Goal: Task Accomplishment & Management: Use online tool/utility

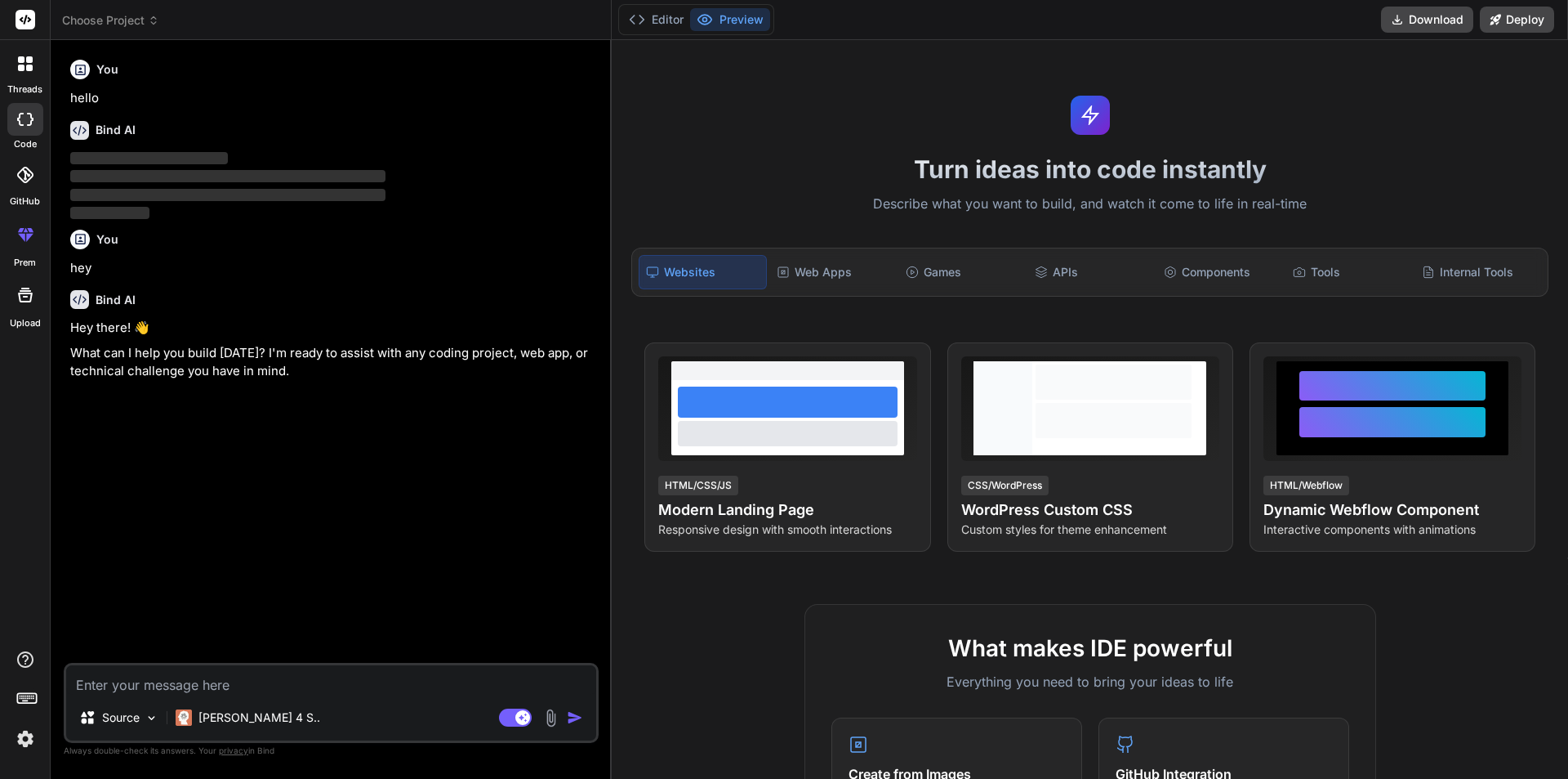
click at [192, 681] on textarea at bounding box center [331, 680] width 530 height 30
paste textarea "we have six games i.e 1- Voodoo Jackpot 2- Ape Emperor , 3-Supreme Treasure, 4-…"
type textarea "we have six games i.e 1- Voodoo Jackpot 2- Ape Emperor , 3-Supreme Treasure, 4-…"
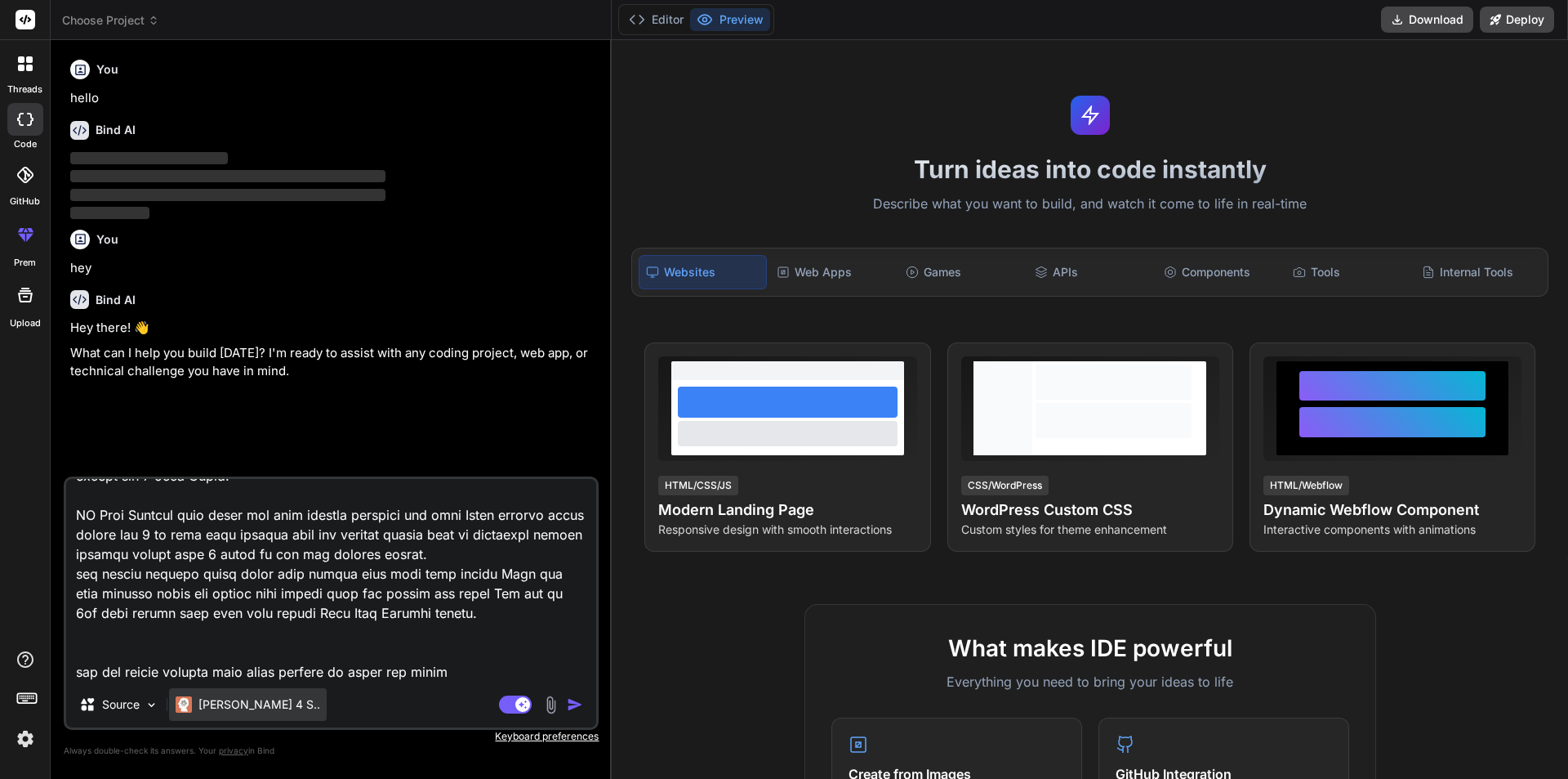
type textarea "x"
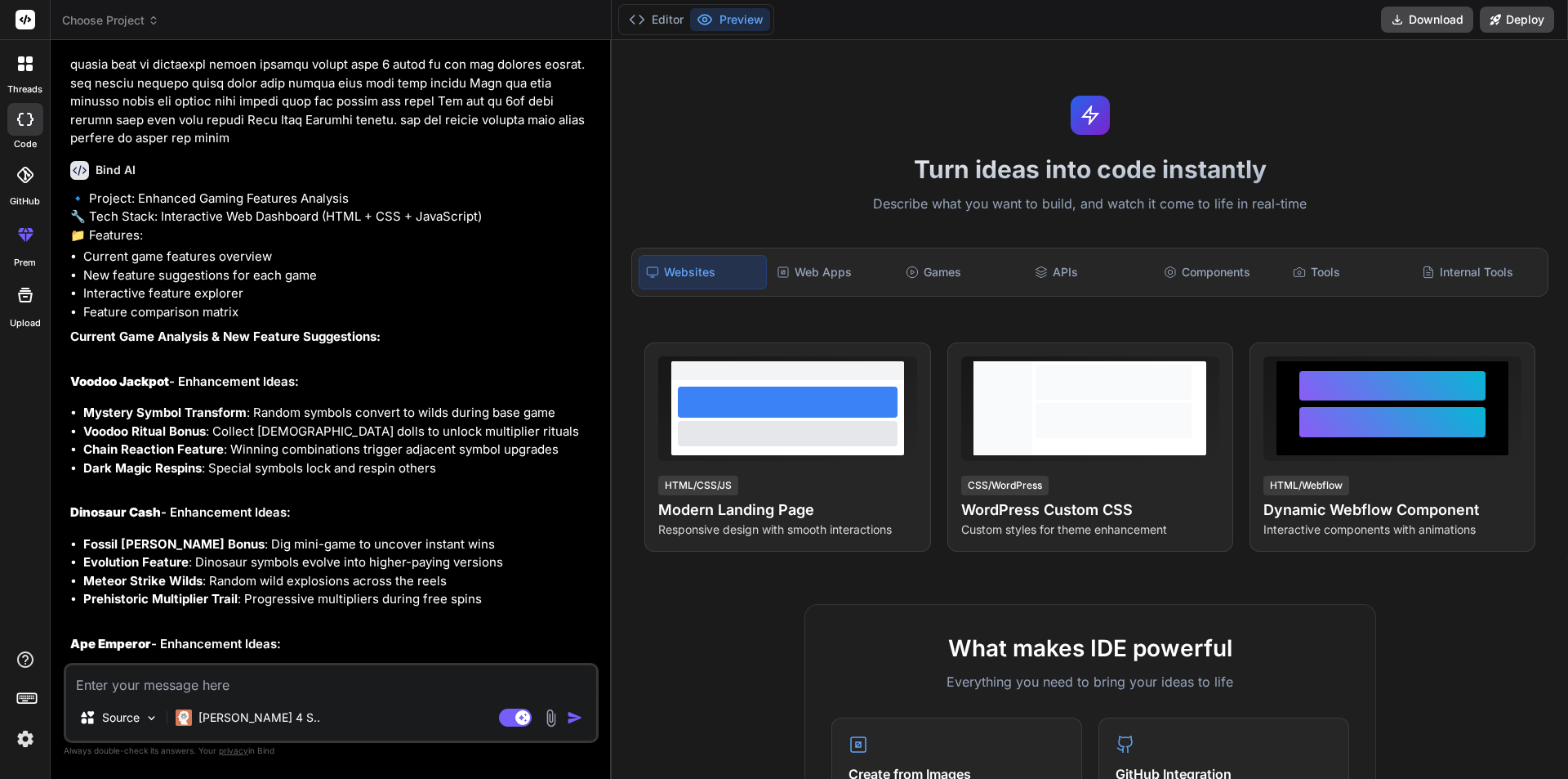
scroll to position [333, 0]
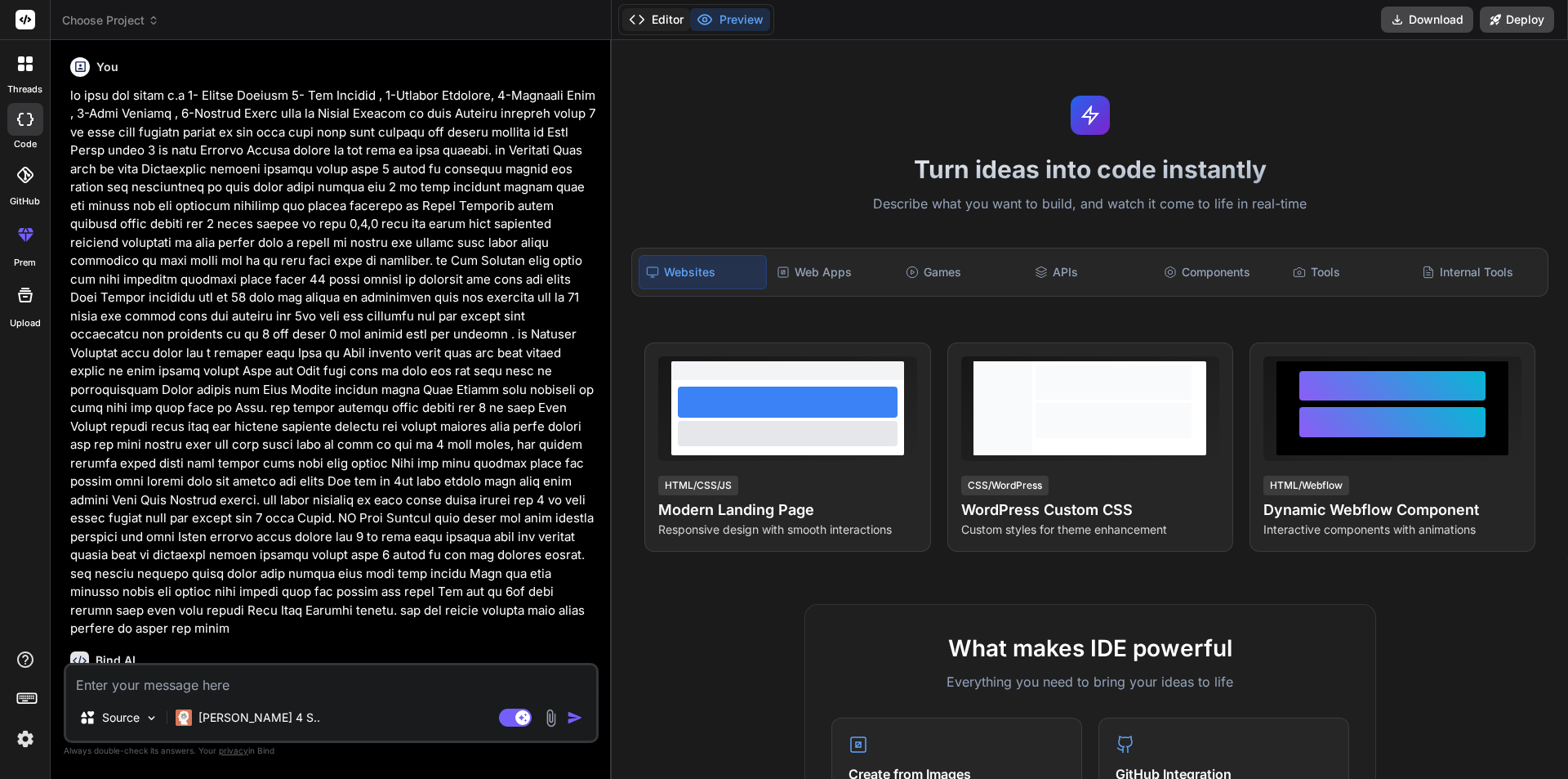
click at [642, 19] on icon at bounding box center [637, 20] width 16 height 16
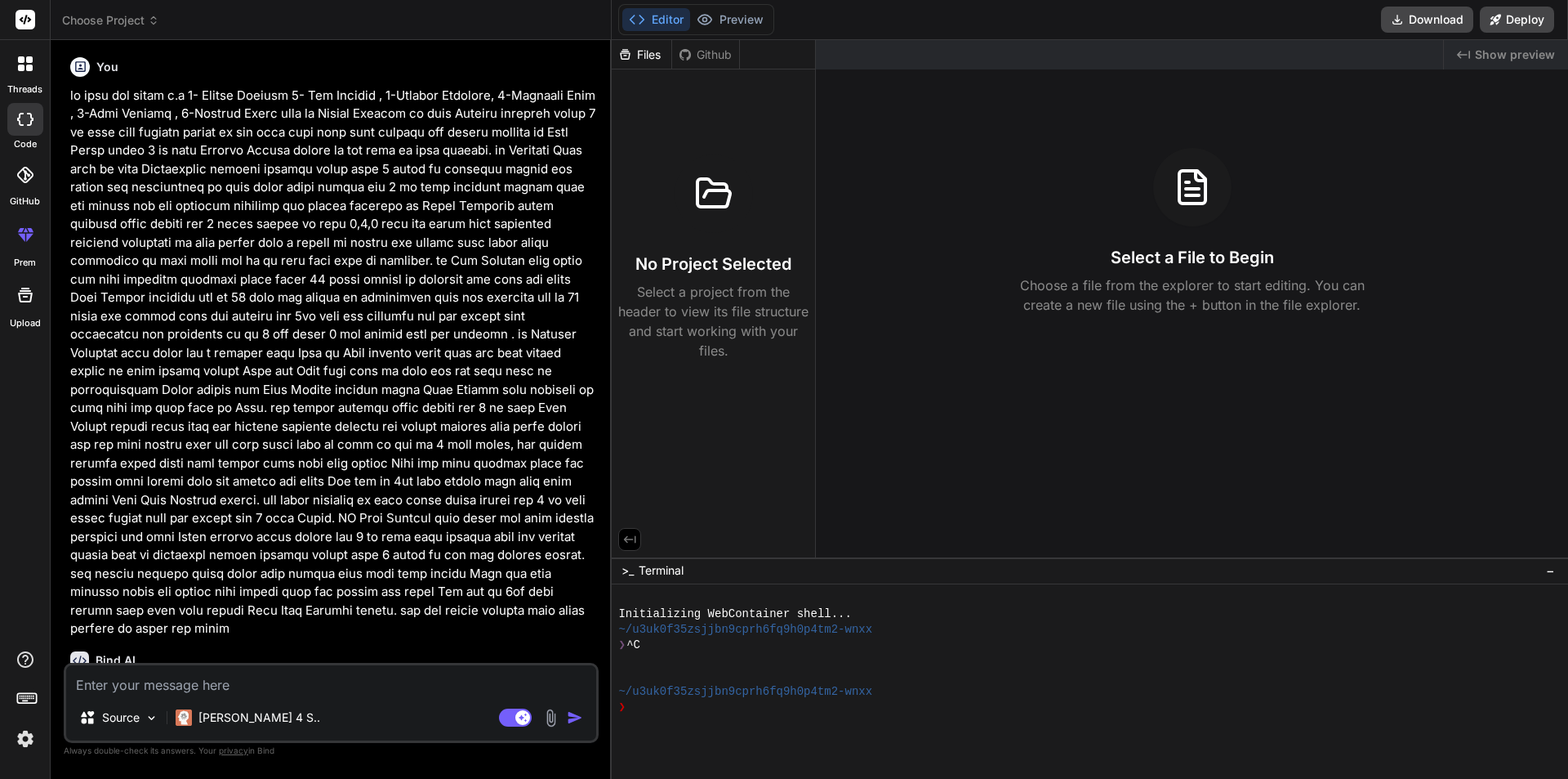
click at [642, 19] on icon at bounding box center [637, 20] width 16 height 16
click at [1476, 60] on div "Created with Pixso. Show preview" at bounding box center [1506, 55] width 124 height 30
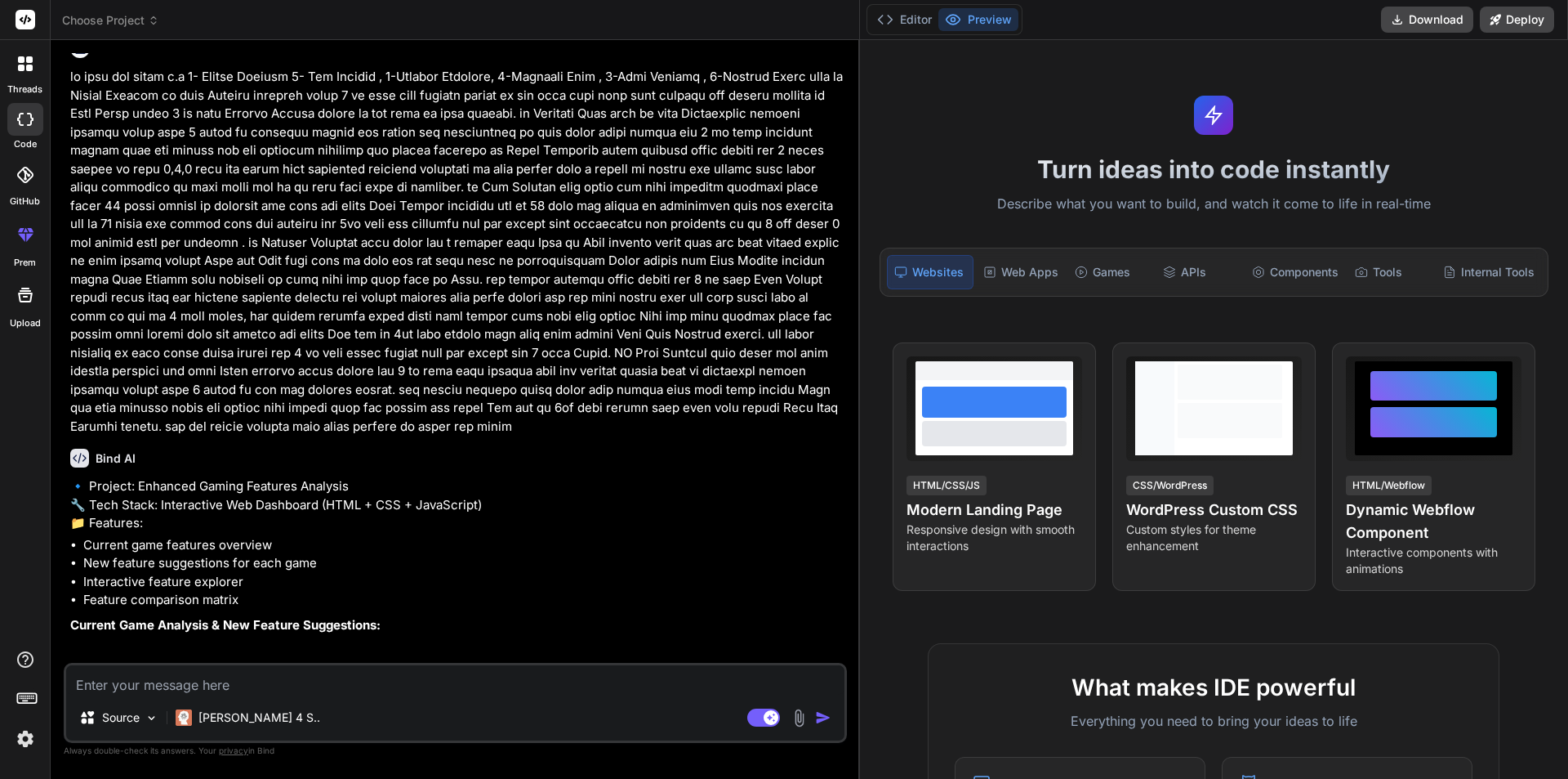
type textarea "x"
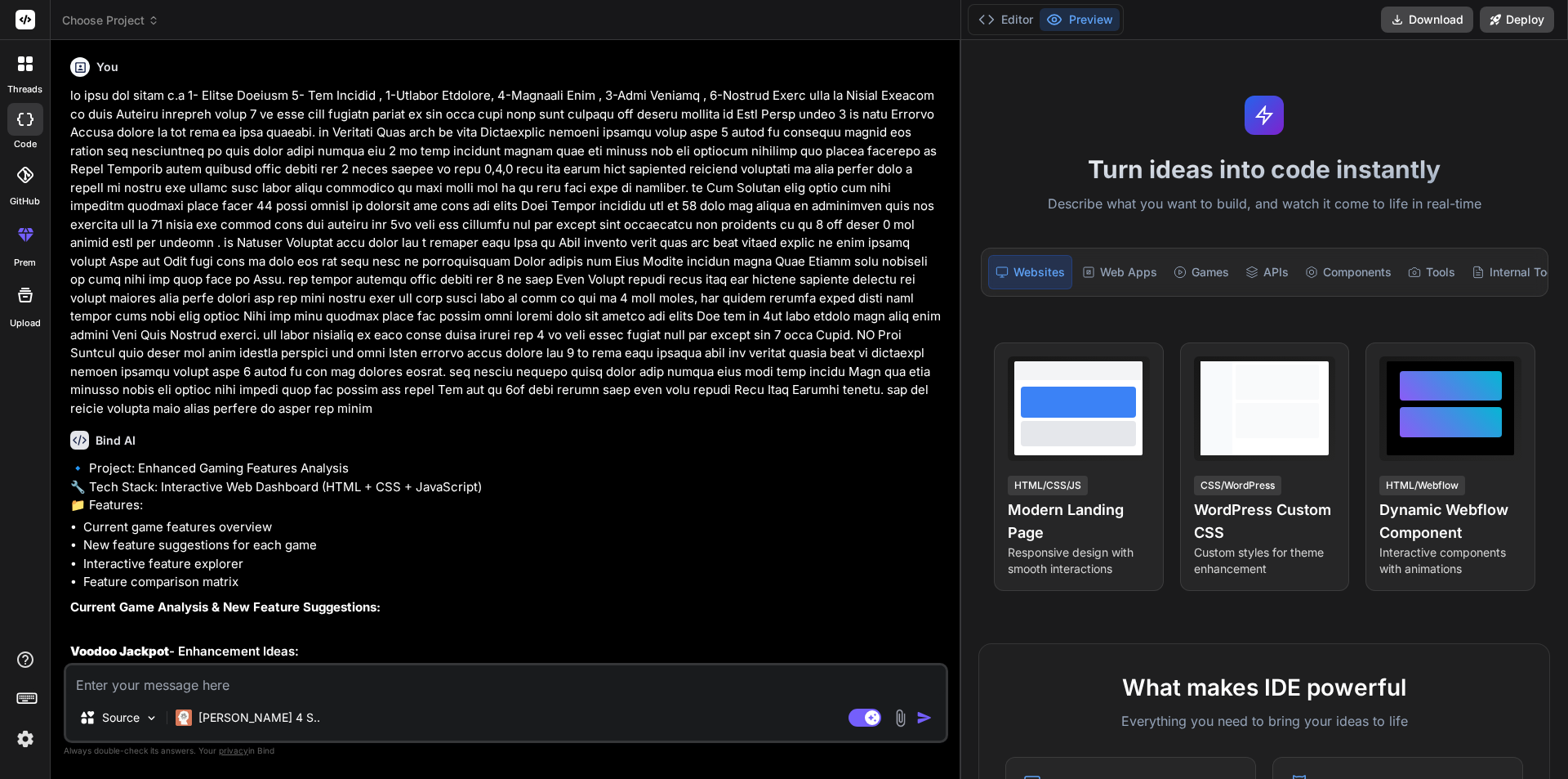
drag, startPoint x: 611, startPoint y: 170, endPoint x: 1437, endPoint y: 169, distance: 826.0
click at [1437, 169] on div "threads code GitHub prem Upload Choose Project Created with Pixso. Bind AI Web …" at bounding box center [784, 389] width 1568 height 779
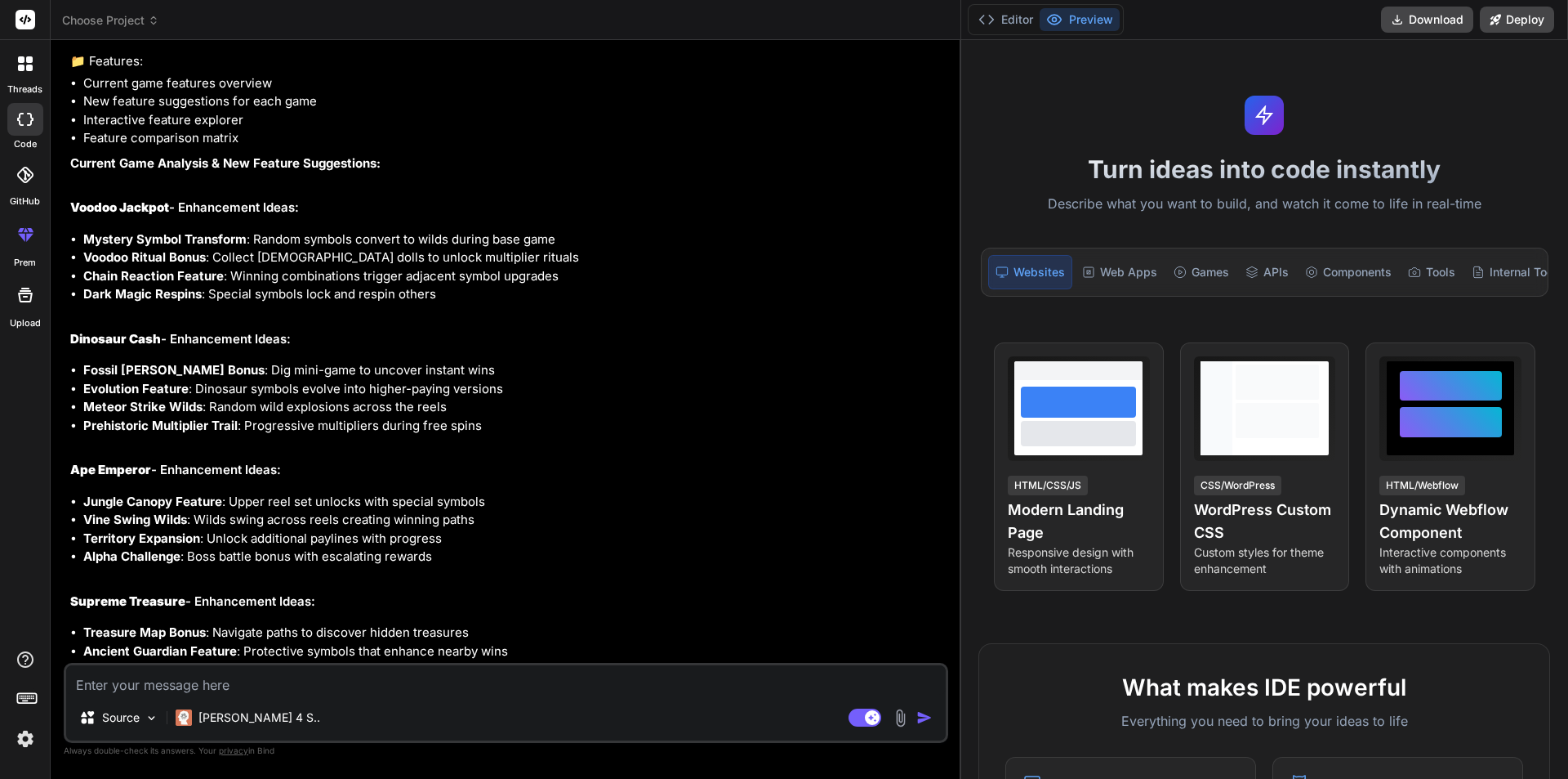
scroll to position [848, 0]
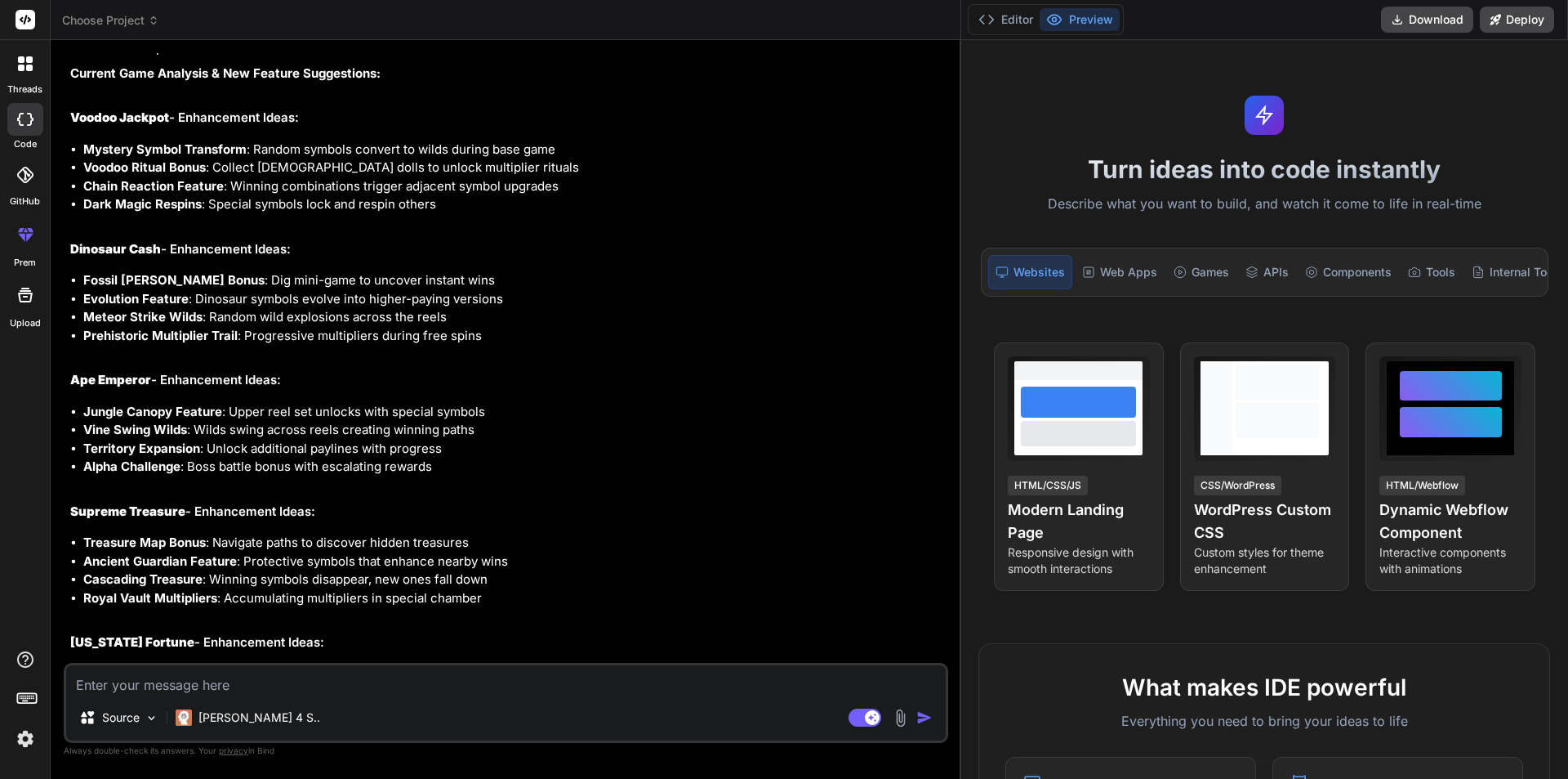
click at [337, 678] on textarea at bounding box center [506, 680] width 880 height 30
paste textarea "[URL][DOMAIN_NAME]"
type textarea "[URL][DOMAIN_NAME]"
type textarea "x"
type textarea "[URL][DOMAIN_NAME]"
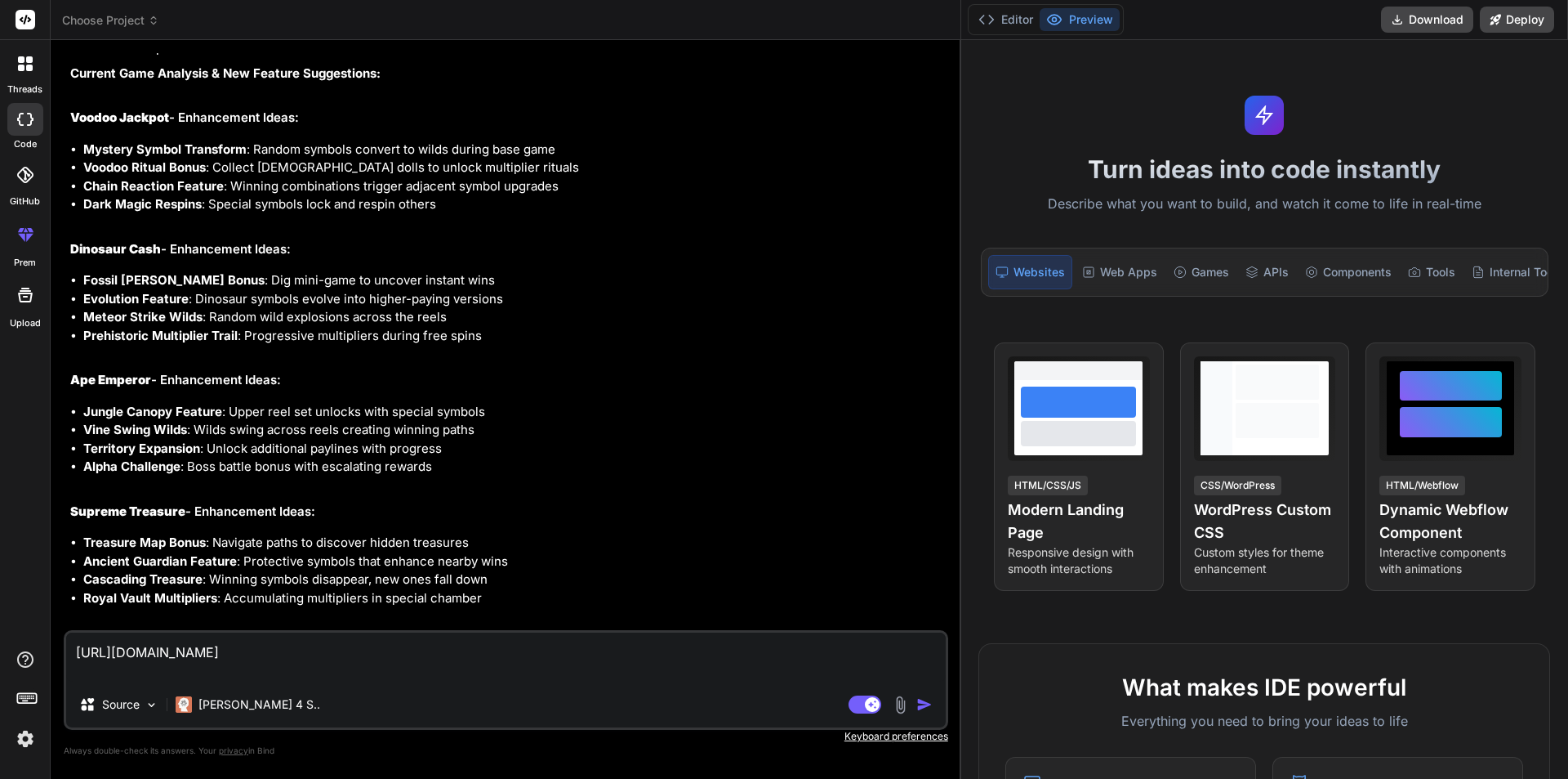
type textarea "x"
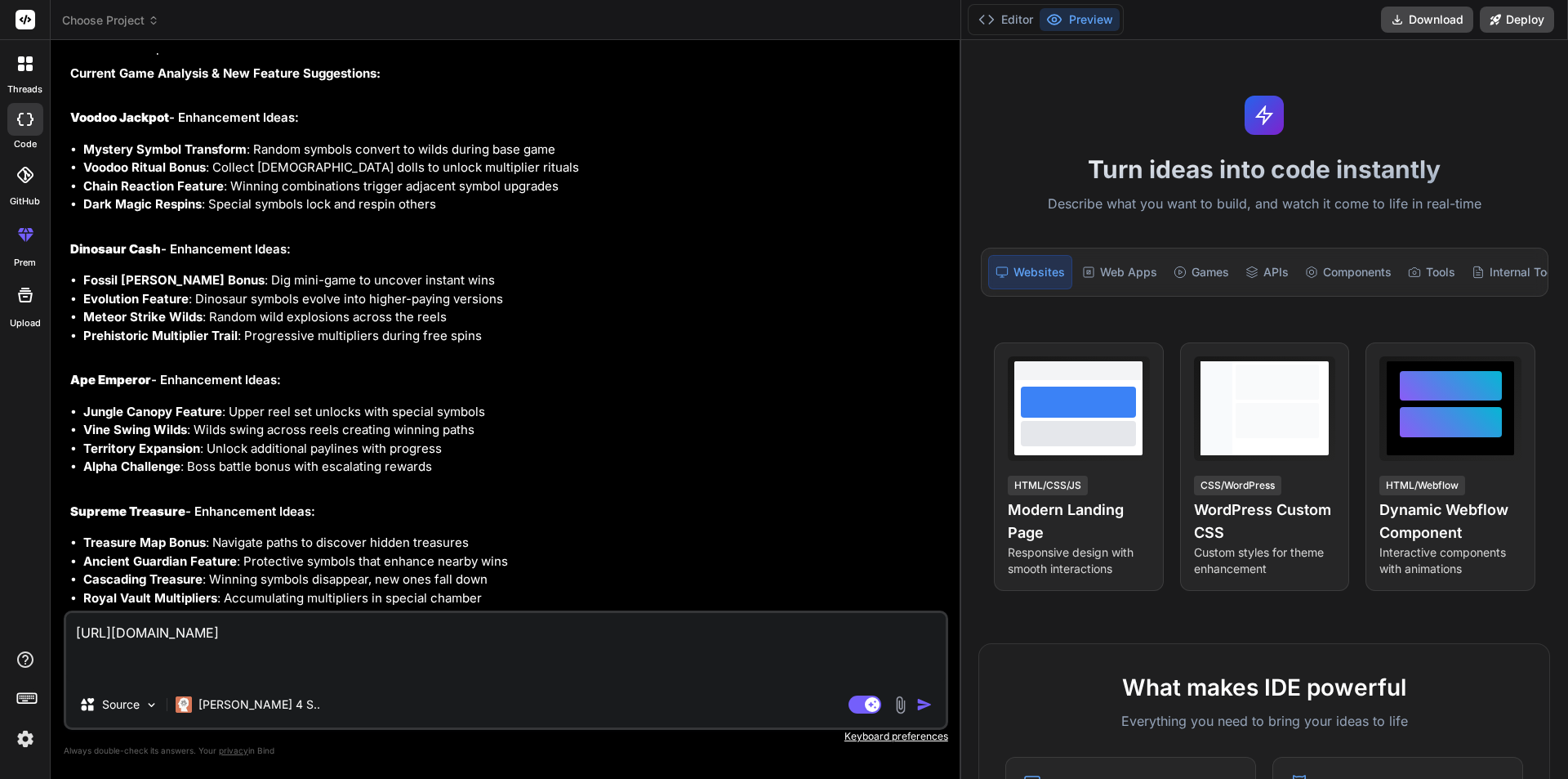
type textarea "[URL][DOMAIN_NAME] r"
type textarea "x"
type textarea "[URL][DOMAIN_NAME] re"
type textarea "x"
type textarea "[URL][DOMAIN_NAME] rea"
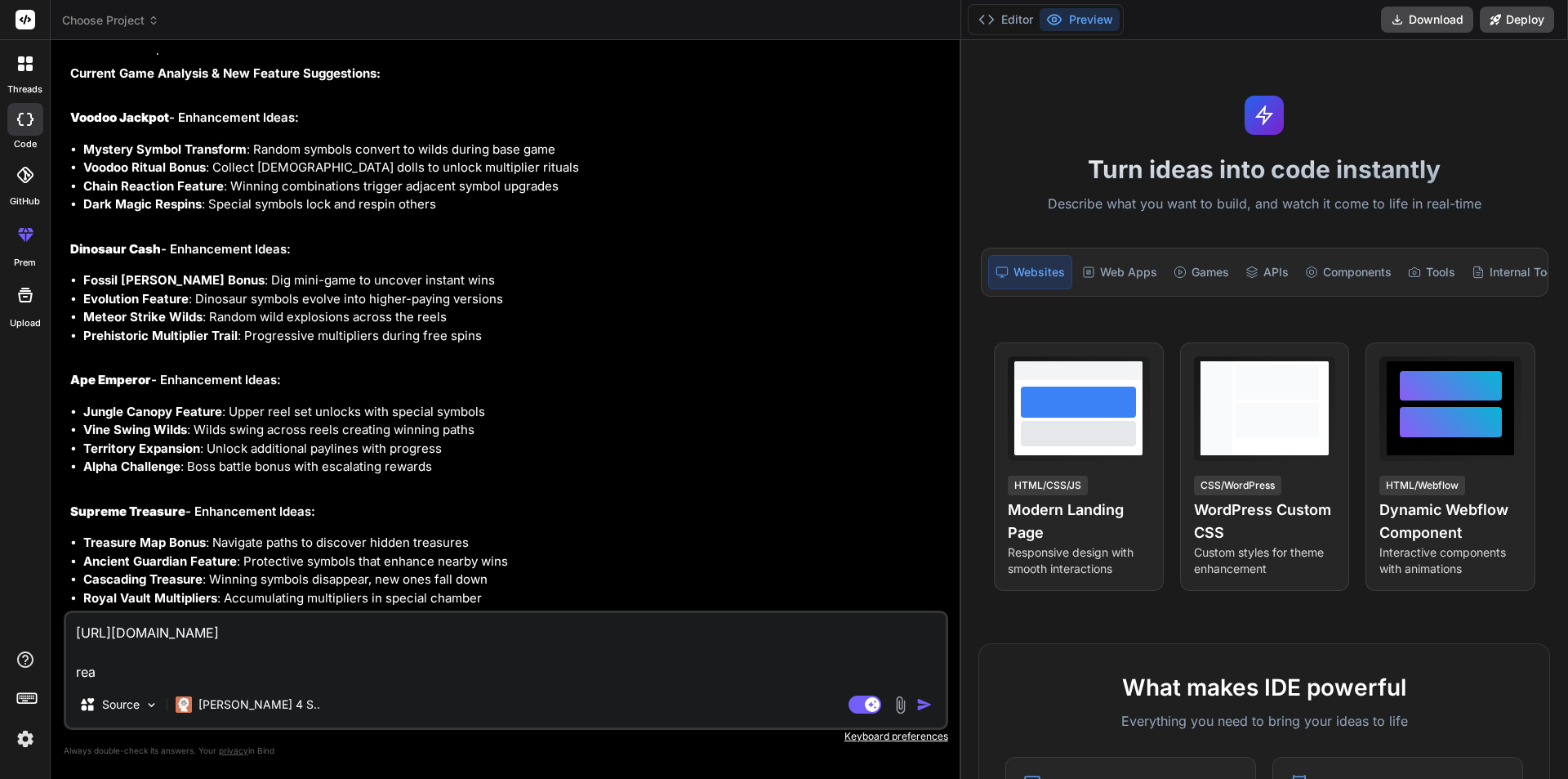
type textarea "x"
type textarea "[URL][DOMAIN_NAME] read"
type textarea "x"
type textarea "[URL][DOMAIN_NAME] read"
type textarea "x"
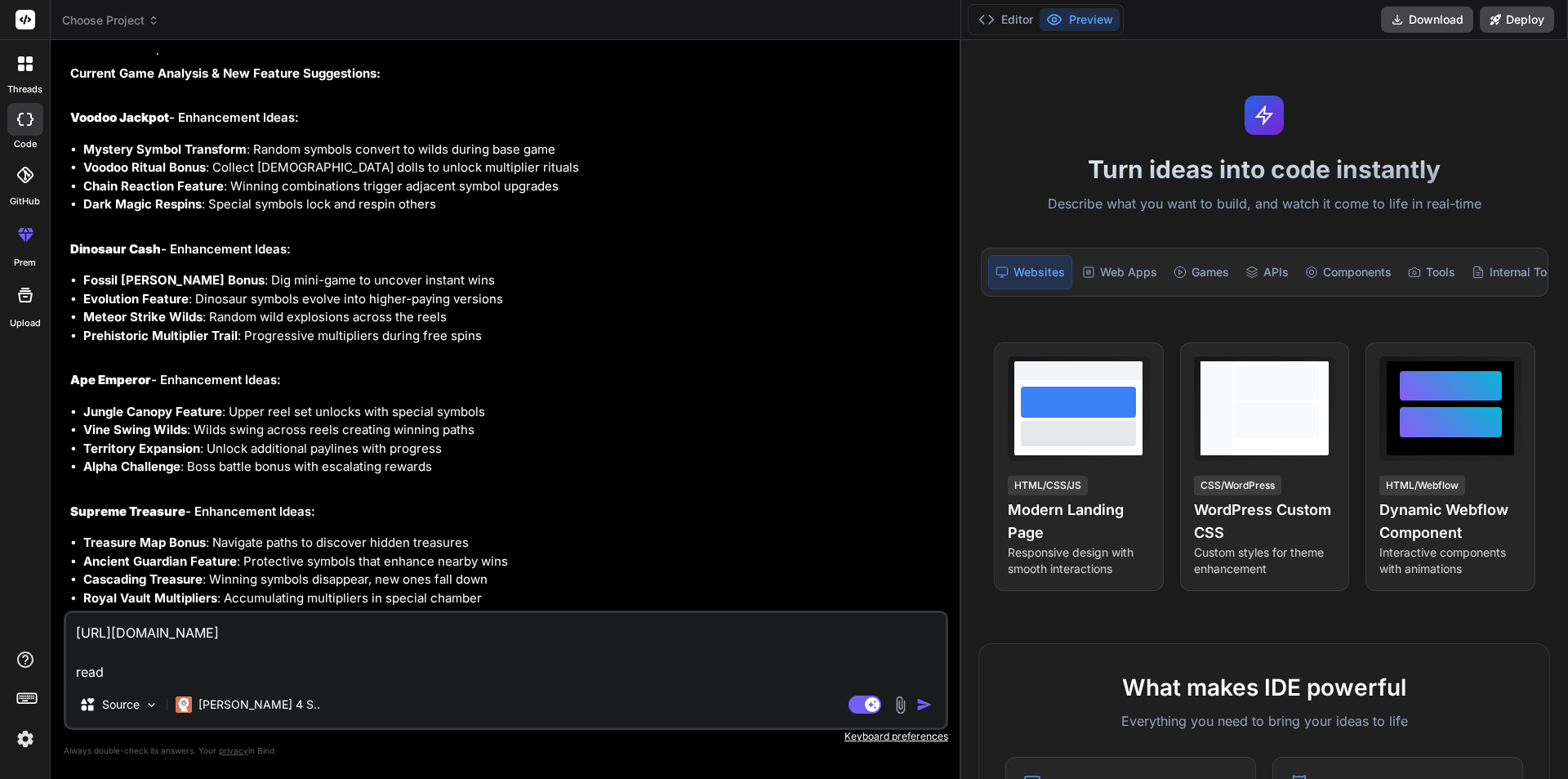
type textarea "[URL][DOMAIN_NAME] read t"
type textarea "x"
type textarea "[URL][DOMAIN_NAME] read th"
type textarea "x"
type textarea "[URL][DOMAIN_NAME] read thi"
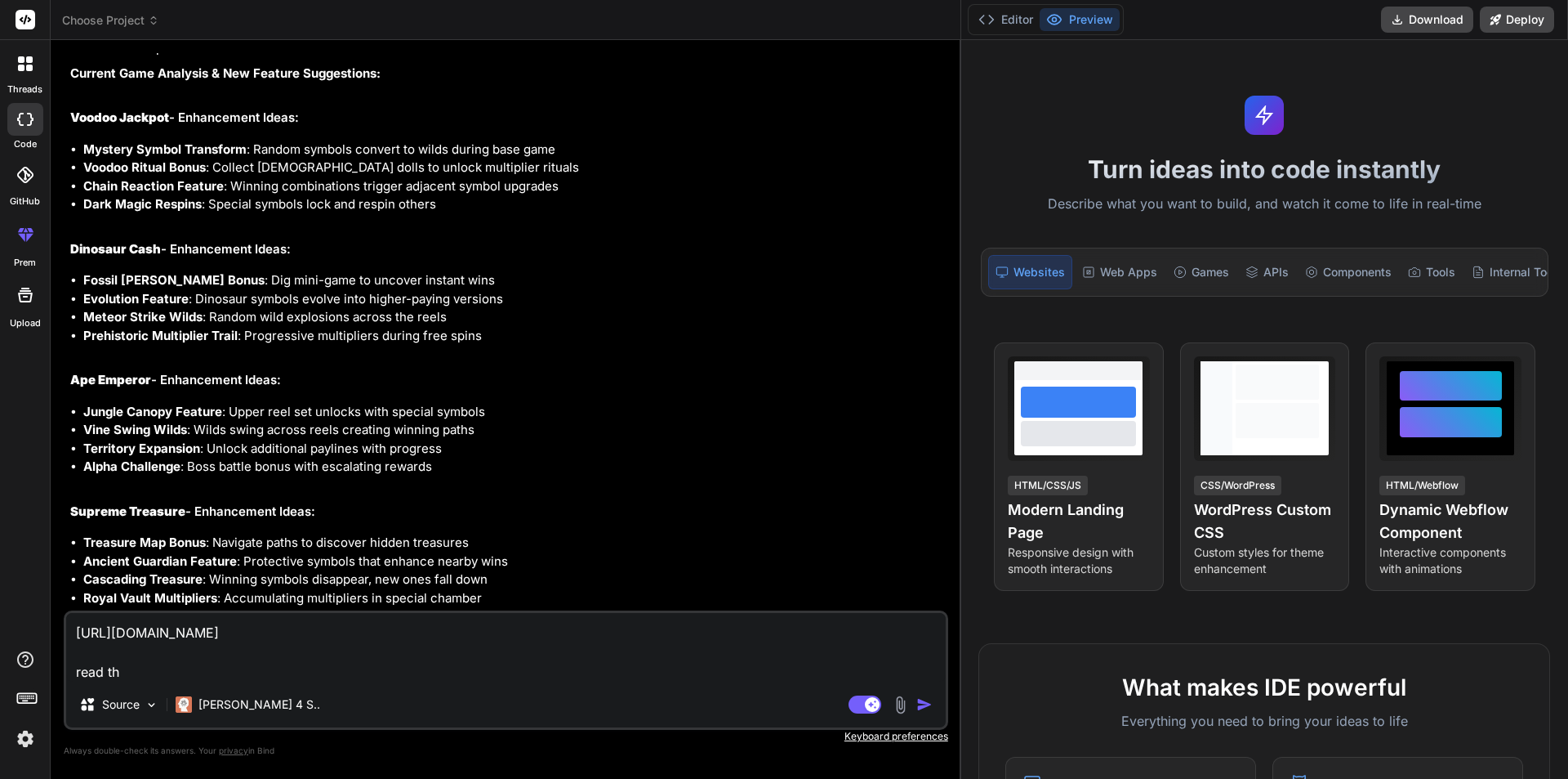
type textarea "x"
type textarea "[URL][DOMAIN_NAME] read this"
type textarea "x"
type textarea "[URL][DOMAIN_NAME] read this"
type textarea "x"
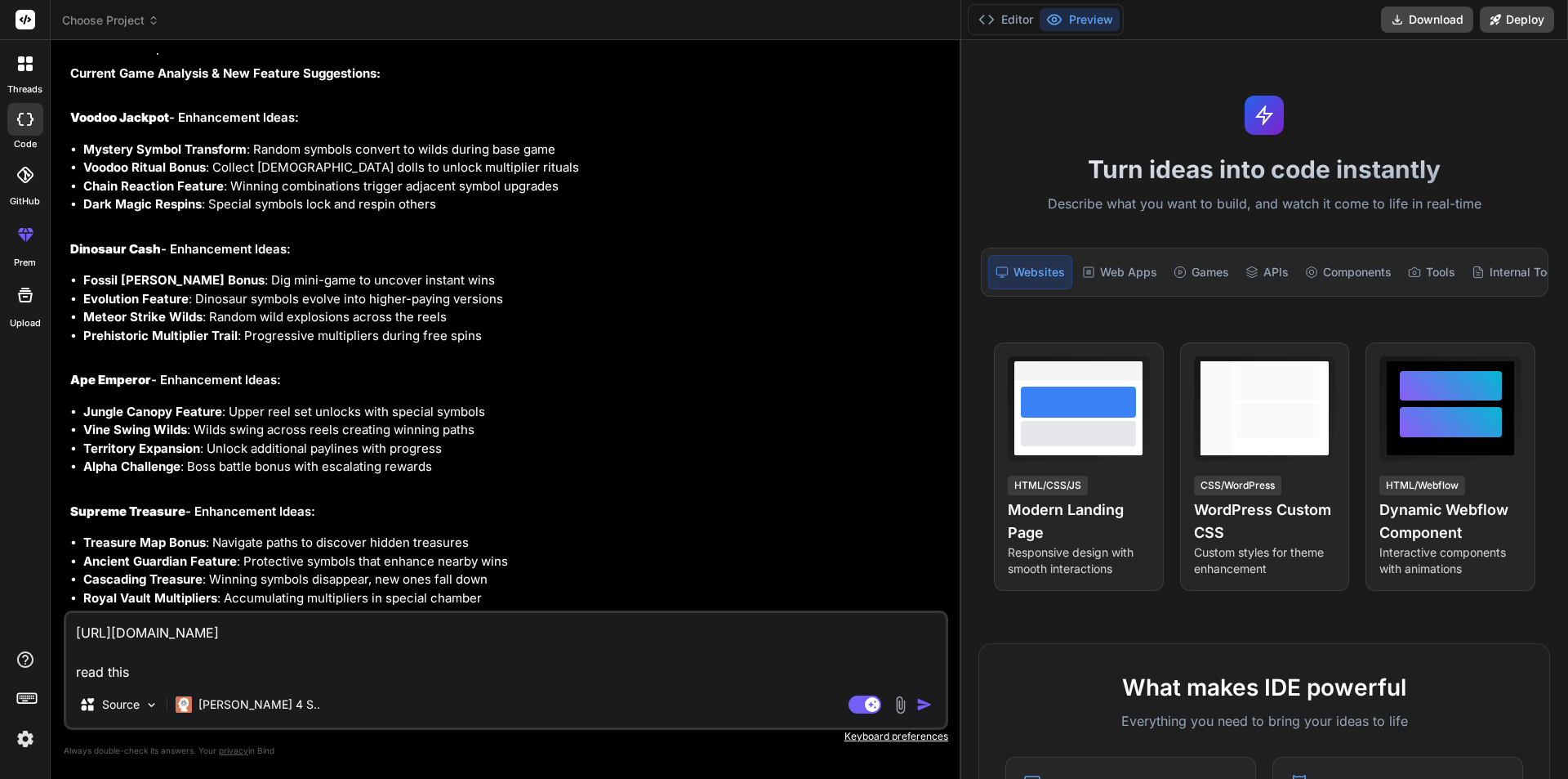
type textarea "[URL][DOMAIN_NAME] read this g"
type textarea "x"
type textarea "[URL][DOMAIN_NAME] read this ga"
type textarea "x"
type textarea "[URL][DOMAIN_NAME] read this gam"
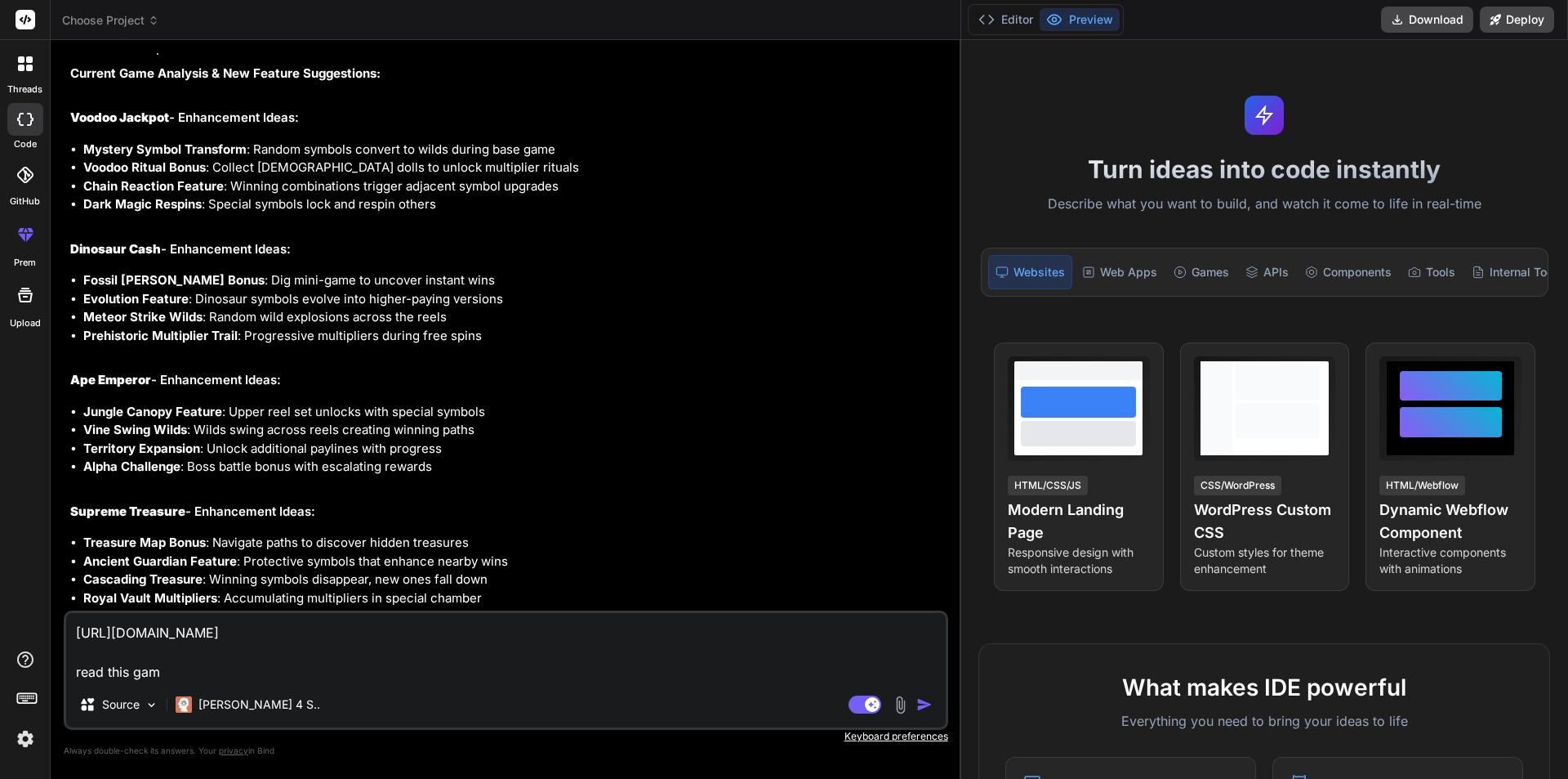
type textarea "x"
type textarea "[URL][DOMAIN_NAME] read this game"
type textarea "x"
type textarea "[URL][DOMAIN_NAME] read this game"
type textarea "x"
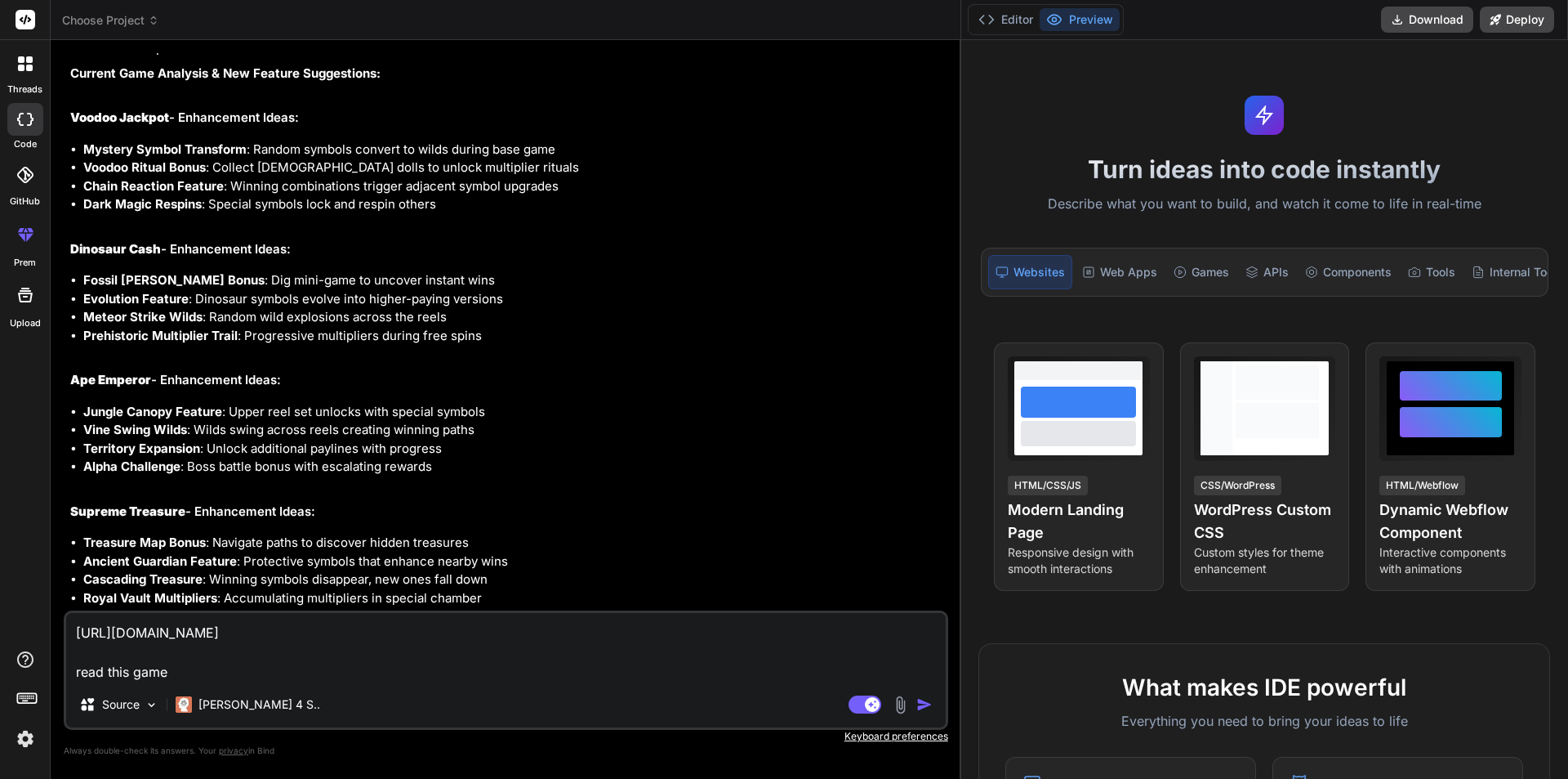
type textarea "[URL][DOMAIN_NAME] read this game a"
type textarea "x"
type textarea "[URL][DOMAIN_NAME] read this game an"
type textarea "x"
type textarea "[URL][DOMAIN_NAME] read this game and"
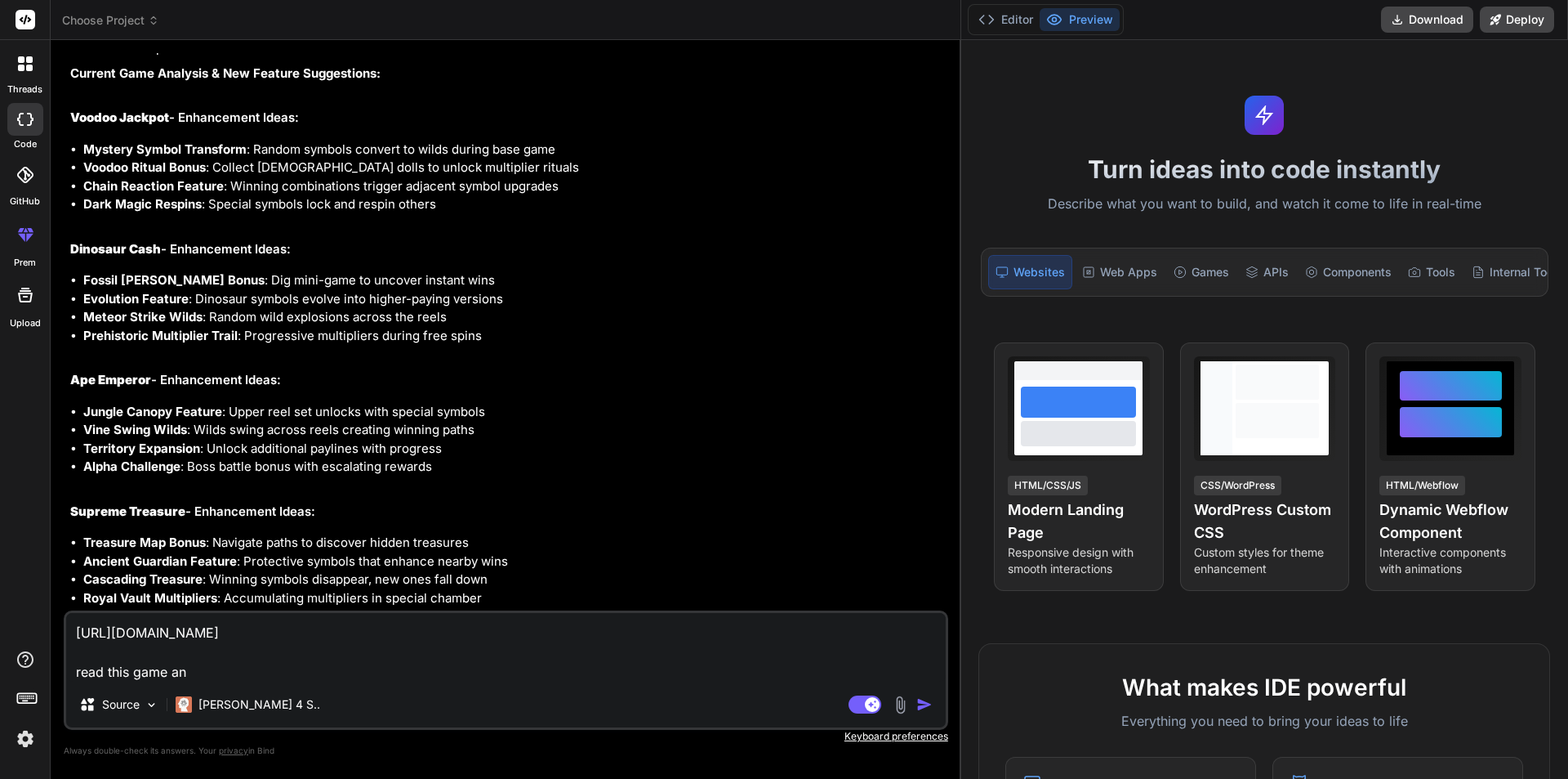
type textarea "x"
type textarea "[URL][DOMAIN_NAME] read this game and"
type textarea "x"
type textarea "[URL][DOMAIN_NAME] read this game and s"
type textarea "x"
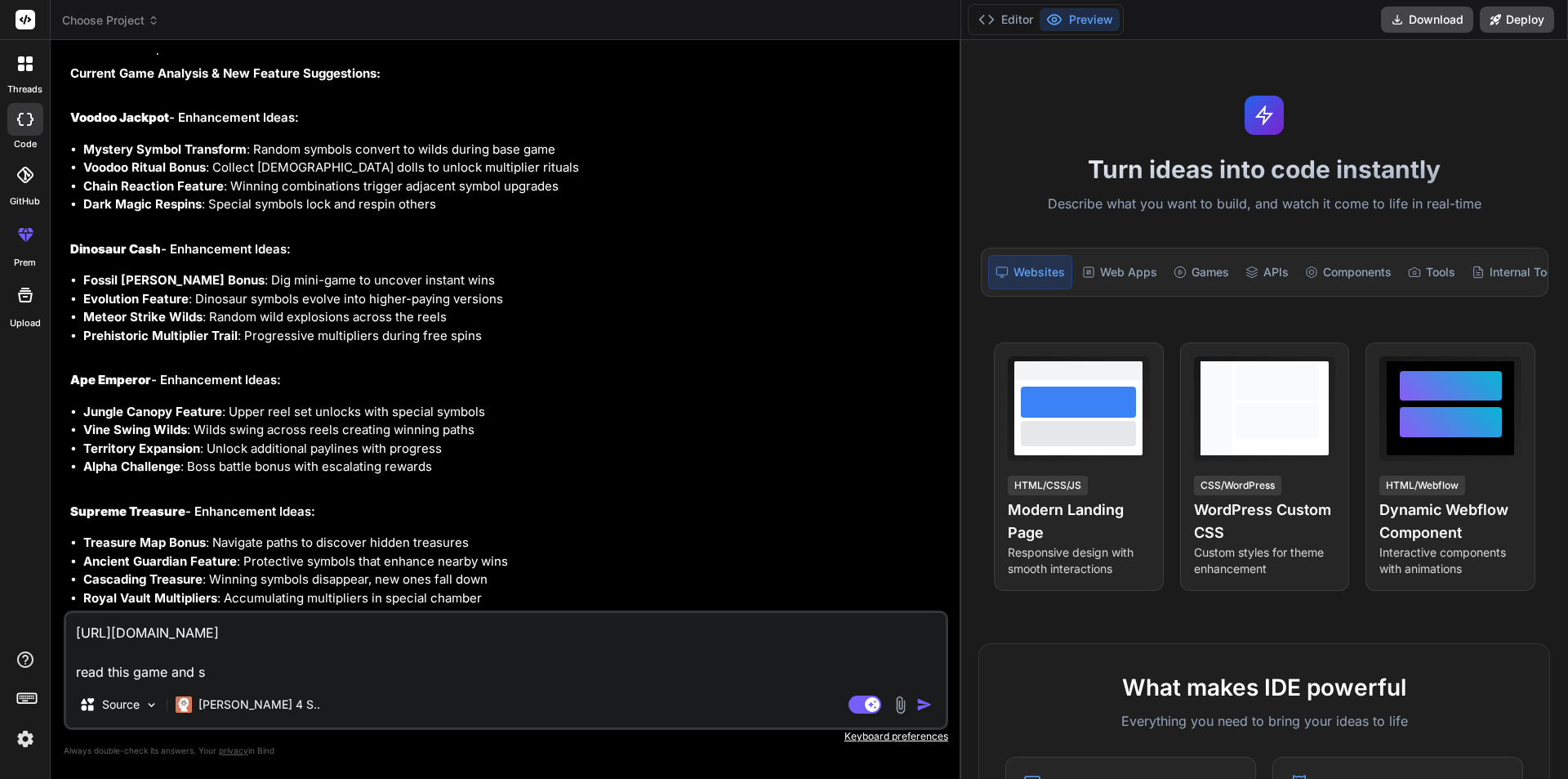
type textarea "[URL][DOMAIN_NAME] read this game and si"
type textarea "x"
type textarea "[URL][DOMAIN_NAME] read this game and s"
type textarea "x"
type textarea "[URL][DOMAIN_NAME] read this game and su"
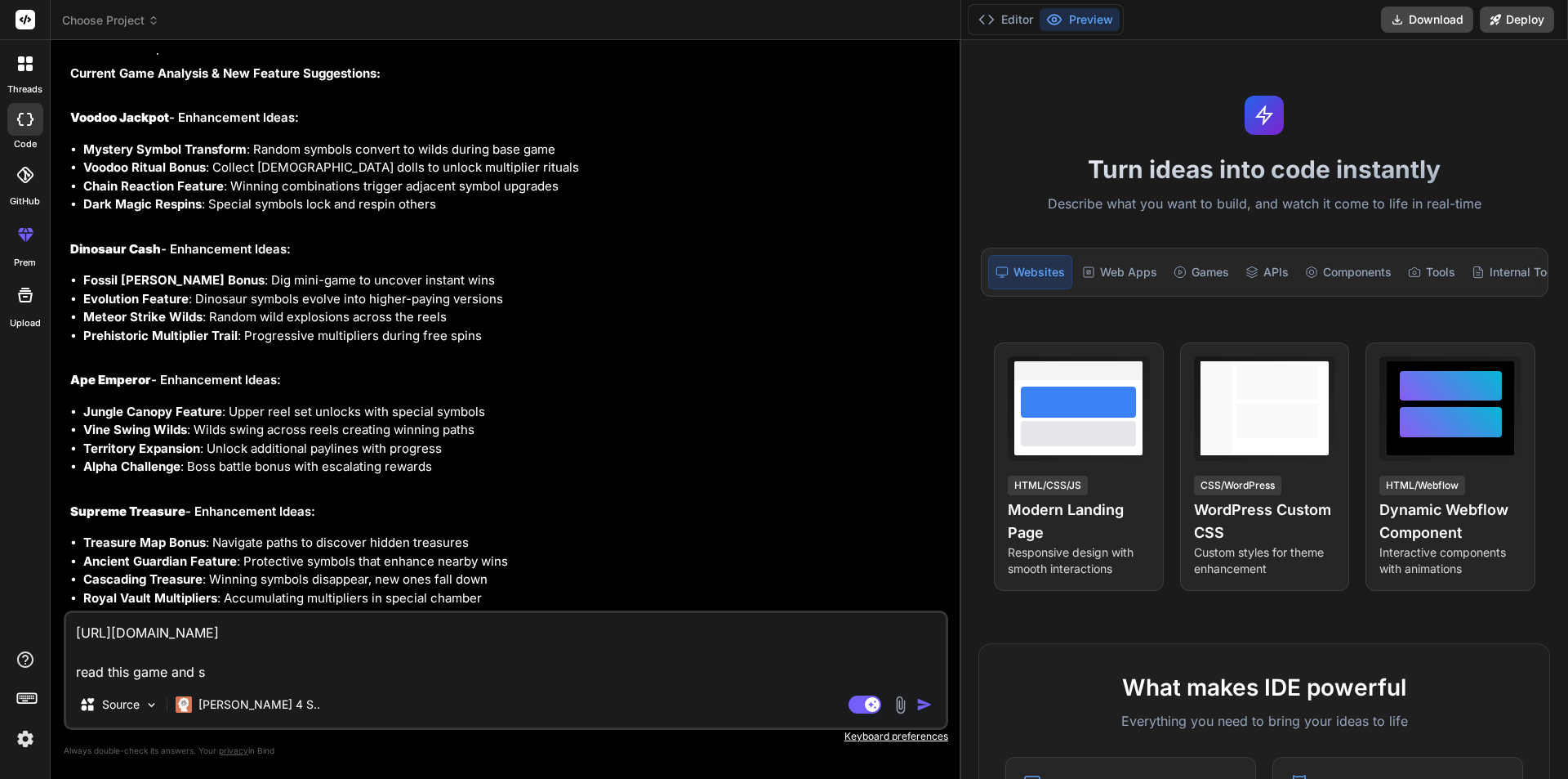
type textarea "x"
type textarea "[URL][DOMAIN_NAME] read this game and sug"
type textarea "x"
type textarea "[URL][DOMAIN_NAME] read this game and [PERSON_NAME]"
type textarea "x"
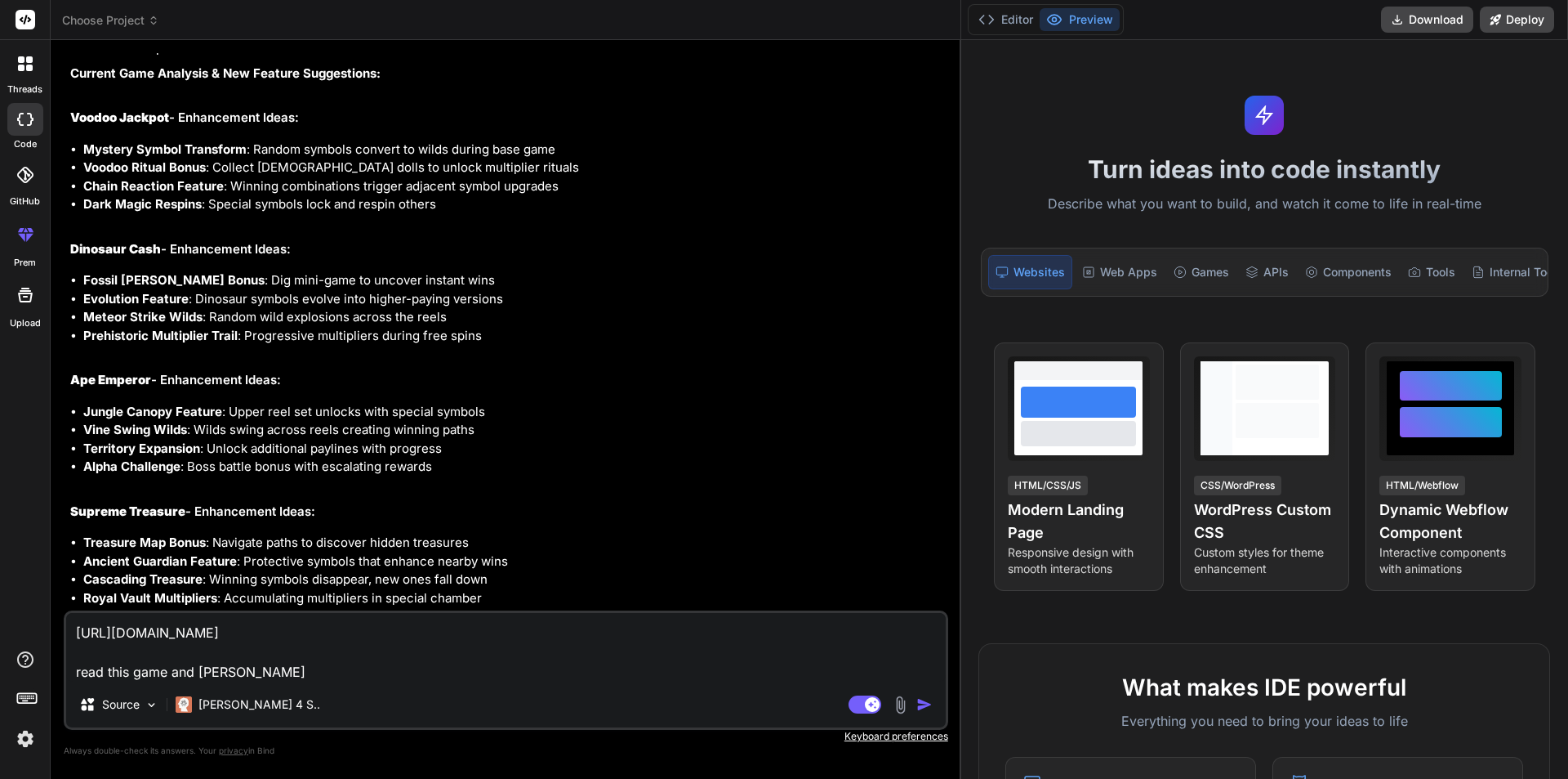
type textarea "[URL][DOMAIN_NAME] read this game and sugge"
type textarea "x"
type textarea "[URL][DOMAIN_NAME] read this game and sugges"
type textarea "x"
type textarea "[URL][DOMAIN_NAME] read this game and suggest"
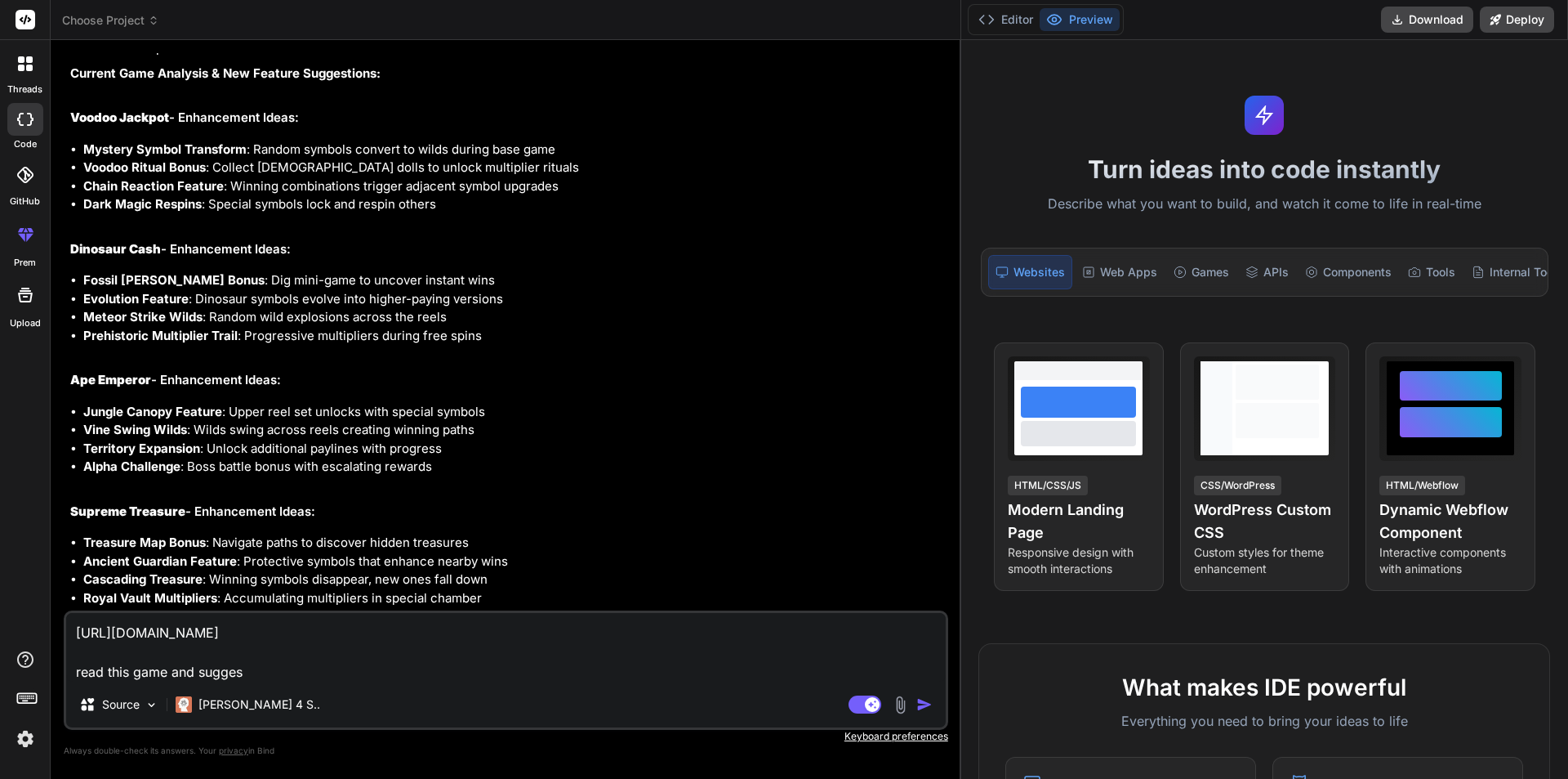
type textarea "x"
type textarea "[URL][DOMAIN_NAME] read this game and suggest"
type textarea "x"
type textarea "[URL][DOMAIN_NAME] read this game and suggest s"
type textarea "x"
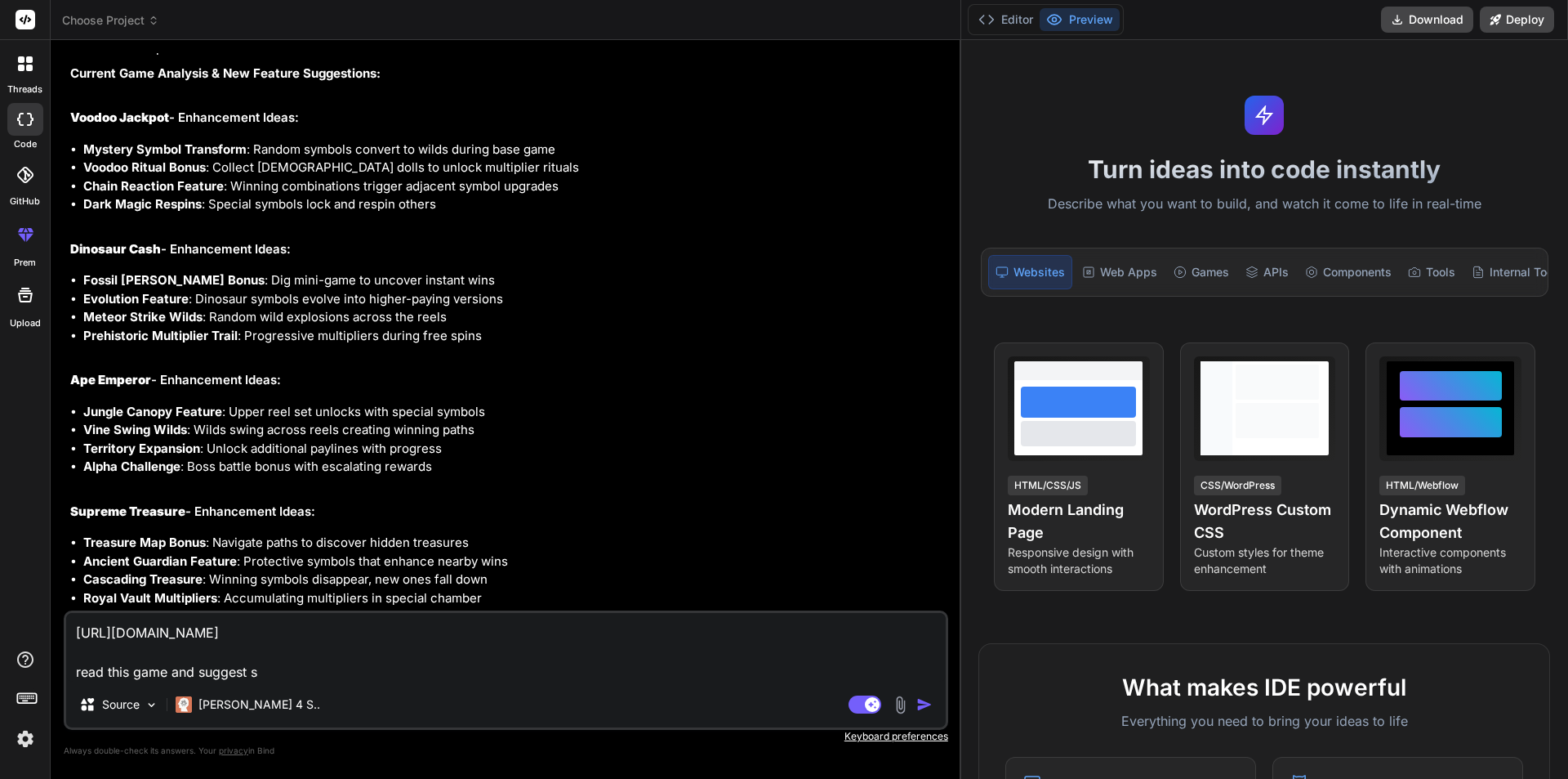
type textarea "[URL][DOMAIN_NAME] read this game and suggest so"
type textarea "x"
type textarea "[URL][DOMAIN_NAME] read this game and suggest som"
type textarea "x"
type textarea "[URL][DOMAIN_NAME] read this game and suggest some"
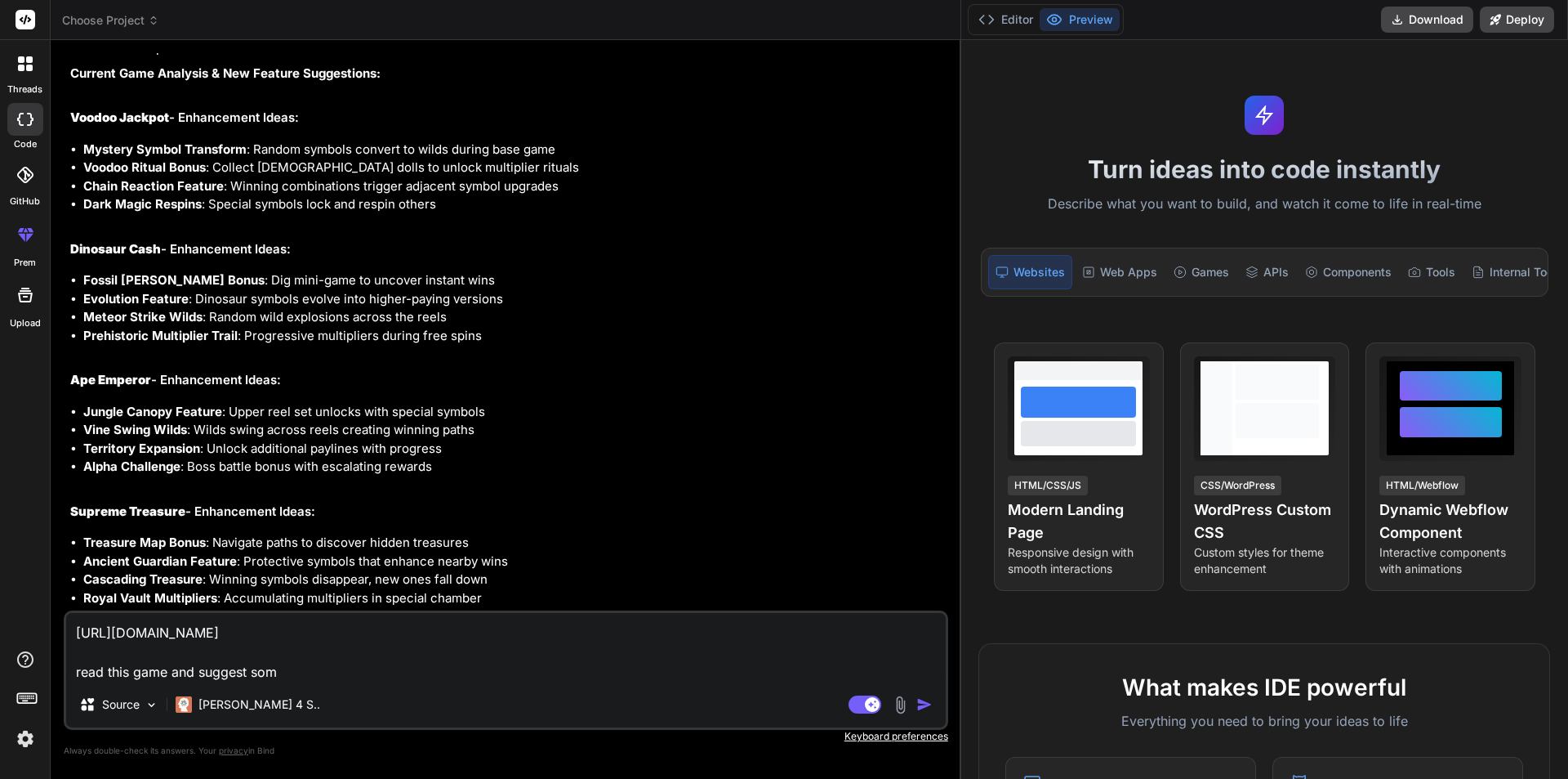
type textarea "x"
type textarea "[URL][DOMAIN_NAME] read this game and suggest some"
type textarea "x"
type textarea "[URL][DOMAIN_NAME] read this game and suggest some o"
type textarea "x"
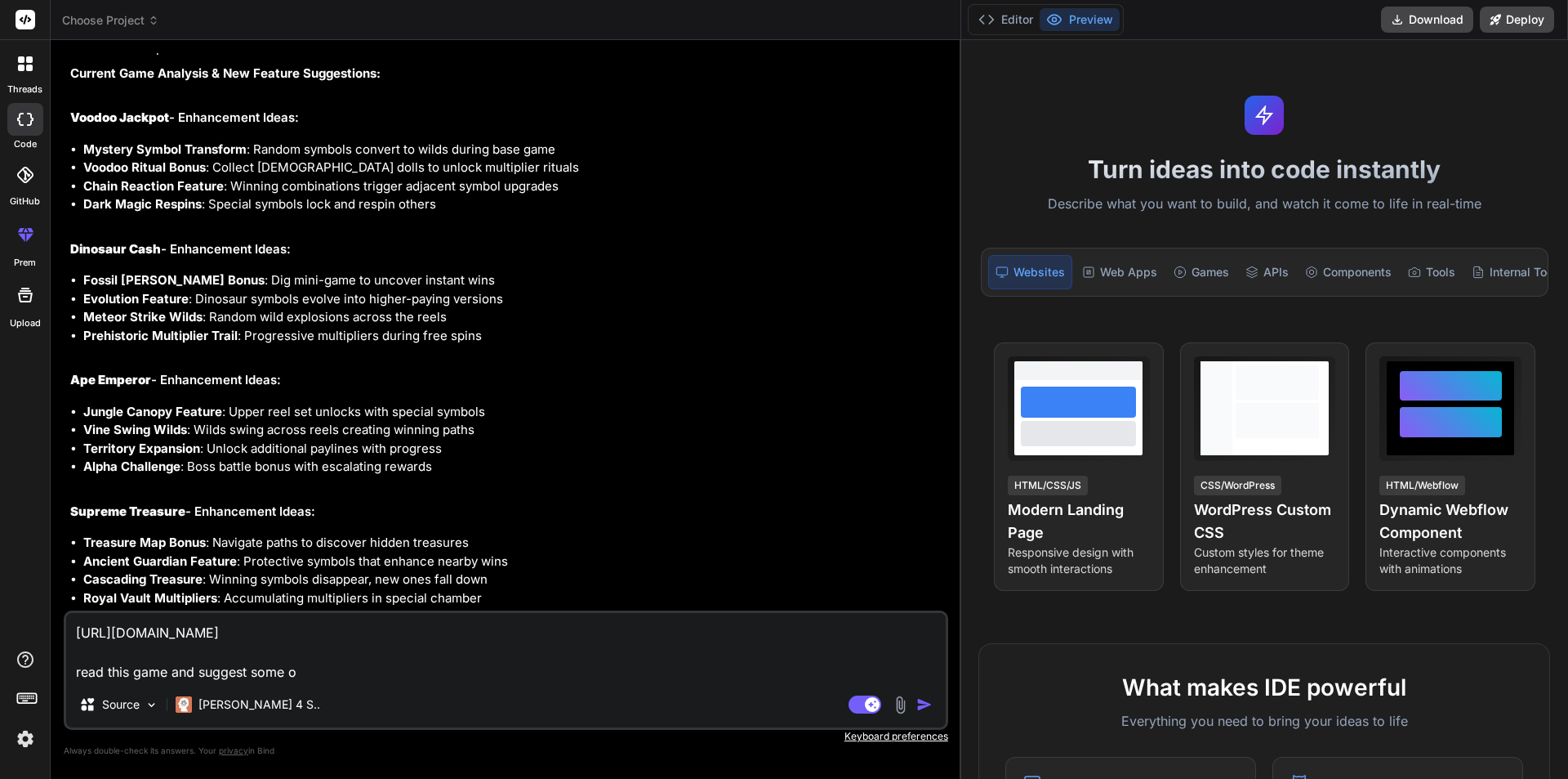
type textarea "[URL][DOMAIN_NAME] read this game and suggest some ot"
type textarea "x"
type textarea "[URL][DOMAIN_NAME] read this game and suggest some oth"
type textarea "x"
type textarea "[URL][DOMAIN_NAME] read this game and suggest some othe"
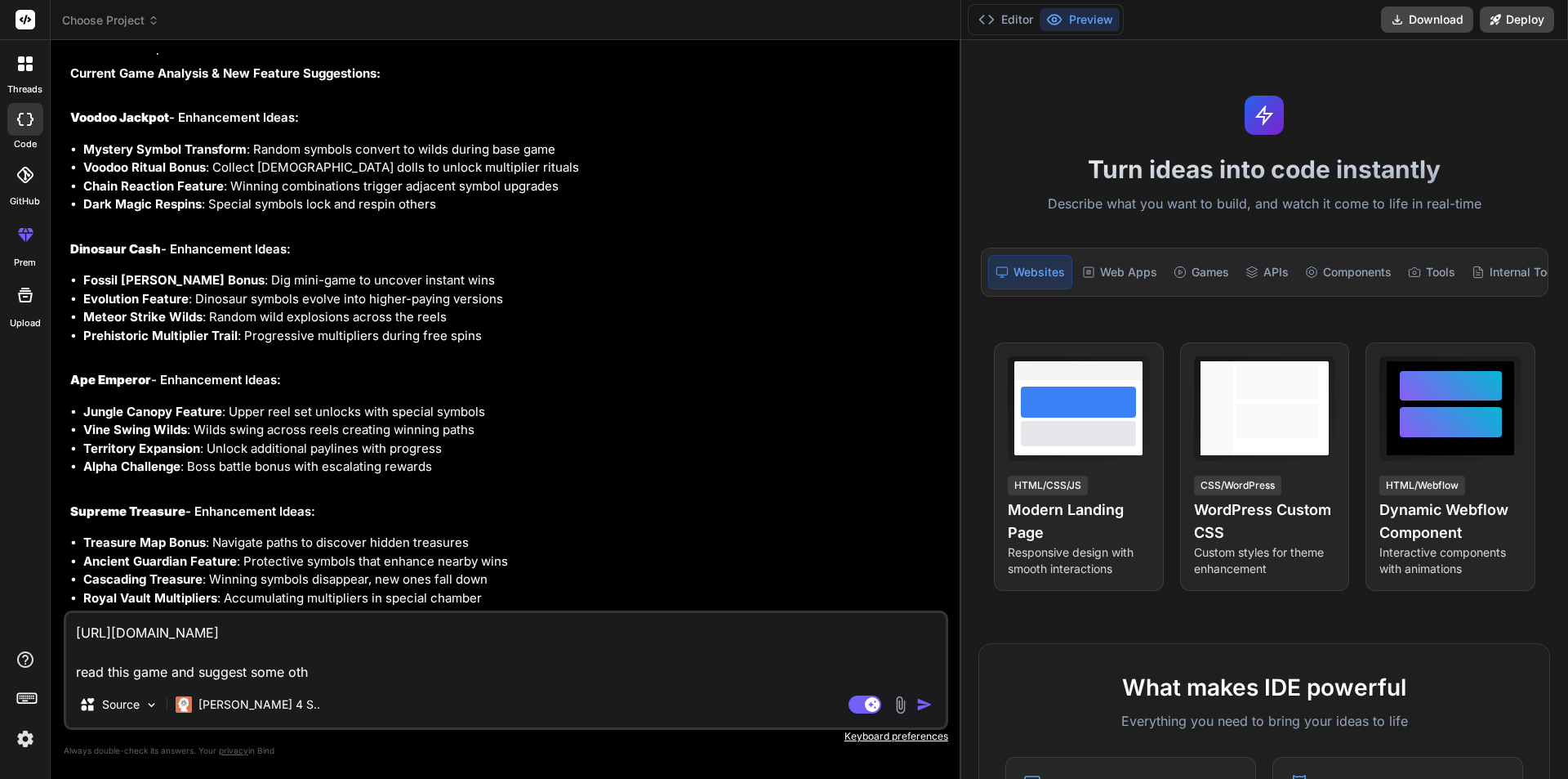
type textarea "x"
type textarea "[URL][DOMAIN_NAME] read this game and suggest some other"
type textarea "x"
type textarea "[URL][DOMAIN_NAME] read this game and suggest some other"
type textarea "x"
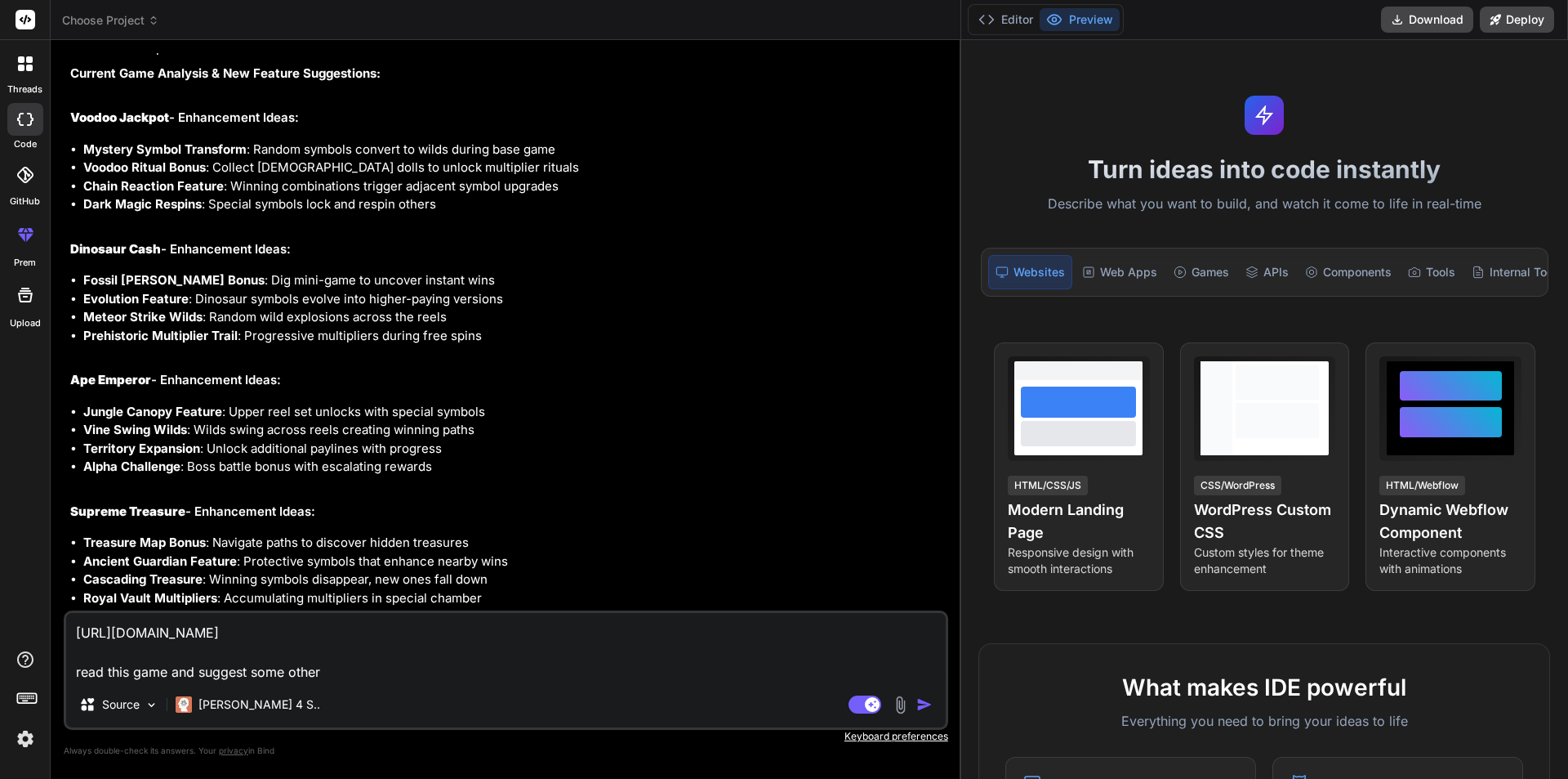
type textarea "[URL][DOMAIN_NAME] read this game and suggest some other f"
type textarea "x"
type textarea "[URL][DOMAIN_NAME] read this game and suggest some other fe"
type textarea "x"
type textarea "[URL][DOMAIN_NAME] read this game and suggest some other fea"
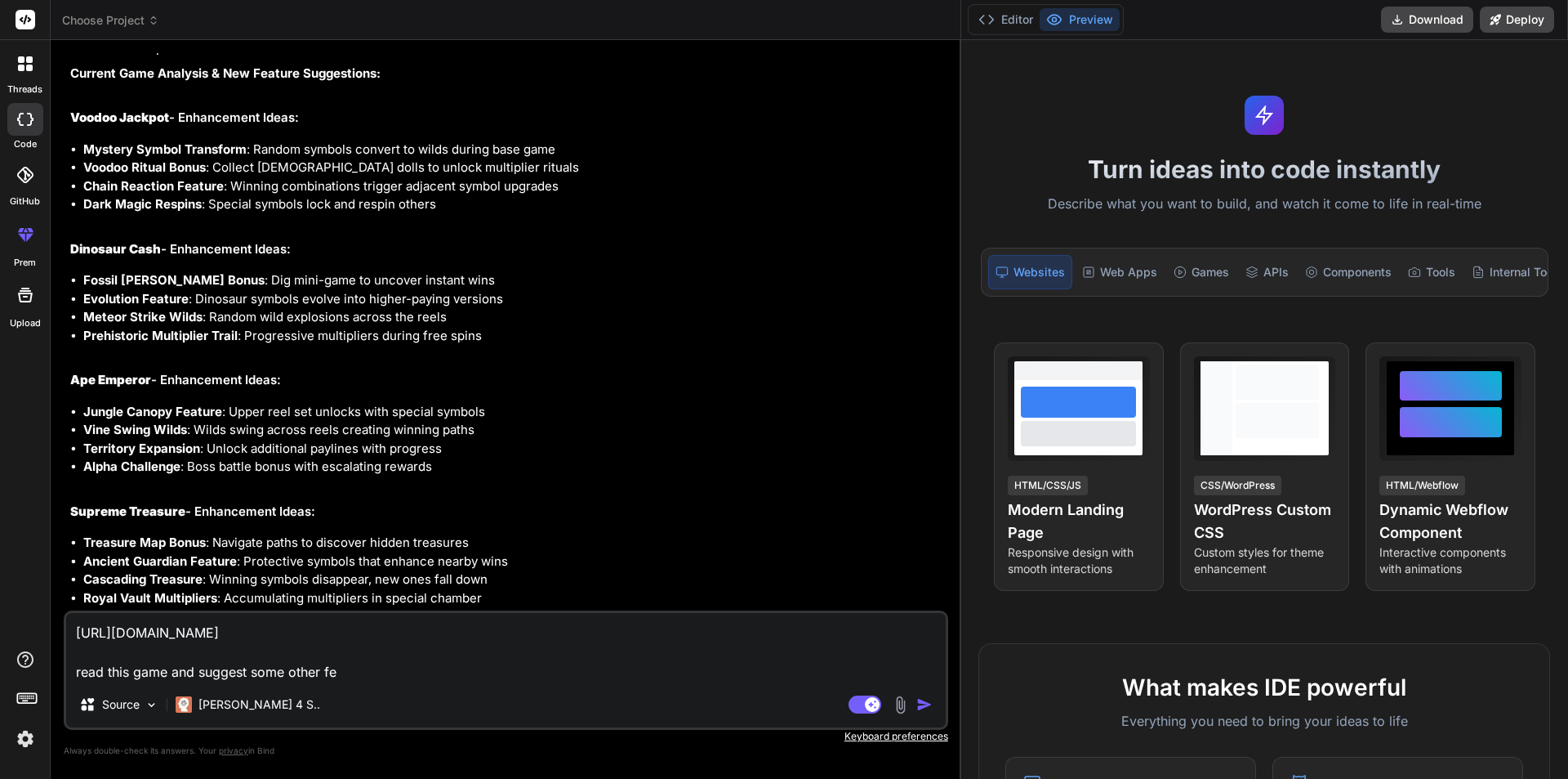
type textarea "x"
type textarea "[URL][DOMAIN_NAME] read this game and suggest some other feat"
type textarea "x"
type textarea "[URL][DOMAIN_NAME] read this game and suggest some other feati"
type textarea "x"
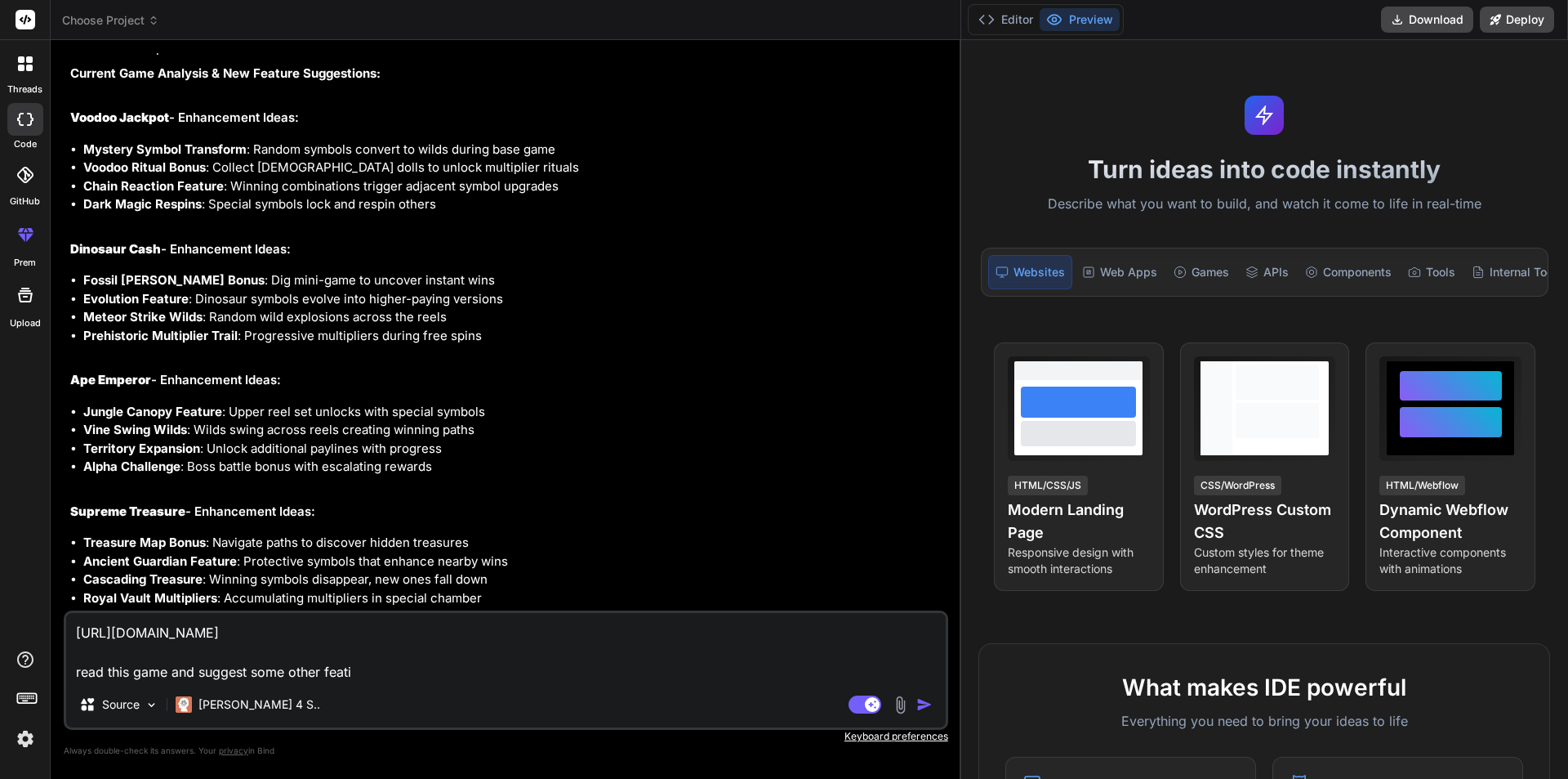
type textarea "[URL][DOMAIN_NAME] read this game and suggest some other featiu"
type textarea "x"
type textarea "[URL][DOMAIN_NAME] read this game and suggest some other featiur"
type textarea "x"
type textarea "[URL][DOMAIN_NAME] read this game and suggest some other featiure"
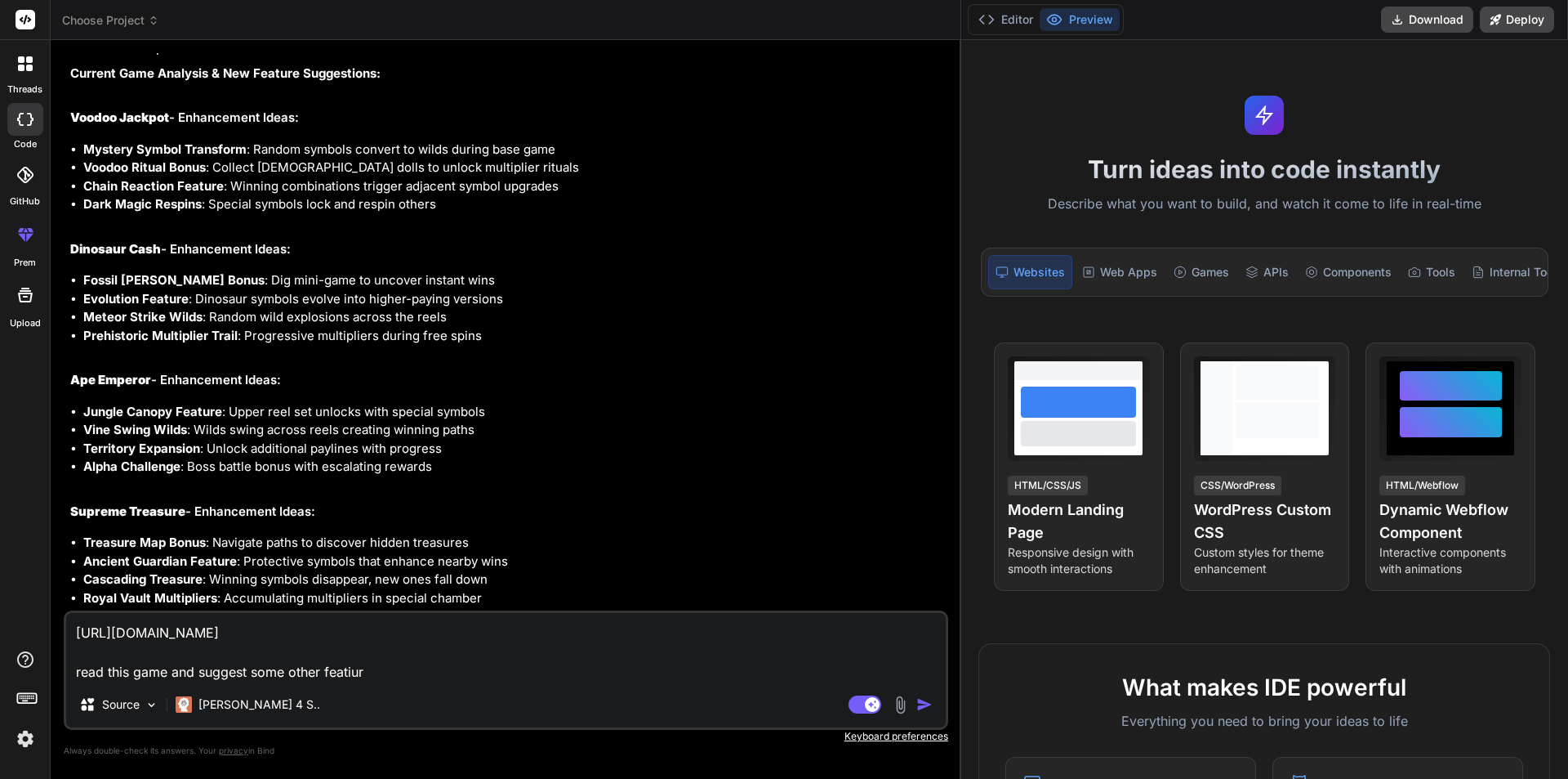
type textarea "x"
type textarea "[URL][DOMAIN_NAME] read this game and suggest some other featiures"
type textarea "x"
type textarea "[URL][DOMAIN_NAME] read this game and suggest some other featiures"
type textarea "x"
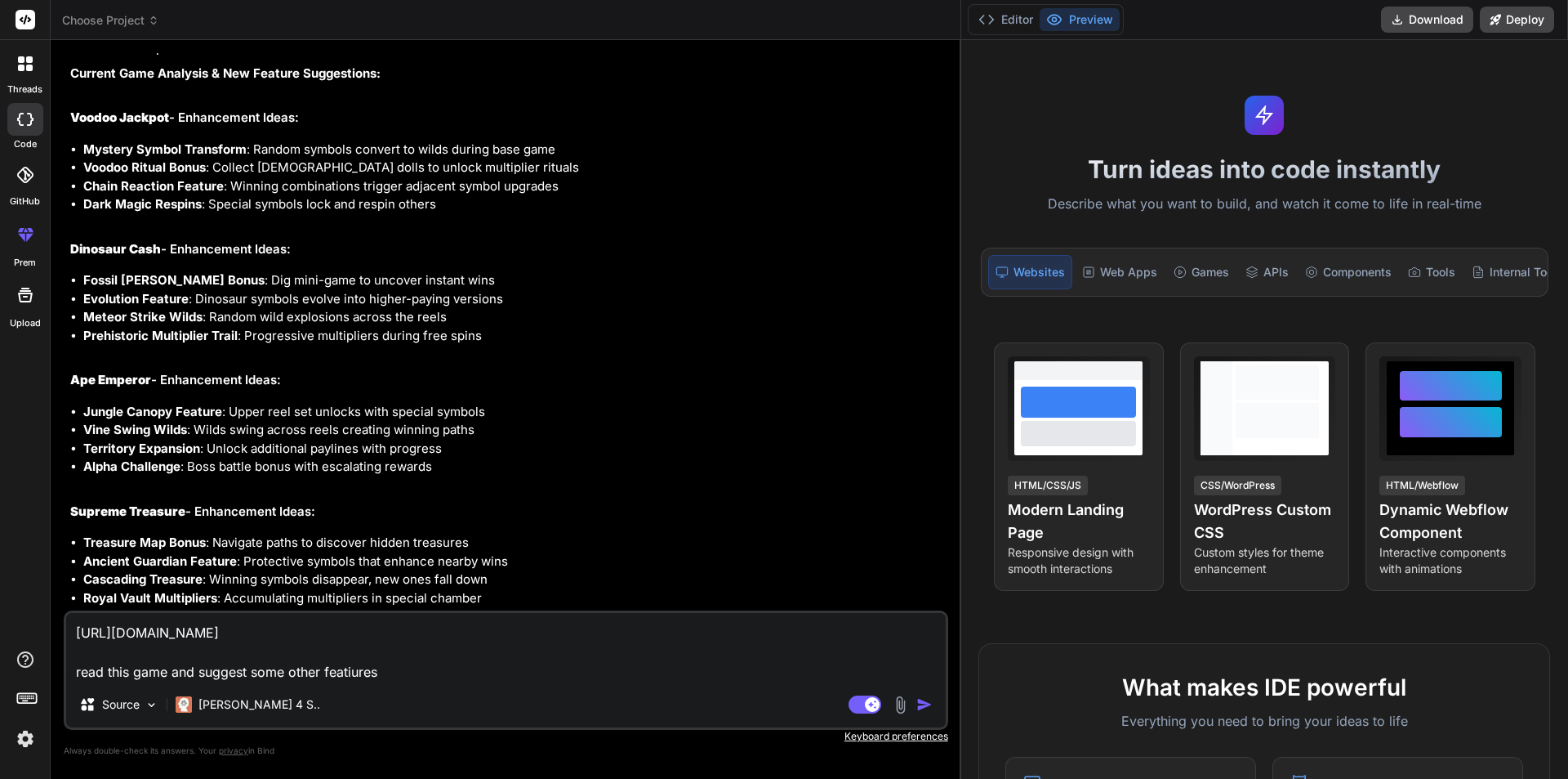
type textarea "[URL][DOMAIN_NAME] read this game and suggest some other featiures f"
type textarea "x"
type textarea "[URL][DOMAIN_NAME] read this game and suggest some other featiures fo"
type textarea "x"
type textarea "[URL][DOMAIN_NAME] read this game and suggest some other featiures for"
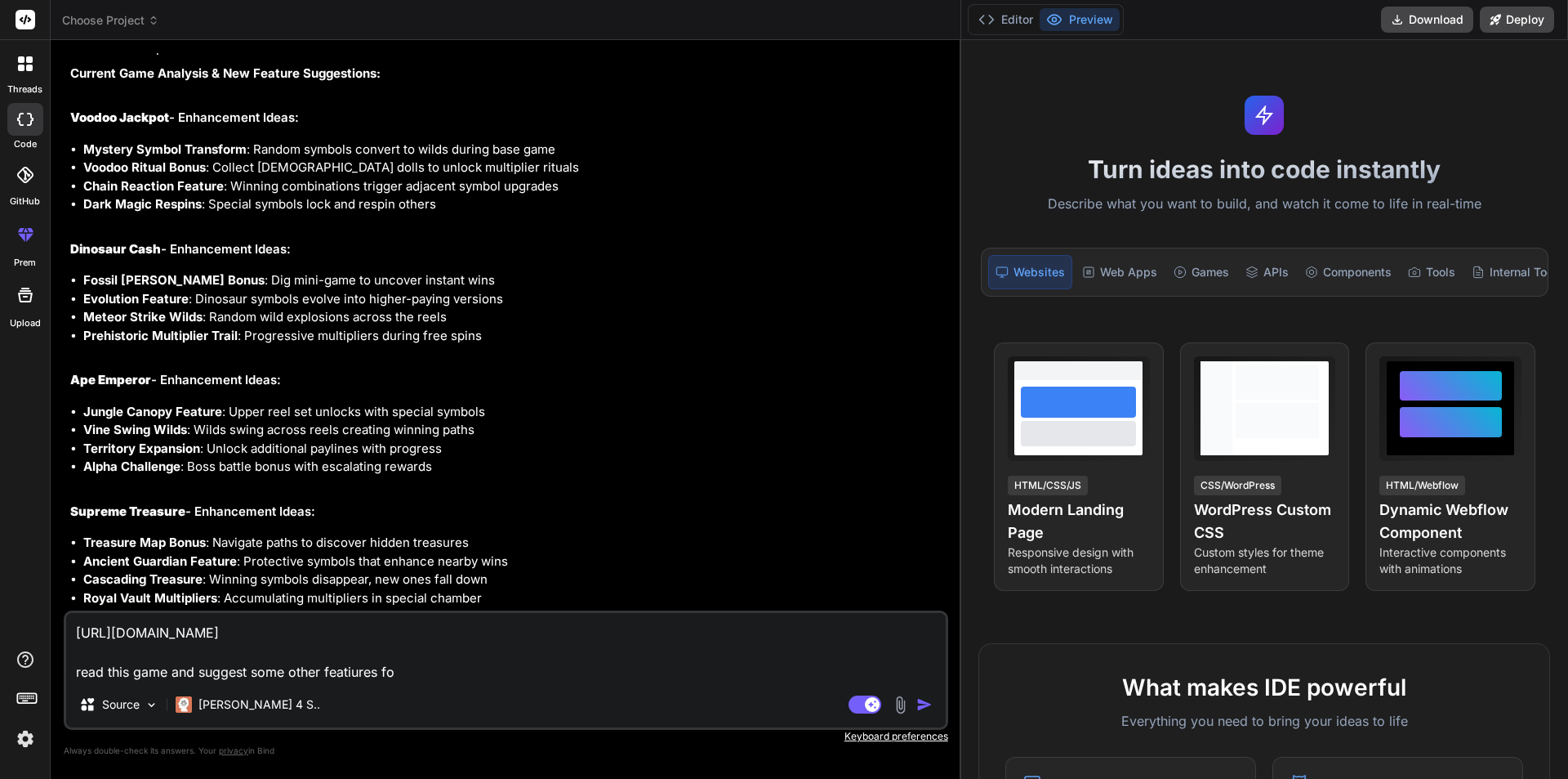
type textarea "x"
type textarea "[URL][DOMAIN_NAME] read this game and suggest some other featiures for"
type textarea "x"
type textarea "[URL][DOMAIN_NAME] read this game and suggest some other featiures for t"
type textarea "x"
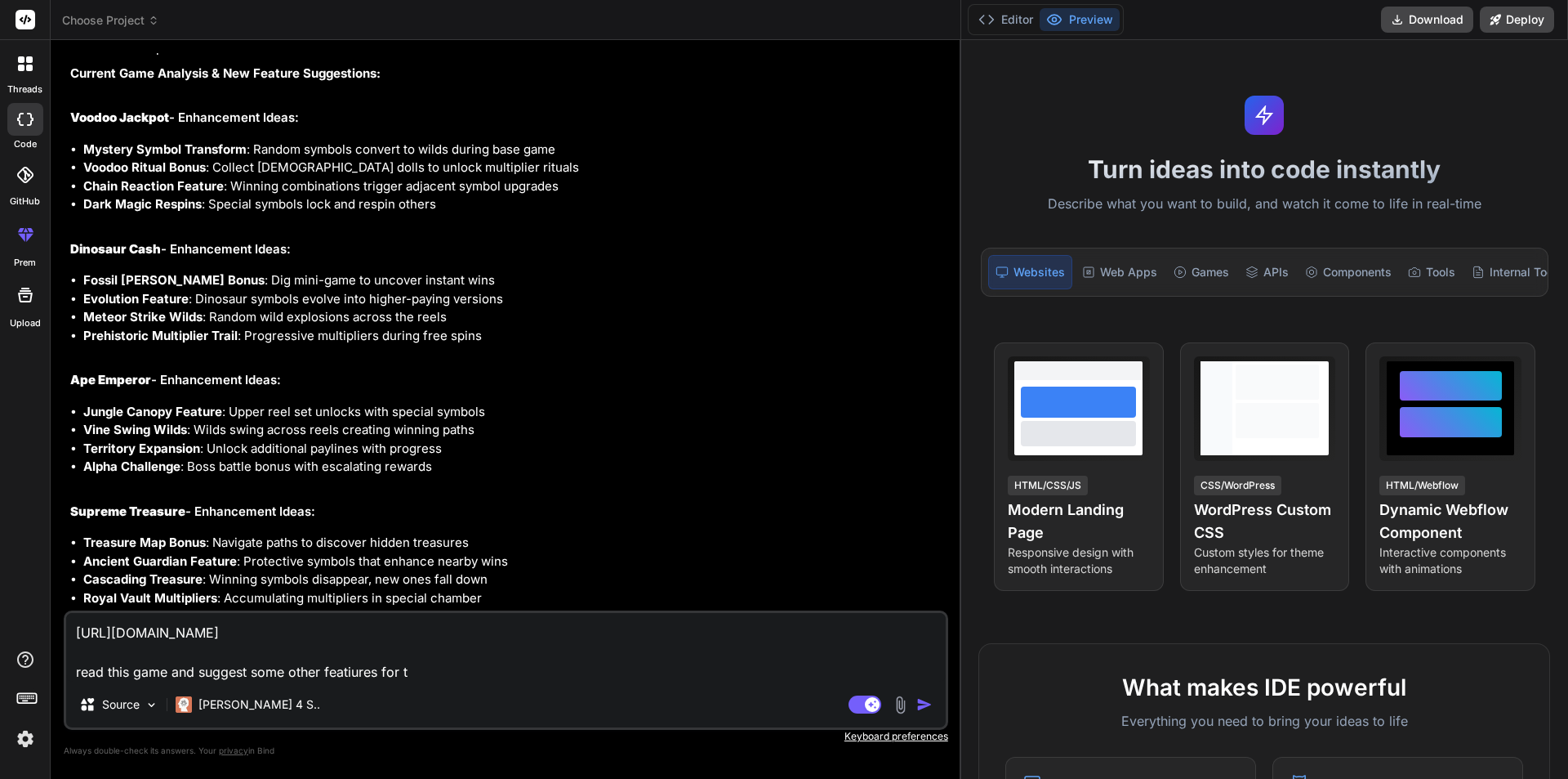
type textarea "[URL][DOMAIN_NAME] read this game and suggest some other featiures for th"
type textarea "x"
type textarea "[URL][DOMAIN_NAME] read this game and suggest some other featiures for thi"
type textarea "x"
type textarea "[URL][DOMAIN_NAME] read this game and suggest some other featiures for this"
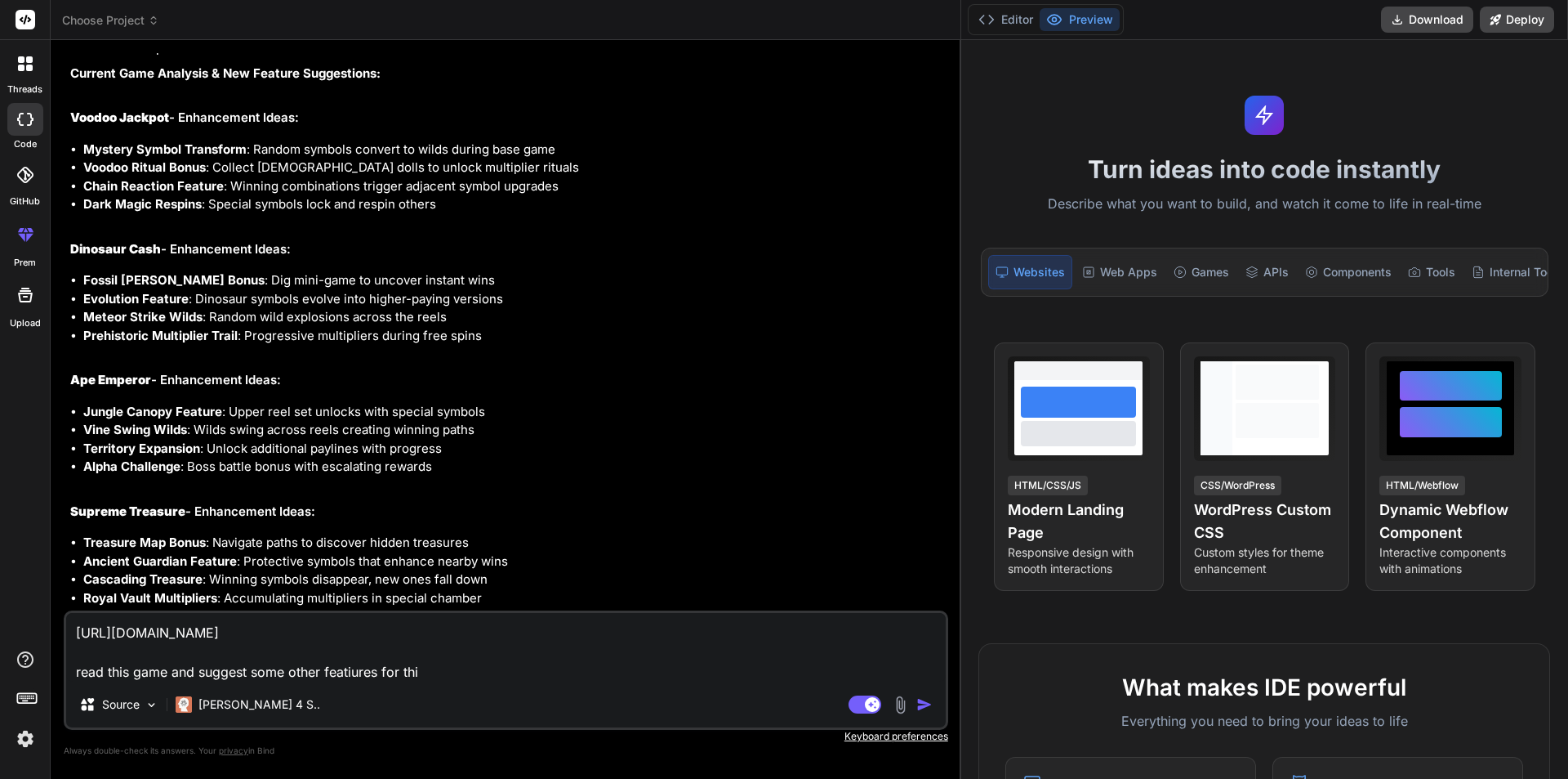
type textarea "x"
type textarea "[URL][DOMAIN_NAME] read this game and suggest some other featiures for this"
type textarea "x"
type textarea "[URL][DOMAIN_NAME] read this game and suggest some other featiures for this h"
type textarea "x"
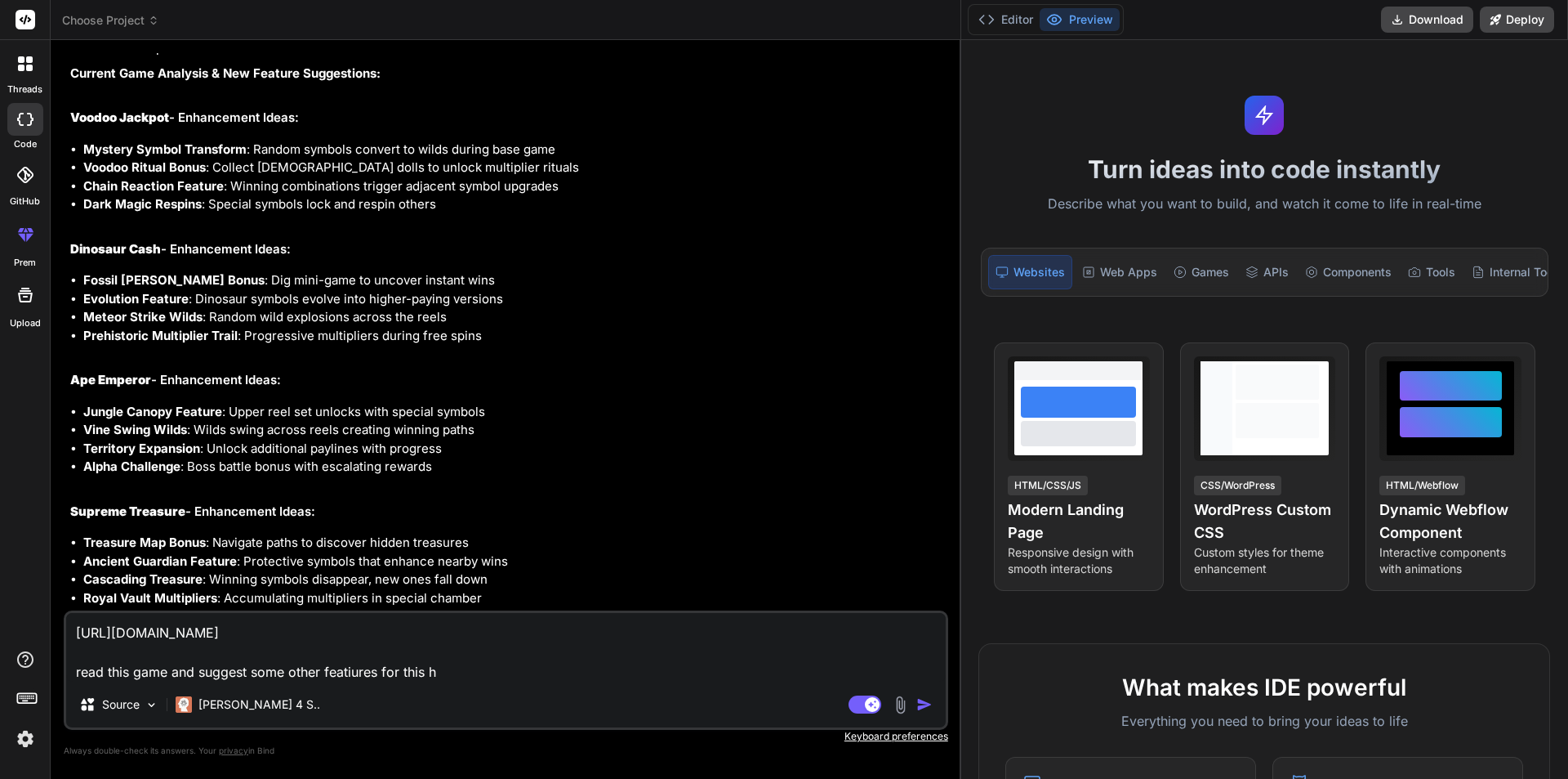
type textarea "[URL][DOMAIN_NAME] read this game and suggest some other featiures for this"
type textarea "x"
type textarea "[URL][DOMAIN_NAME] read this game and suggest some other featiures for this g"
type textarea "x"
type textarea "[URL][DOMAIN_NAME] read this game and suggest some other featiures for this ga"
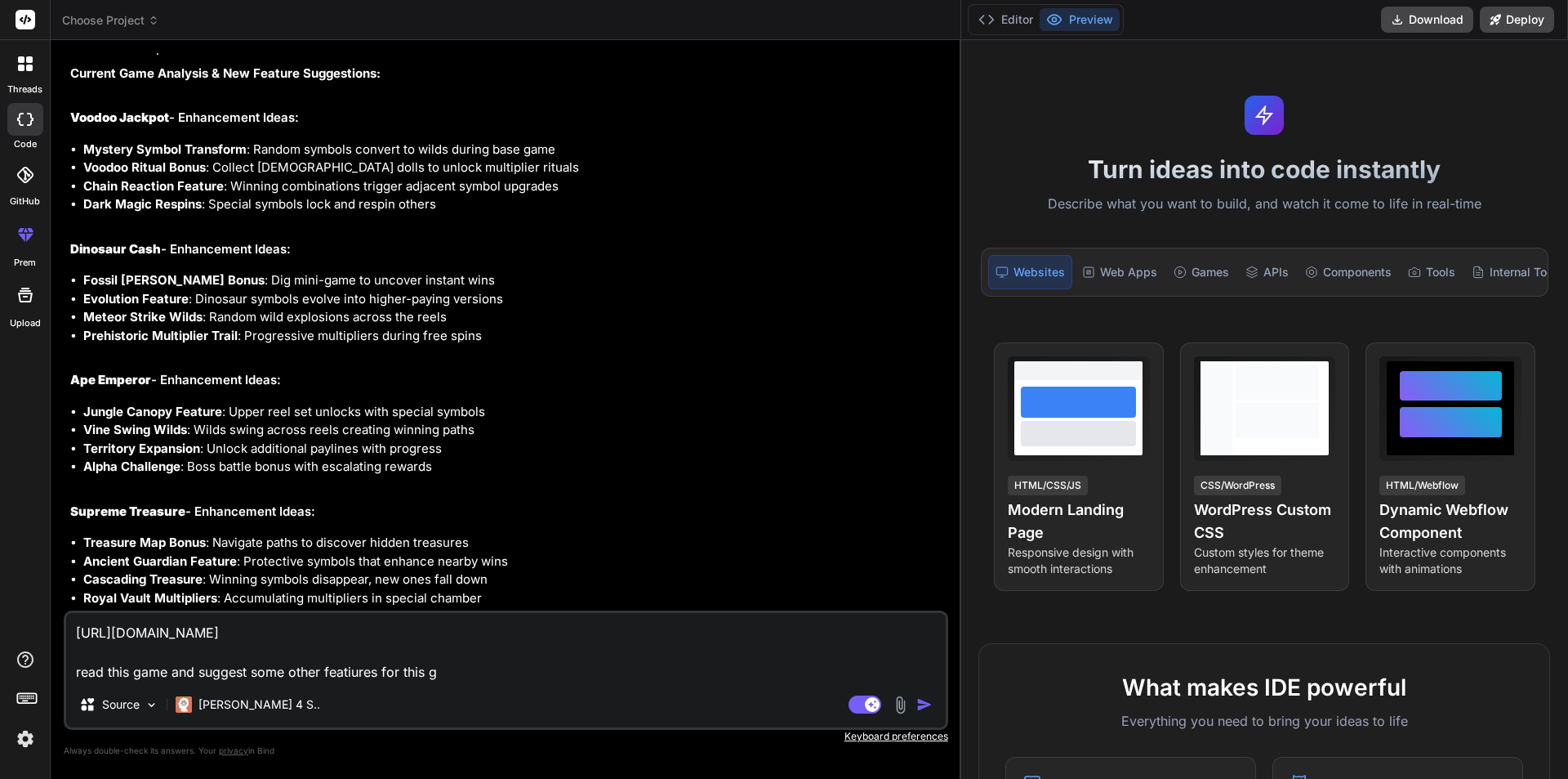
type textarea "x"
type textarea "[URL][DOMAIN_NAME] read this game and suggest some other featiures for this gam"
type textarea "x"
type textarea "[URL][DOMAIN_NAME] read this game and suggest some other featiures for this game"
type textarea "x"
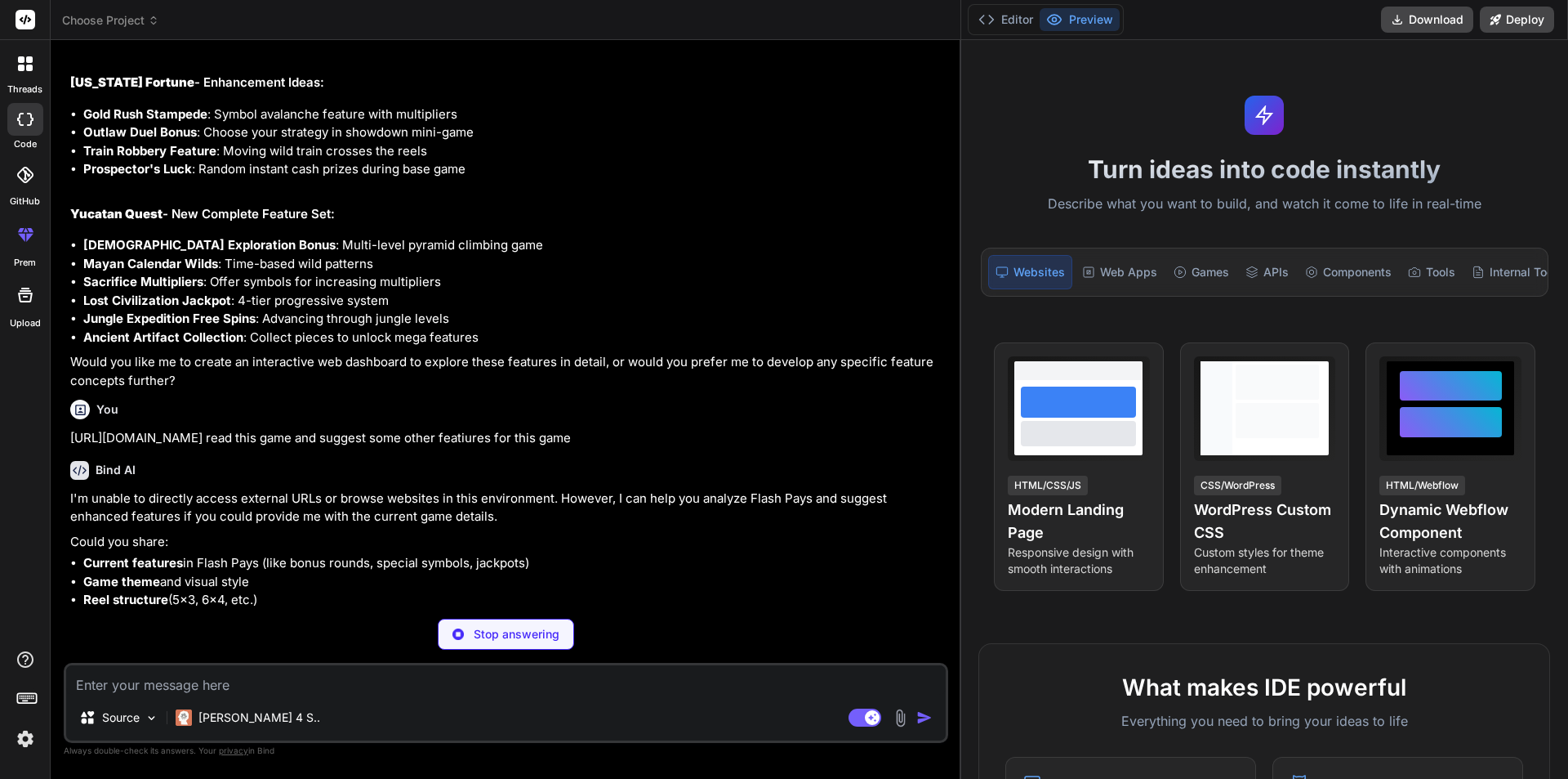
scroll to position [1427, 0]
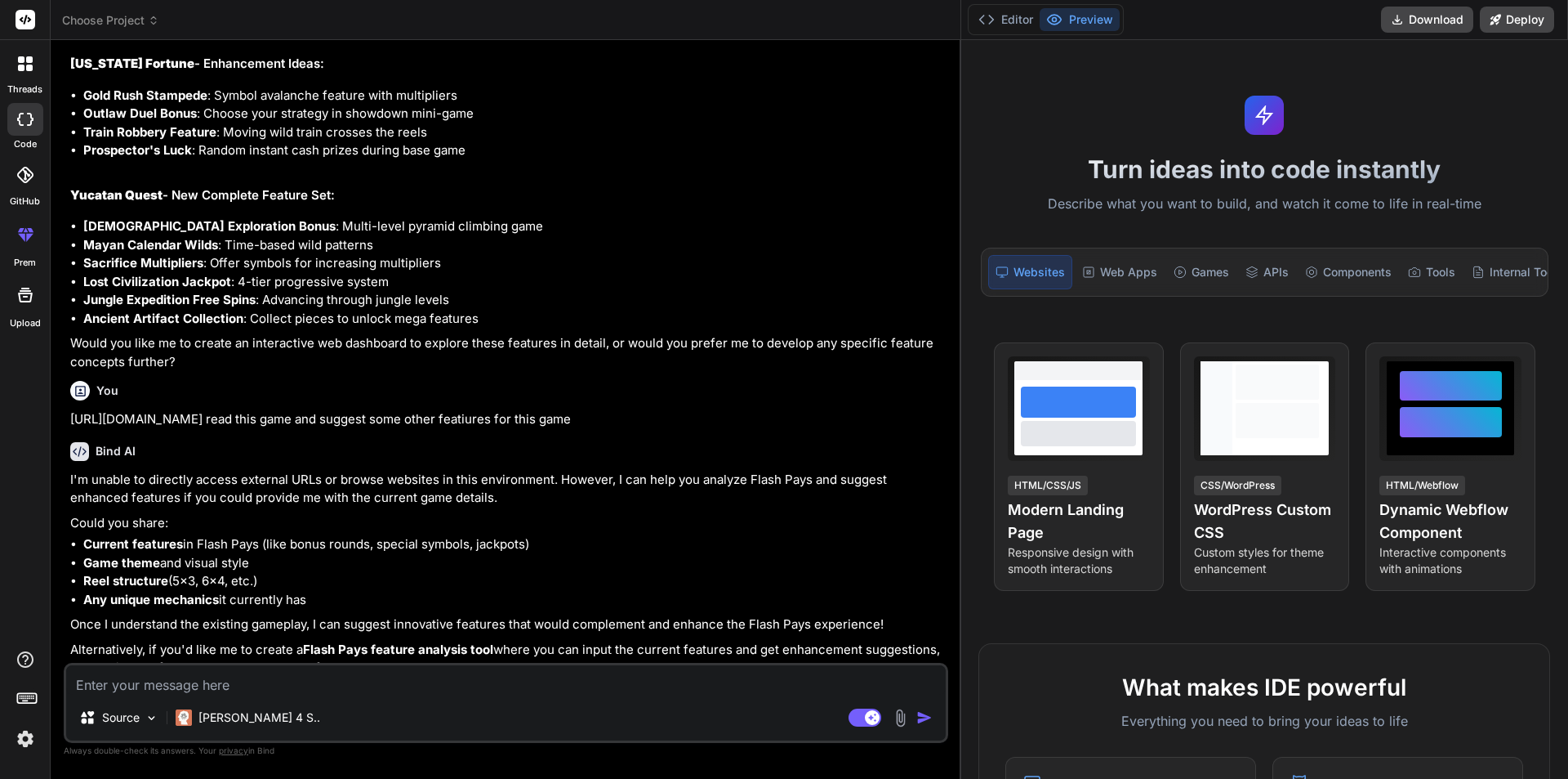
type textarea "x"
drag, startPoint x: 859, startPoint y: 460, endPoint x: 63, endPoint y: 451, distance: 796.1
click at [63, 451] on div "You hello Bind AI ‌ ‌ ‌ ‌ You hey Bind AI Hey there! 👋 What can I help you buil…" at bounding box center [506, 415] width 885 height 725
copy p "[URL][DOMAIN_NAME] read this game and suggest some other featiures for this game"
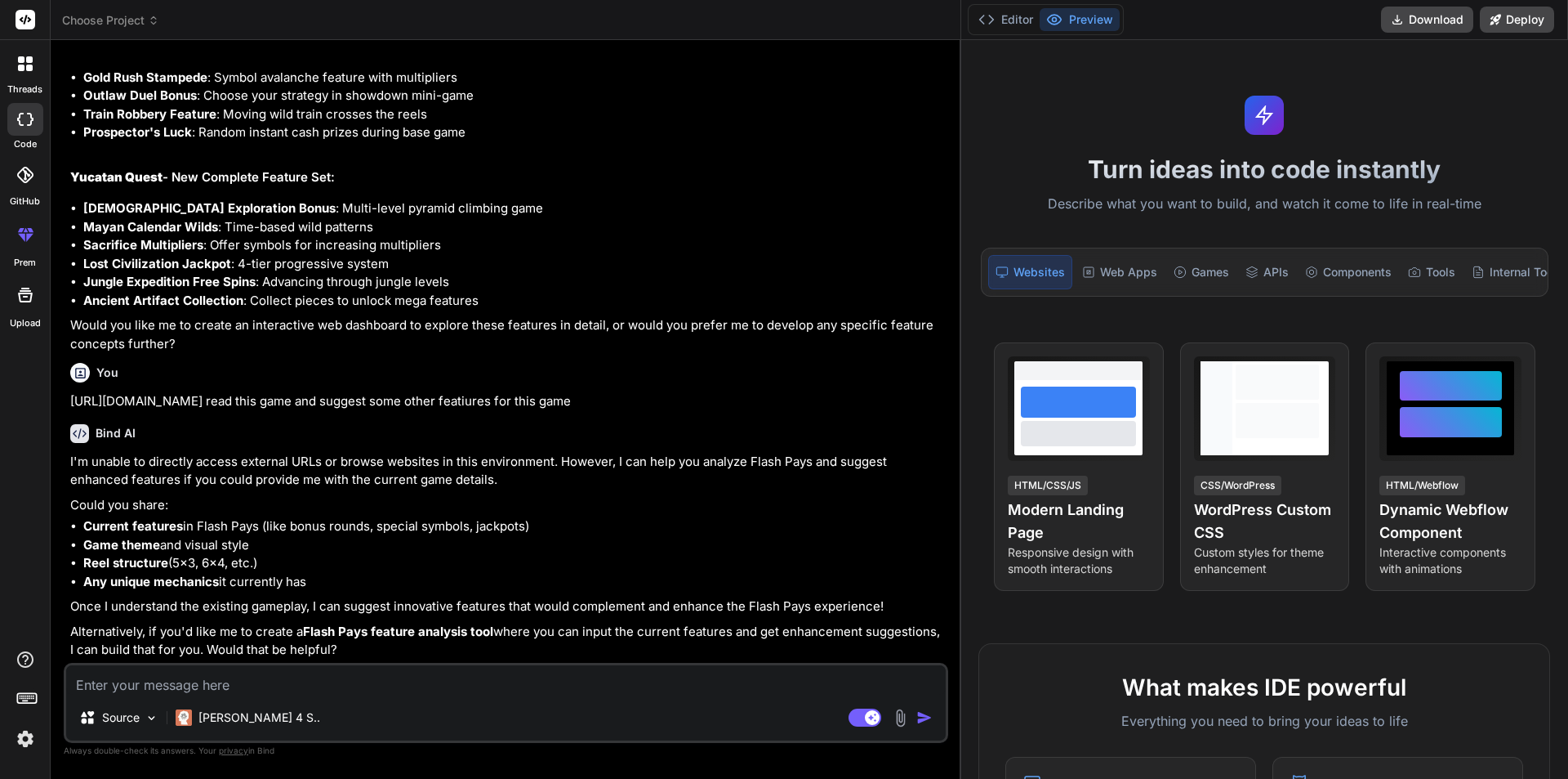
scroll to position [1481, 0]
drag, startPoint x: 307, startPoint y: 524, endPoint x: 381, endPoint y: 519, distance: 74.2
click at [381, 519] on li "Current features in Flash Pays (like bonus rounds, special symbols, jackpots)" at bounding box center [514, 526] width 862 height 19
drag, startPoint x: 433, startPoint y: 525, endPoint x: 452, endPoint y: 519, distance: 19.9
click at [452, 519] on li "Current features in Flash Pays (like bonus rounds, special symbols, jackpots)" at bounding box center [514, 526] width 862 height 19
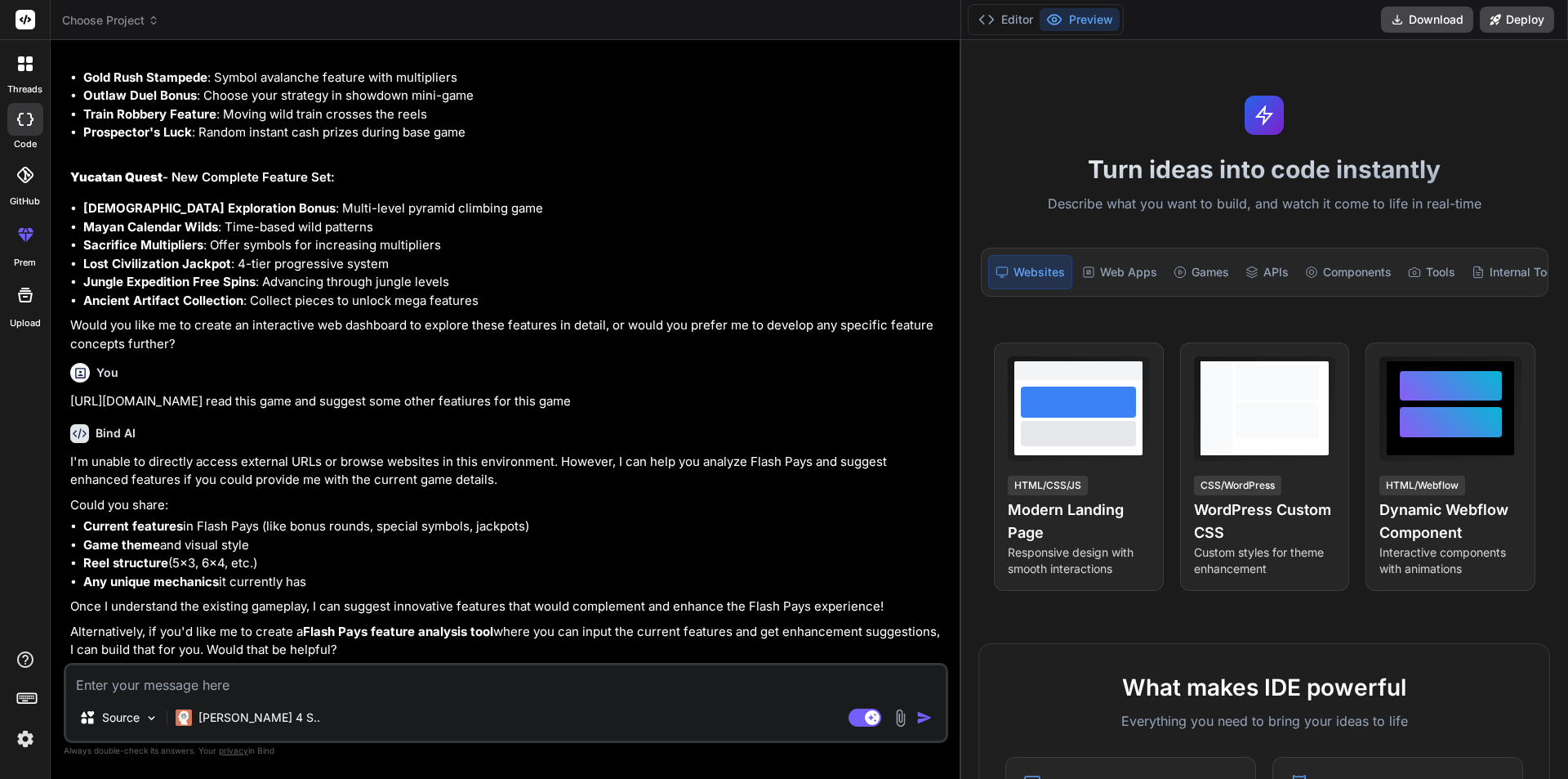
click at [497, 529] on li "Current features in Flash Pays (like bonus rounds, special symbols, jackpots)" at bounding box center [514, 526] width 862 height 19
drag, startPoint x: 151, startPoint y: 549, endPoint x: 190, endPoint y: 547, distance: 39.1
click at [190, 547] on li "Game theme and visual style" at bounding box center [514, 545] width 862 height 19
click at [271, 548] on li "Game theme and visual style" at bounding box center [514, 545] width 862 height 19
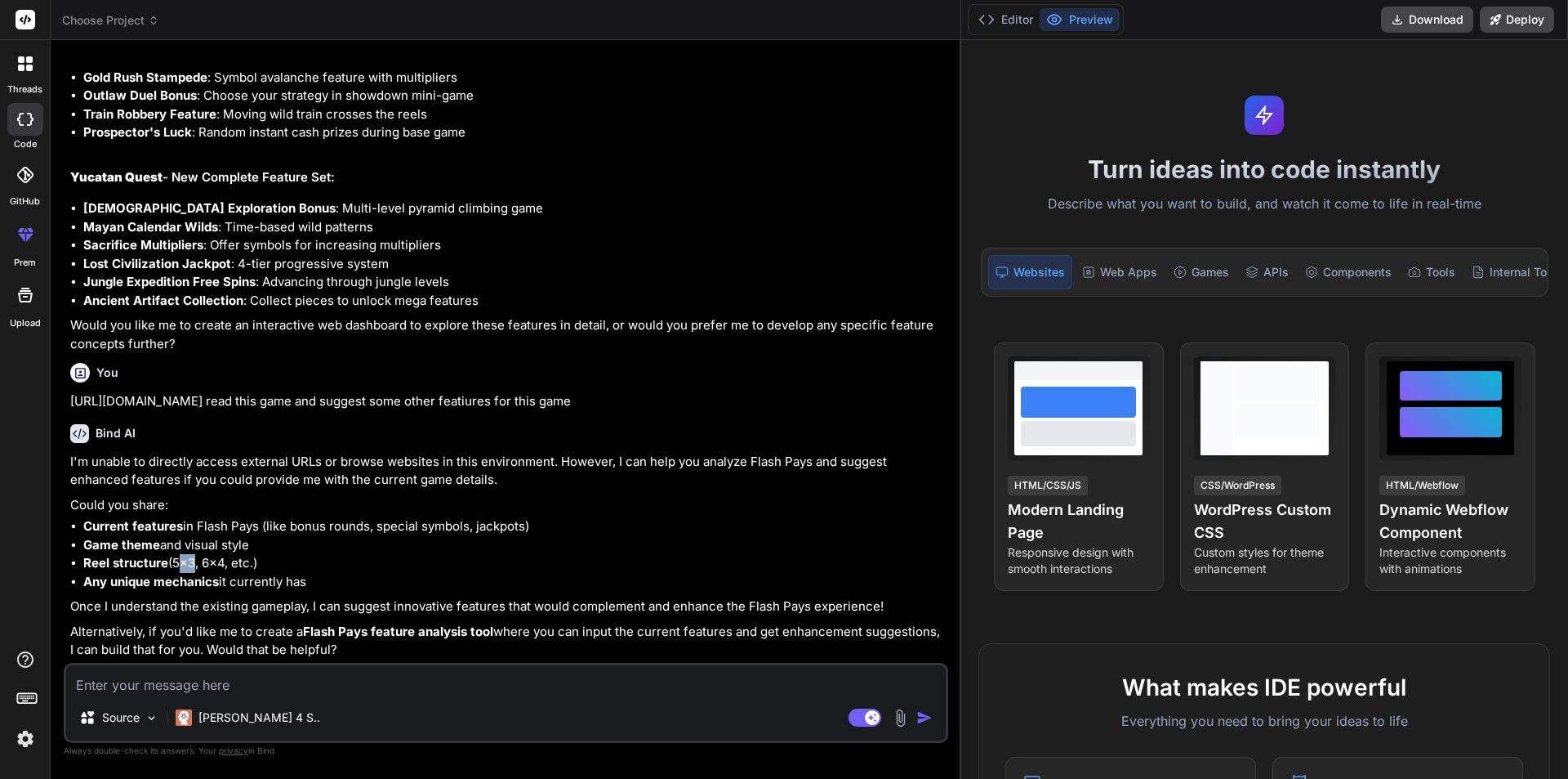
drag, startPoint x: 178, startPoint y: 570, endPoint x: 216, endPoint y: 563, distance: 38.6
click at [192, 565] on li "Reel structure (5x3, 6x4, etc.)" at bounding box center [514, 563] width 862 height 19
click at [227, 563] on li "Reel structure (5x3, 6x4, etc.)" at bounding box center [514, 563] width 862 height 19
click at [309, 555] on li "Reel structure (5x3, 6x4, etc.)" at bounding box center [514, 563] width 862 height 19
drag, startPoint x: 320, startPoint y: 613, endPoint x: 440, endPoint y: 610, distance: 120.0
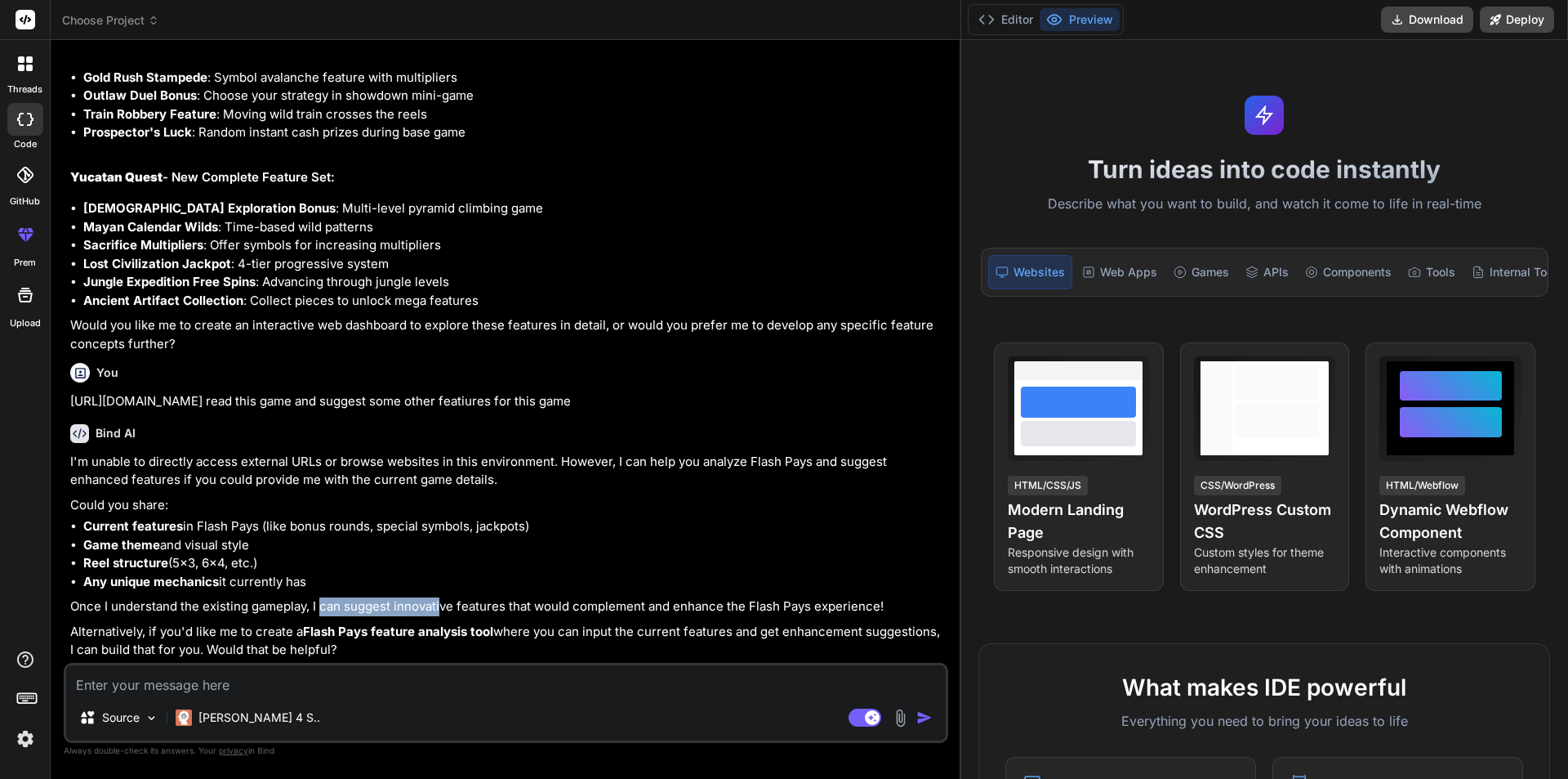
click at [440, 610] on p "Once I understand the existing gameplay, I can suggest innovative features that…" at bounding box center [507, 606] width 875 height 19
drag, startPoint x: 170, startPoint y: 634, endPoint x: 316, endPoint y: 628, distance: 146.1
click at [316, 628] on p "Alternatively, if you'd like me to create a Flash Pays feature analysis tool wh…" at bounding box center [507, 641] width 875 height 37
click at [311, 678] on textarea at bounding box center [506, 680] width 880 height 30
click at [961, 179] on div "Turn ideas into code instantly Describe what you want to build, and watch it co…" at bounding box center [1265, 410] width 607 height 739
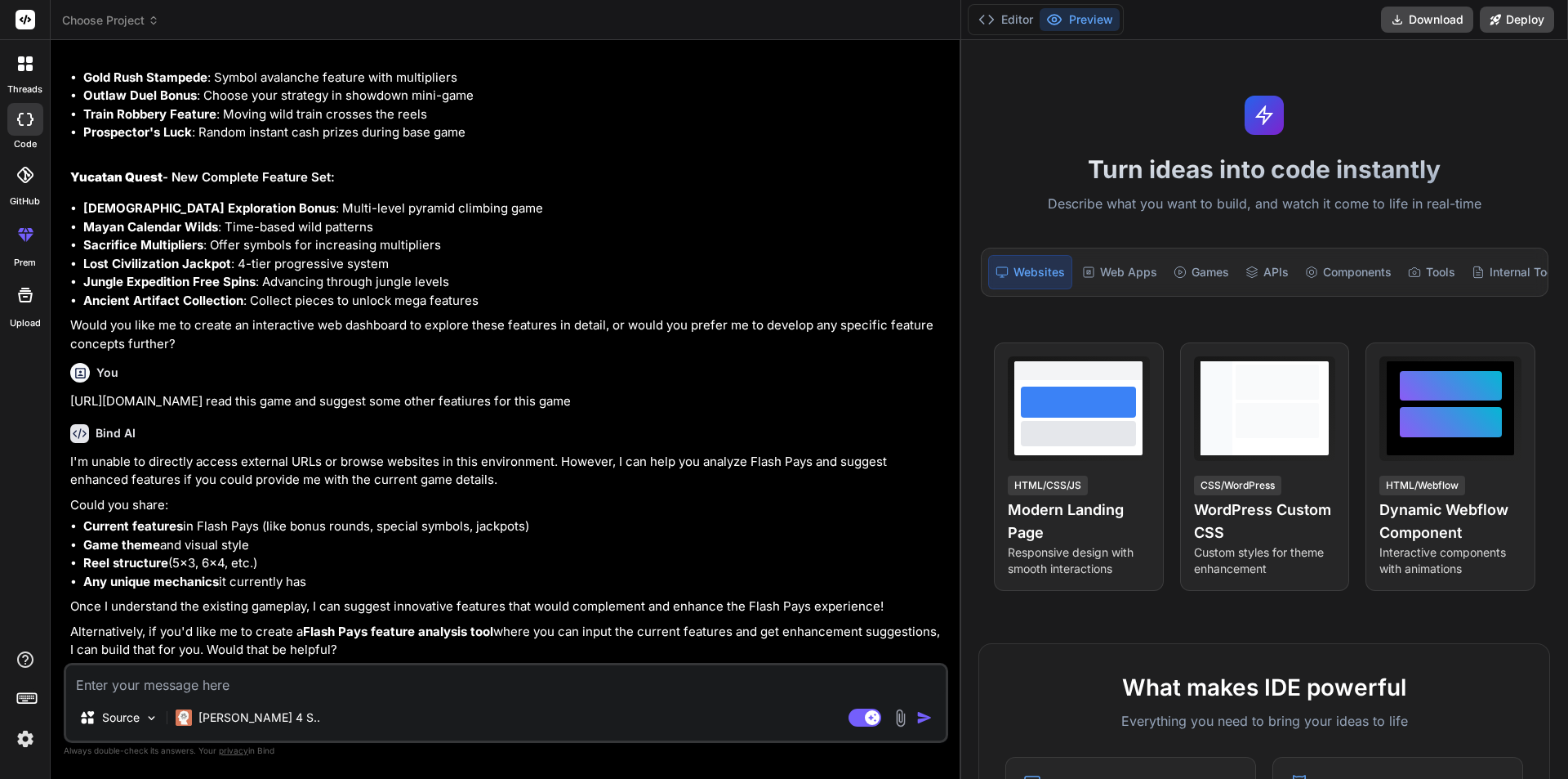
drag, startPoint x: 959, startPoint y: 179, endPoint x: 1330, endPoint y: 182, distance: 371.0
click at [1429, 194] on div "threads code GitHub prem Upload Choose Project Created with Pixso. Bind AI Web …" at bounding box center [784, 389] width 1568 height 779
drag, startPoint x: 959, startPoint y: 185, endPoint x: 983, endPoint y: 67, distance: 120.4
click at [1044, 180] on div "threads code GitHub prem Upload Choose Project Created with Pixso. Bind AI Web …" at bounding box center [784, 389] width 1568 height 779
click at [992, 13] on icon at bounding box center [987, 20] width 16 height 16
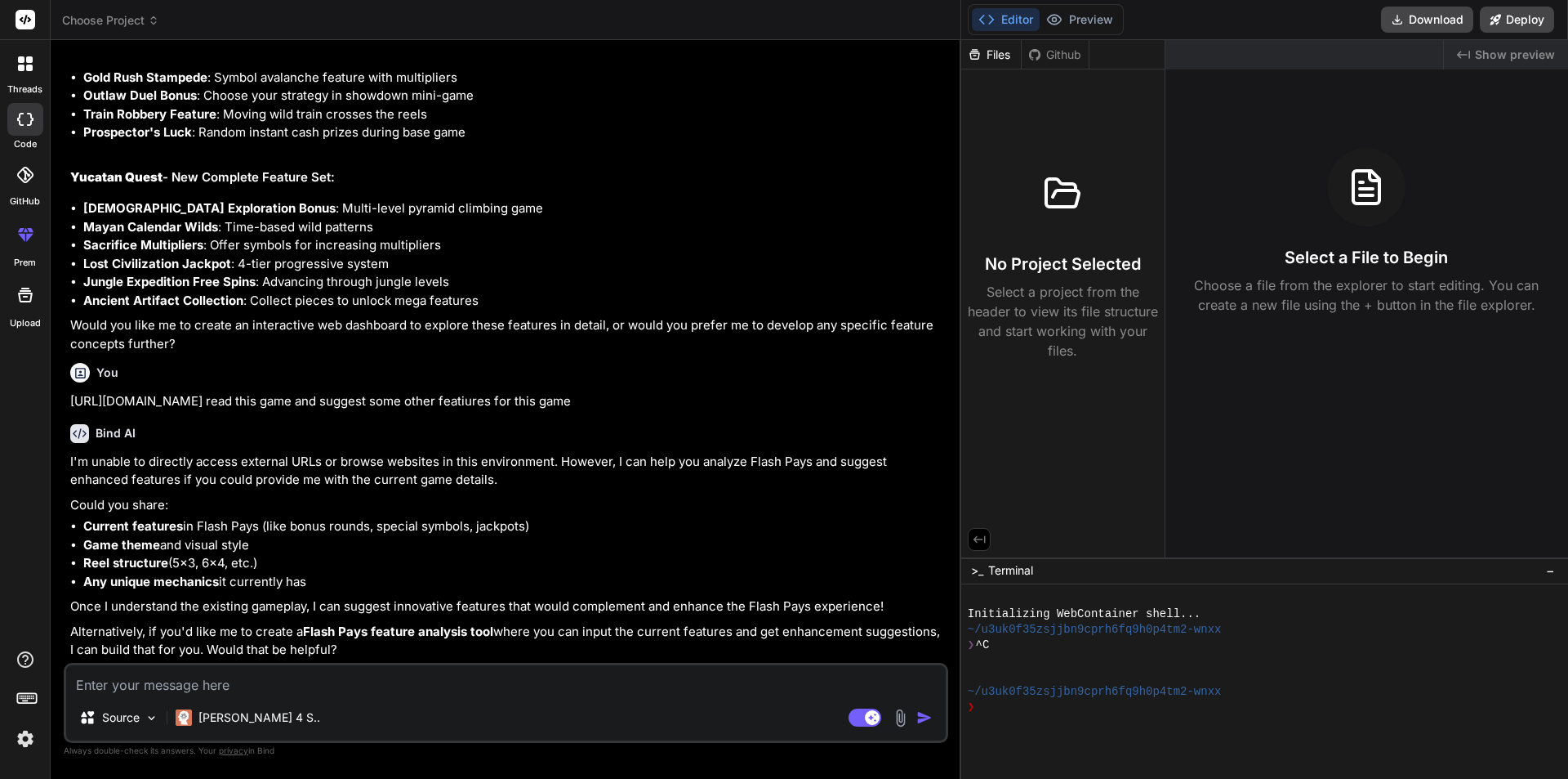
click at [992, 13] on icon at bounding box center [987, 20] width 16 height 16
click at [1549, 571] on span "−" at bounding box center [1551, 571] width 9 height 16
click at [975, 765] on span ">_" at bounding box center [977, 766] width 12 height 16
click at [975, 765] on div at bounding box center [1265, 681] width 607 height 194
click at [978, 546] on icon at bounding box center [979, 540] width 15 height 15
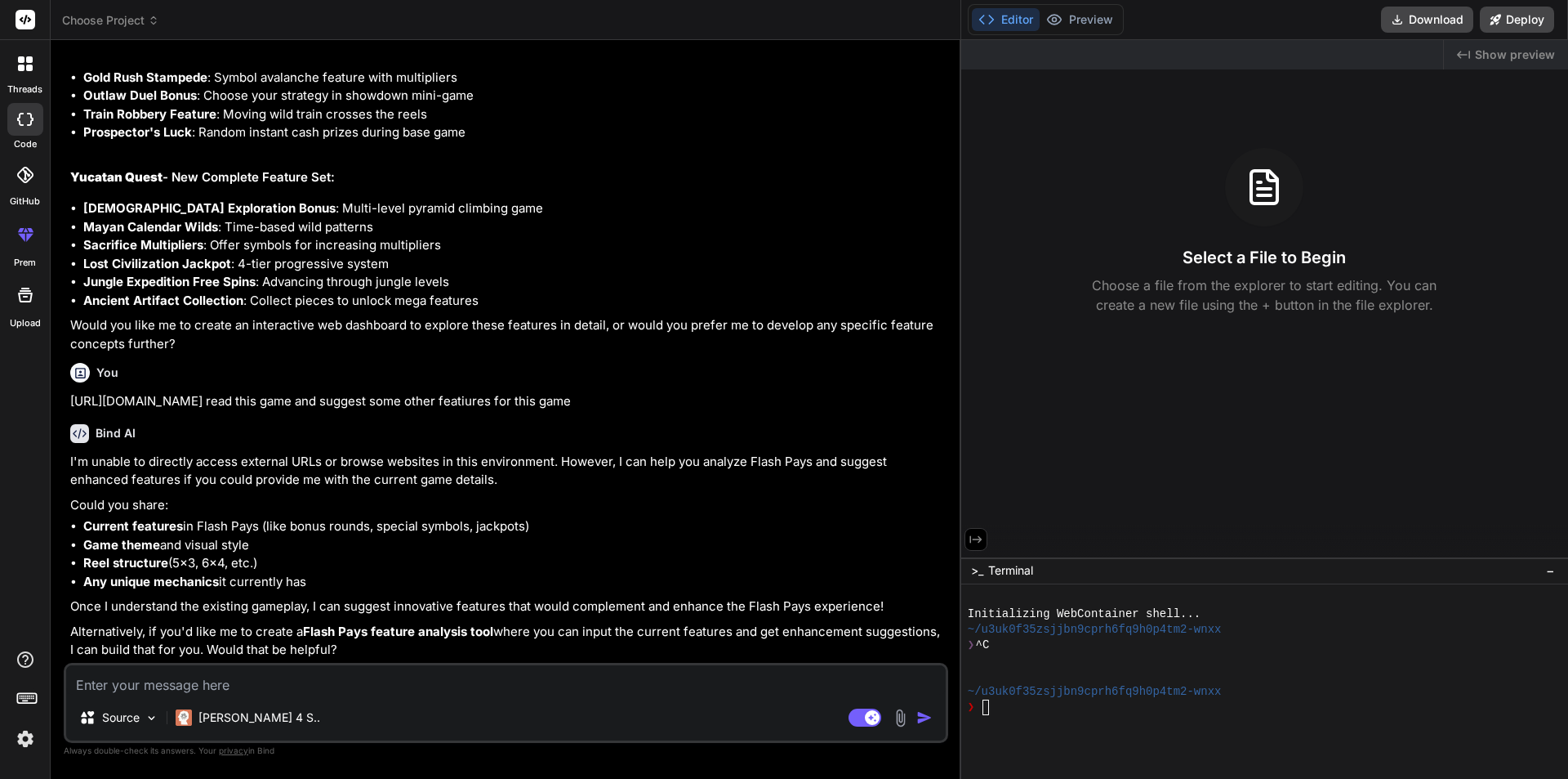
click at [978, 546] on icon at bounding box center [976, 540] width 15 height 15
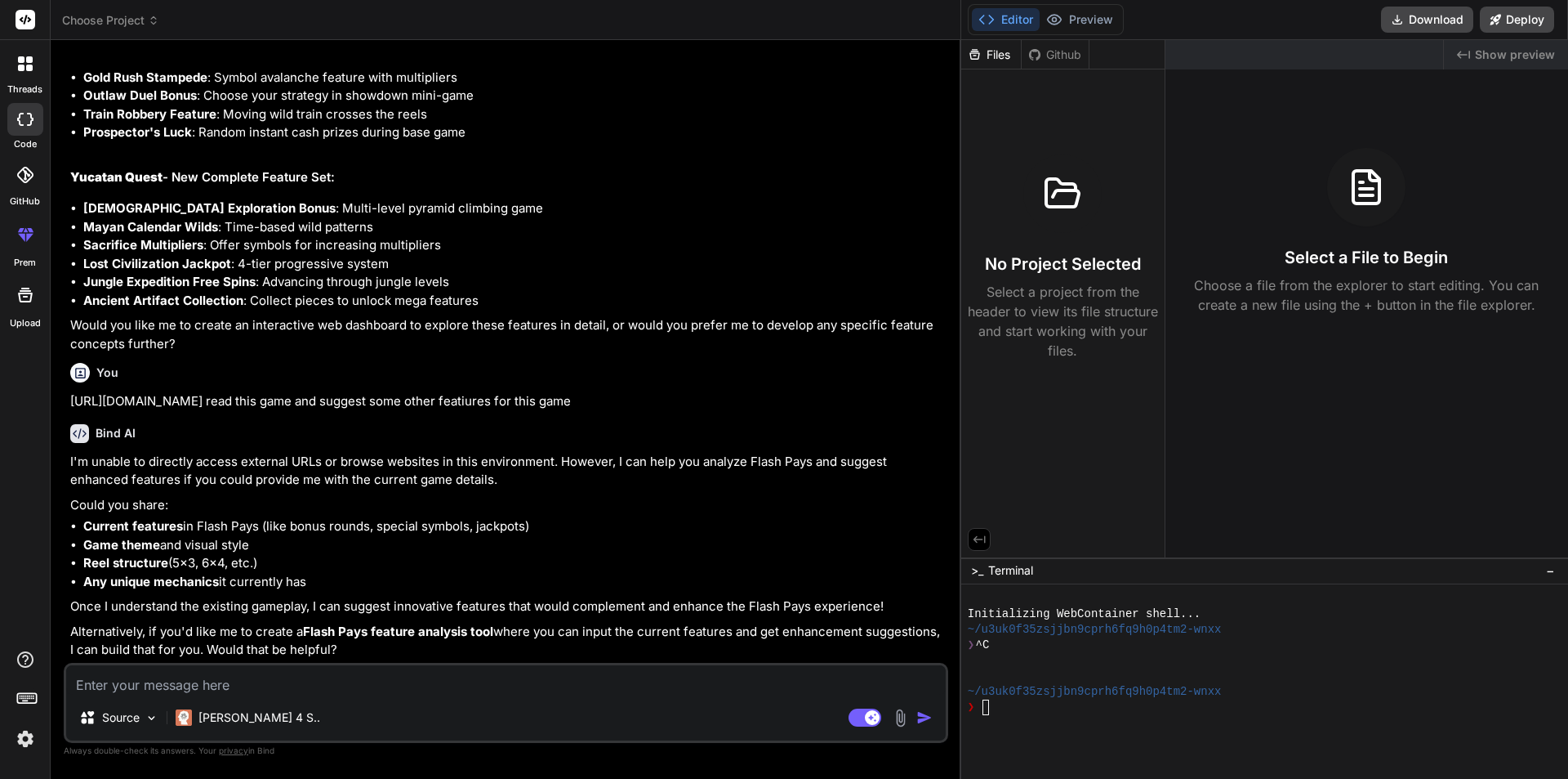
click at [978, 546] on icon at bounding box center [979, 540] width 15 height 15
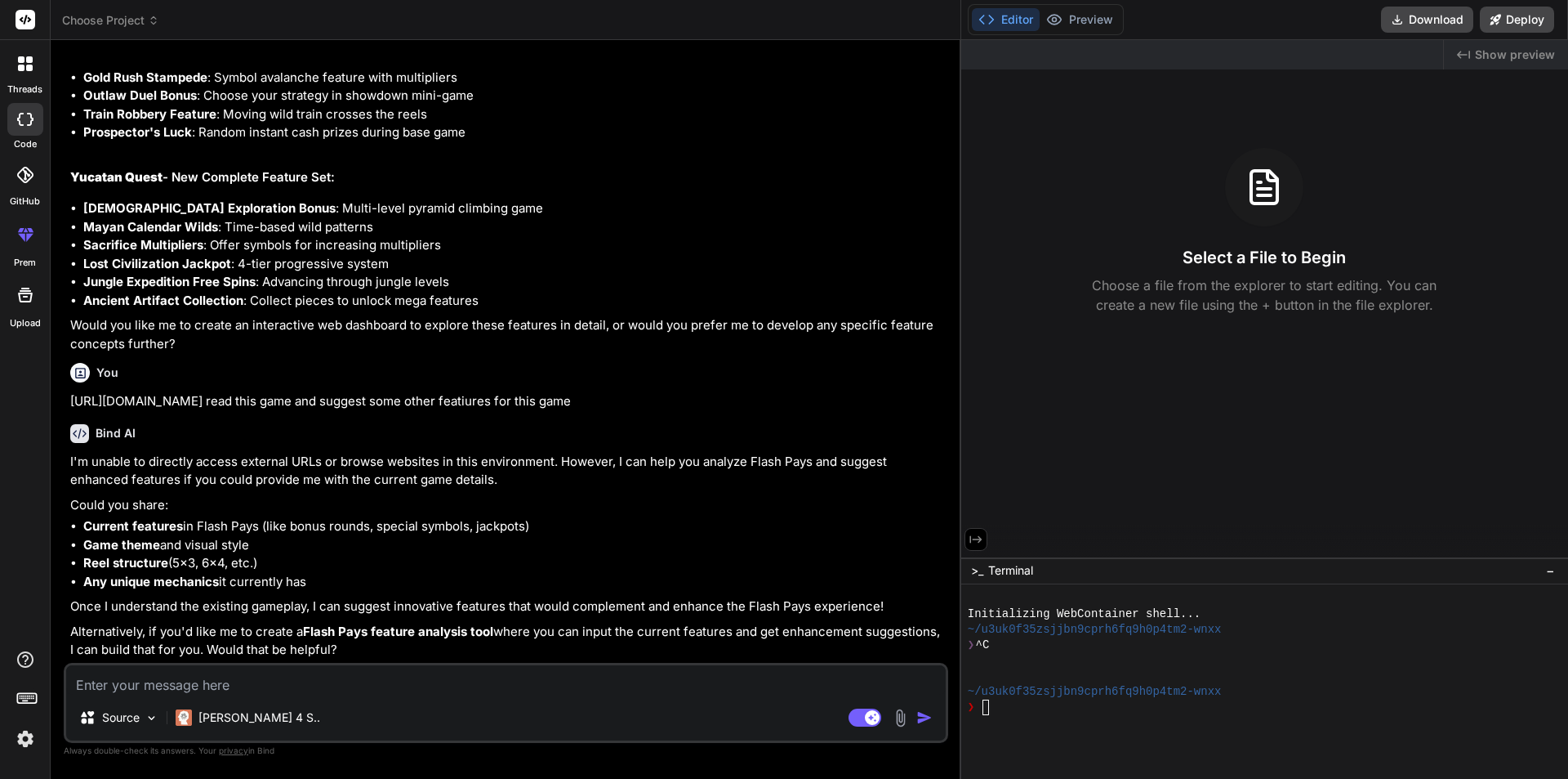
click at [1553, 567] on span "−" at bounding box center [1551, 571] width 9 height 16
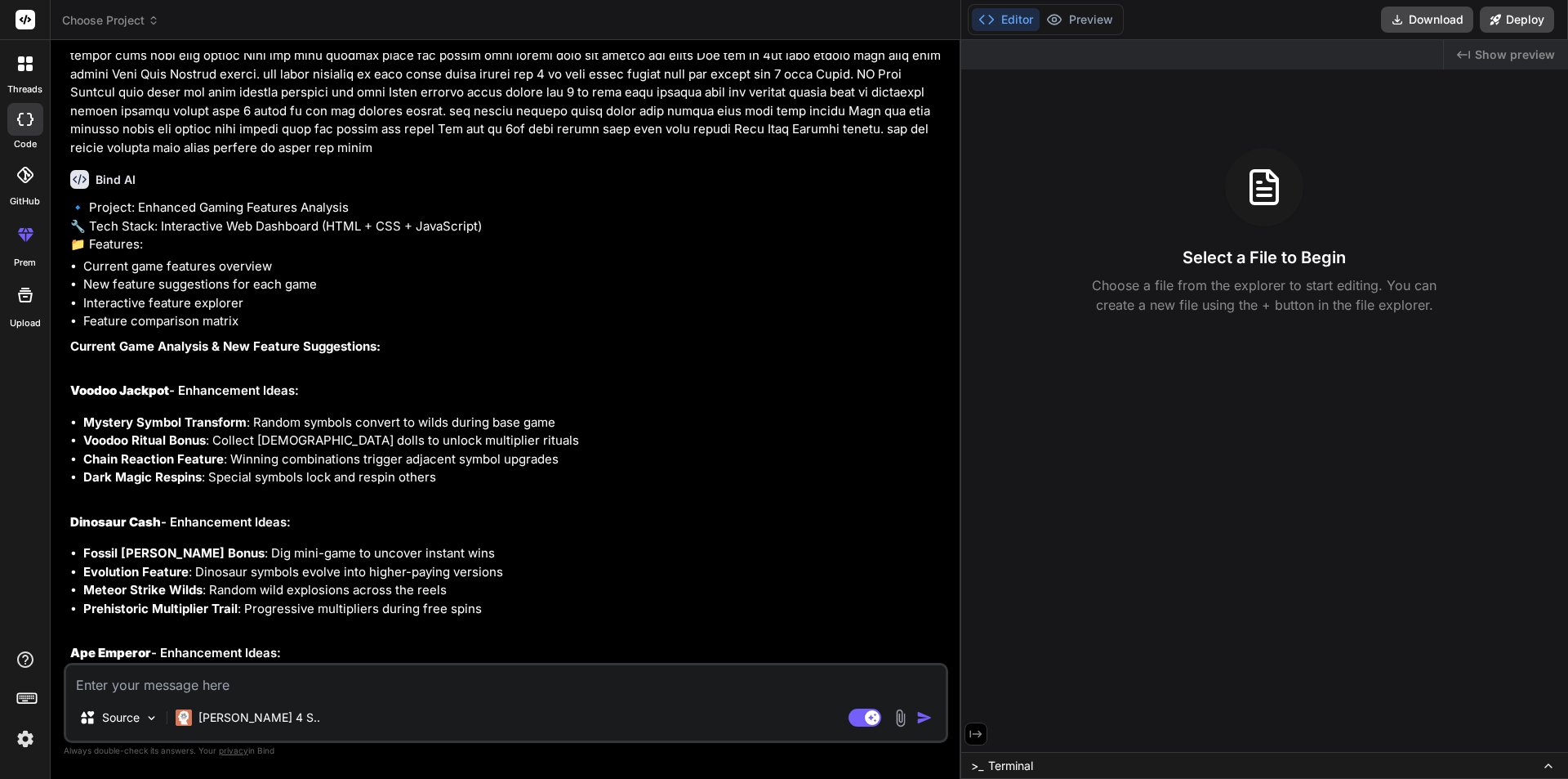
scroll to position [665, 0]
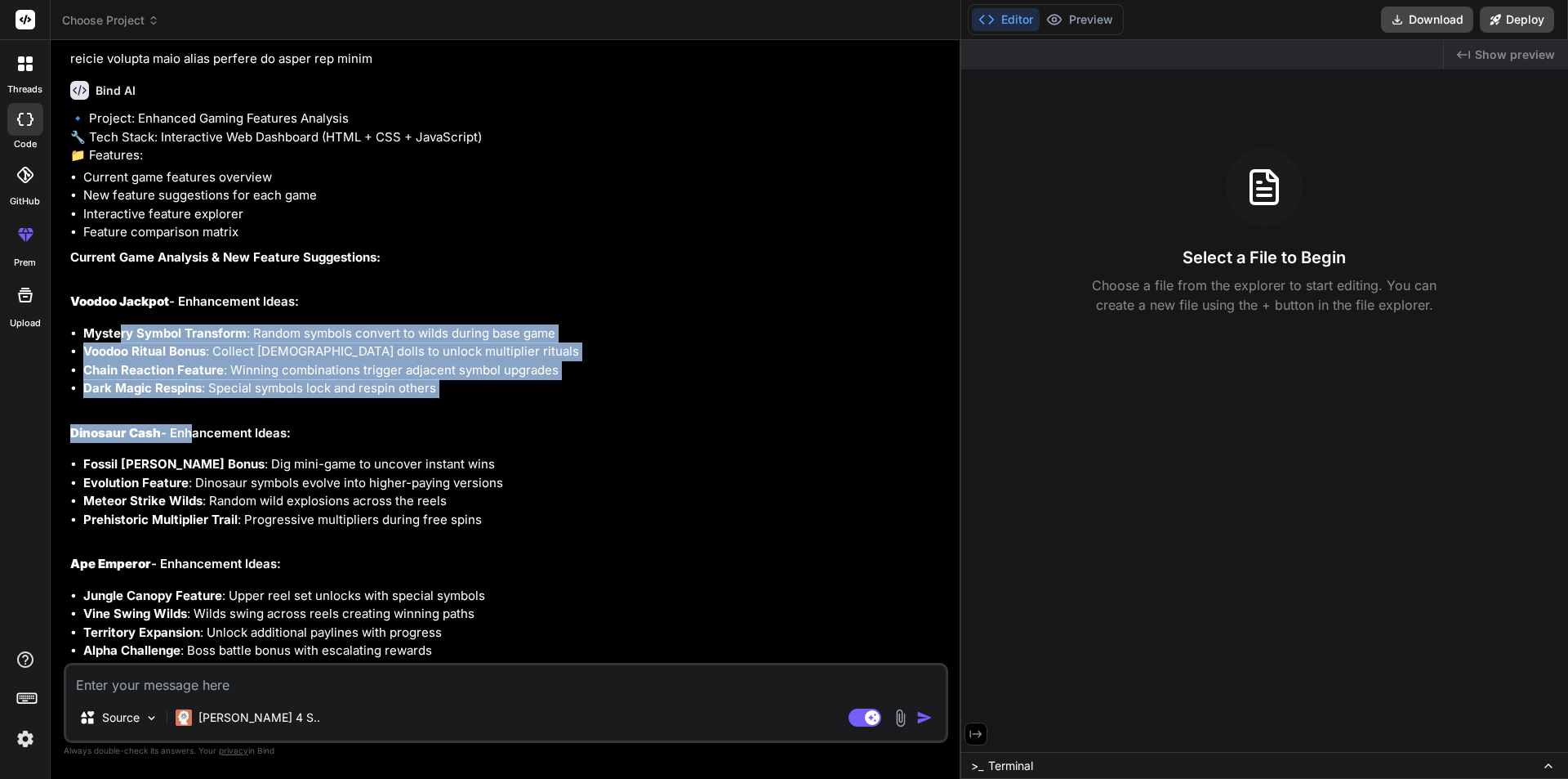
drag, startPoint x: 122, startPoint y: 376, endPoint x: 191, endPoint y: 436, distance: 91.4
click at [191, 436] on div "🔹 Project: Enhanced Gaming Features Analysis 🔧 Tech Stack: Interactive Web Dash…" at bounding box center [507, 621] width 875 height 1024
click at [192, 437] on div "🔹 Project: Enhanced Gaming Features Analysis 🔧 Tech Stack: Interactive Web Dash…" at bounding box center [507, 621] width 875 height 1024
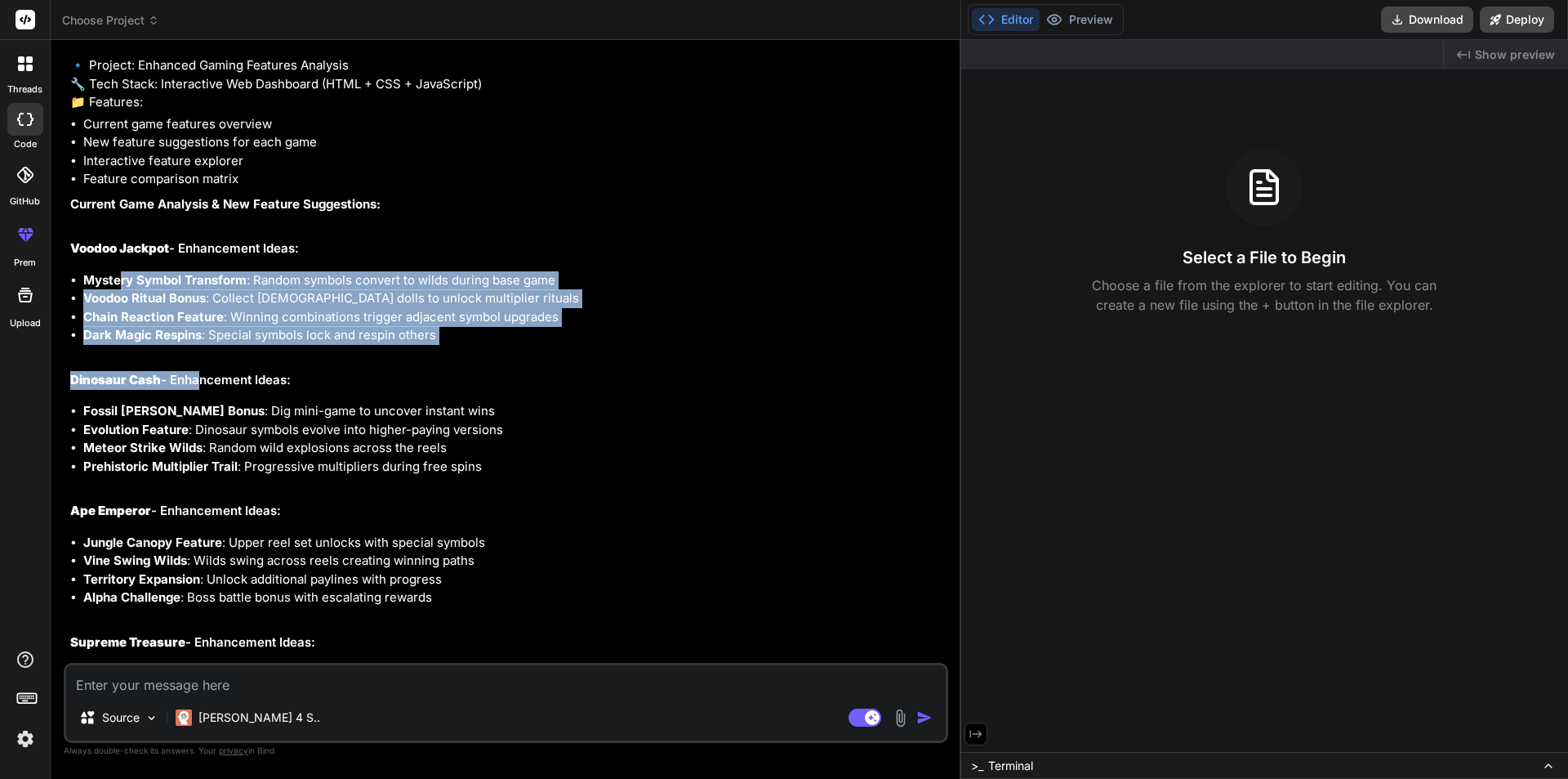
scroll to position [746, 0]
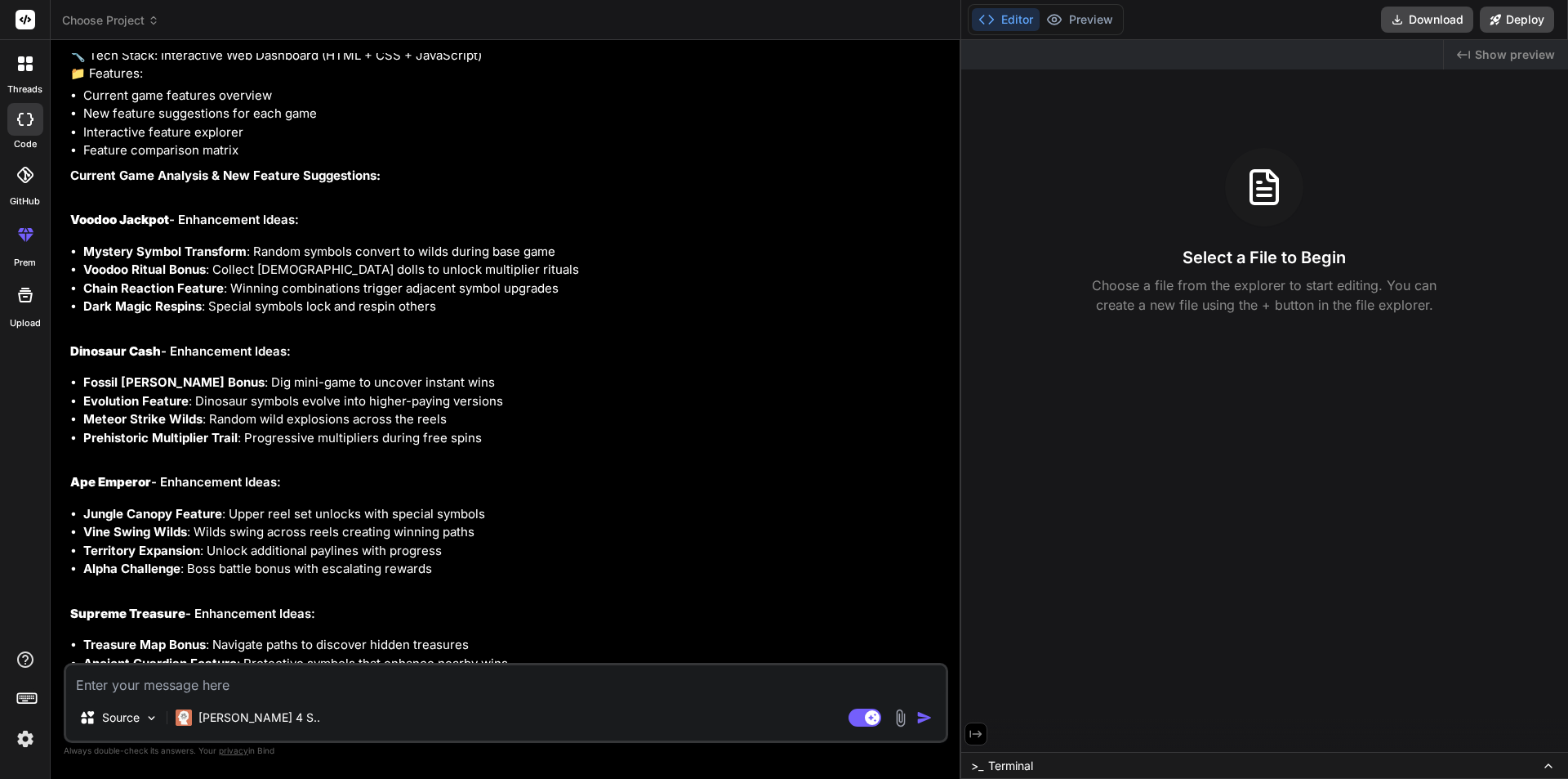
click at [83, 262] on li "Mystery Symbol Transform : Random symbols convert to wilds during base game" at bounding box center [514, 252] width 862 height 19
click at [81, 285] on ul "Mystery Symbol Transform : Random symbols convert to wilds during base game Voo…" at bounding box center [507, 279] width 875 height 73
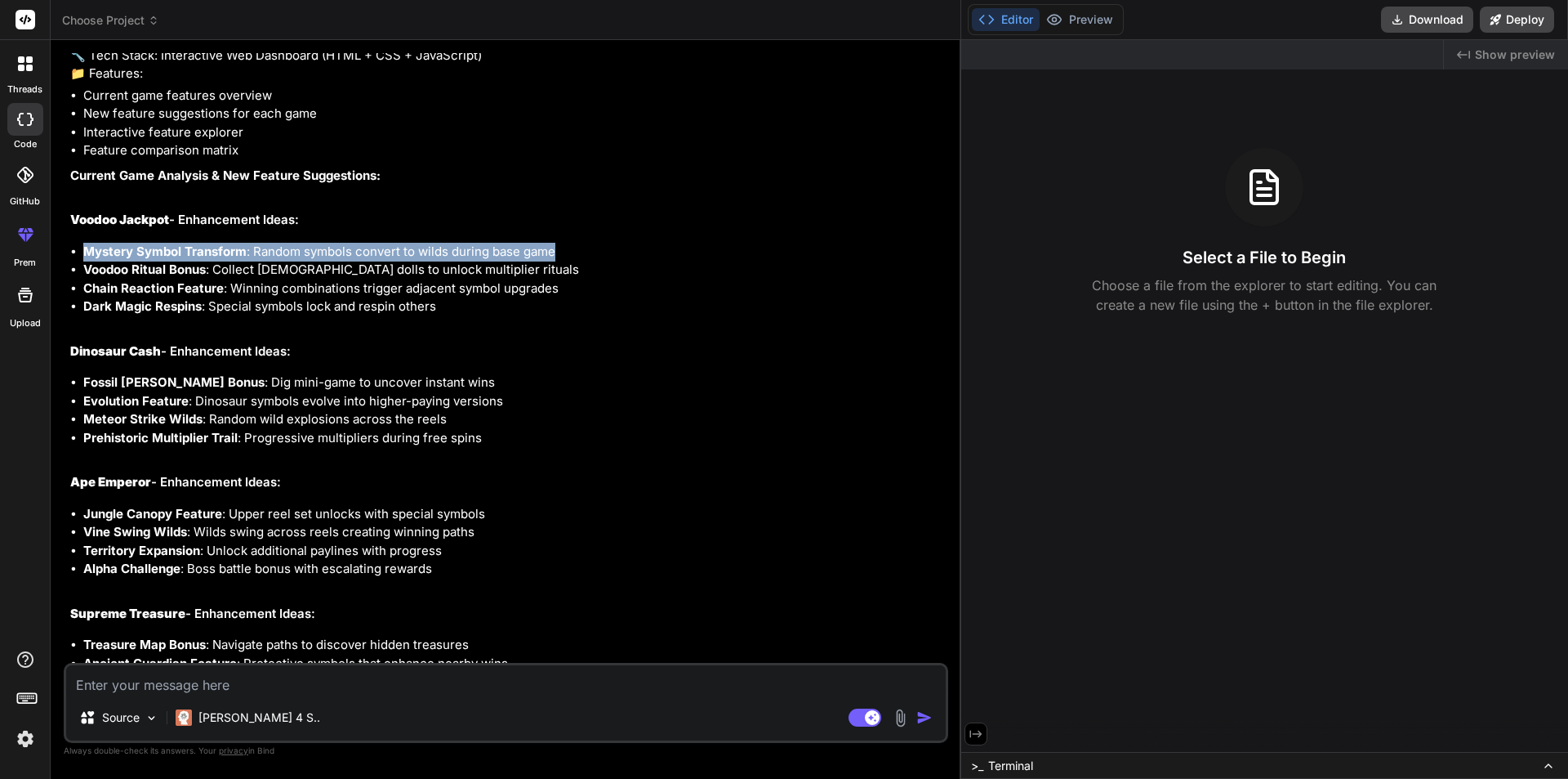
click at [81, 285] on ul "Mystery Symbol Transform : Random symbols convert to wilds during base game Voo…" at bounding box center [507, 279] width 875 height 73
click at [82, 284] on ul "Mystery Symbol Transform : Random symbols convert to wilds during base game Voo…" at bounding box center [507, 279] width 875 height 73
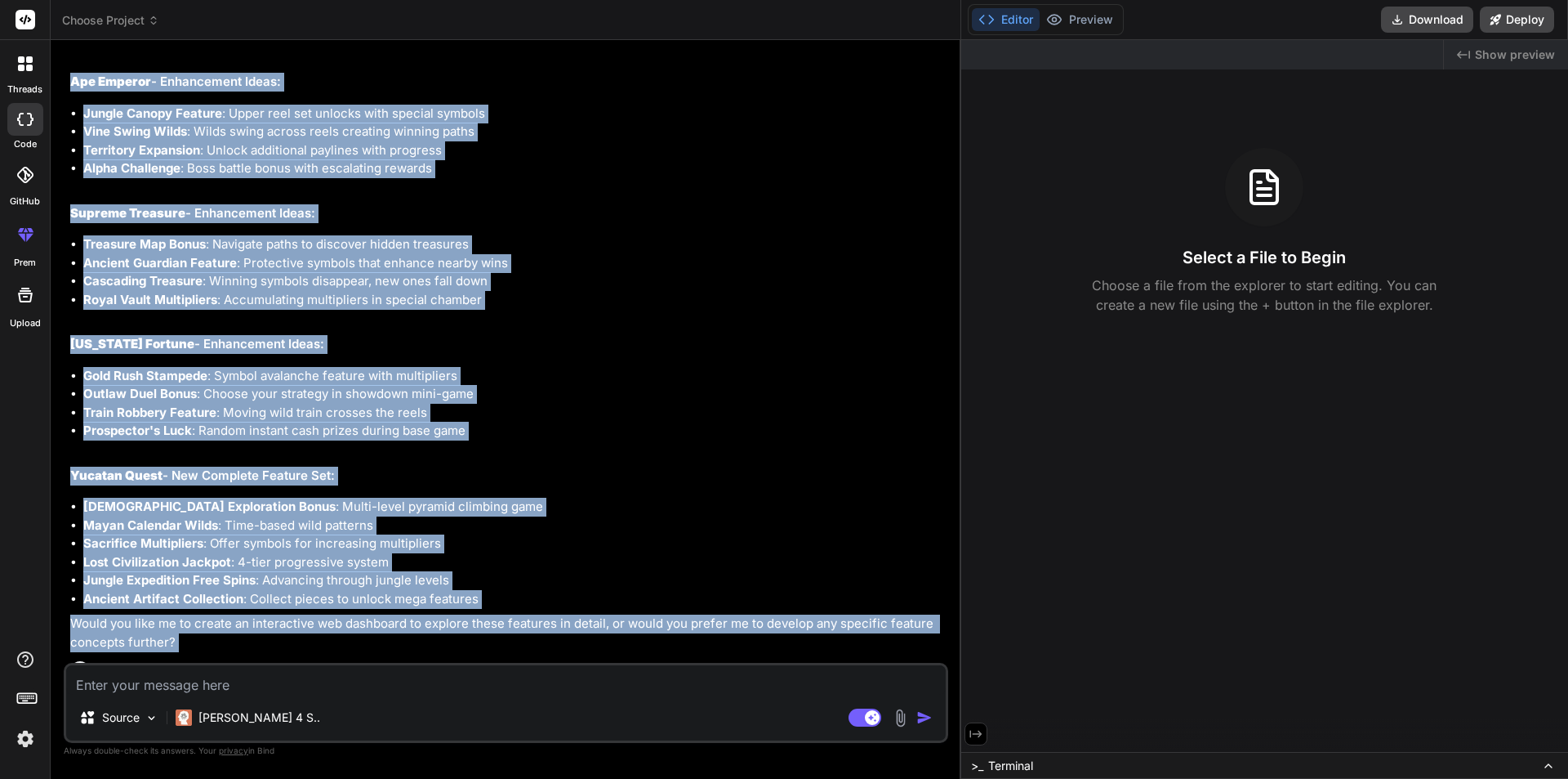
scroll to position [1481, 0]
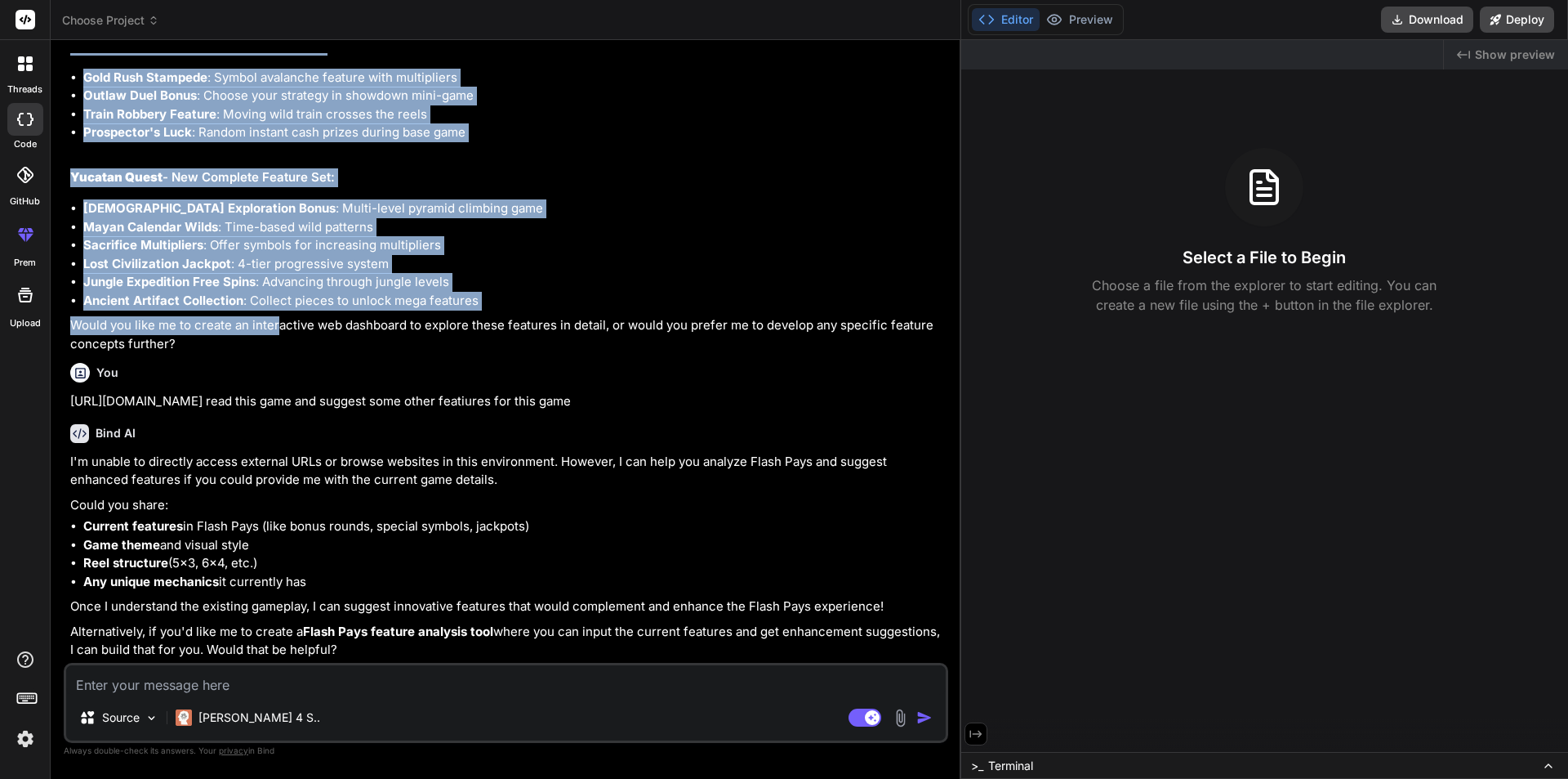
drag, startPoint x: 71, startPoint y: 335, endPoint x: 280, endPoint y: 333, distance: 209.0
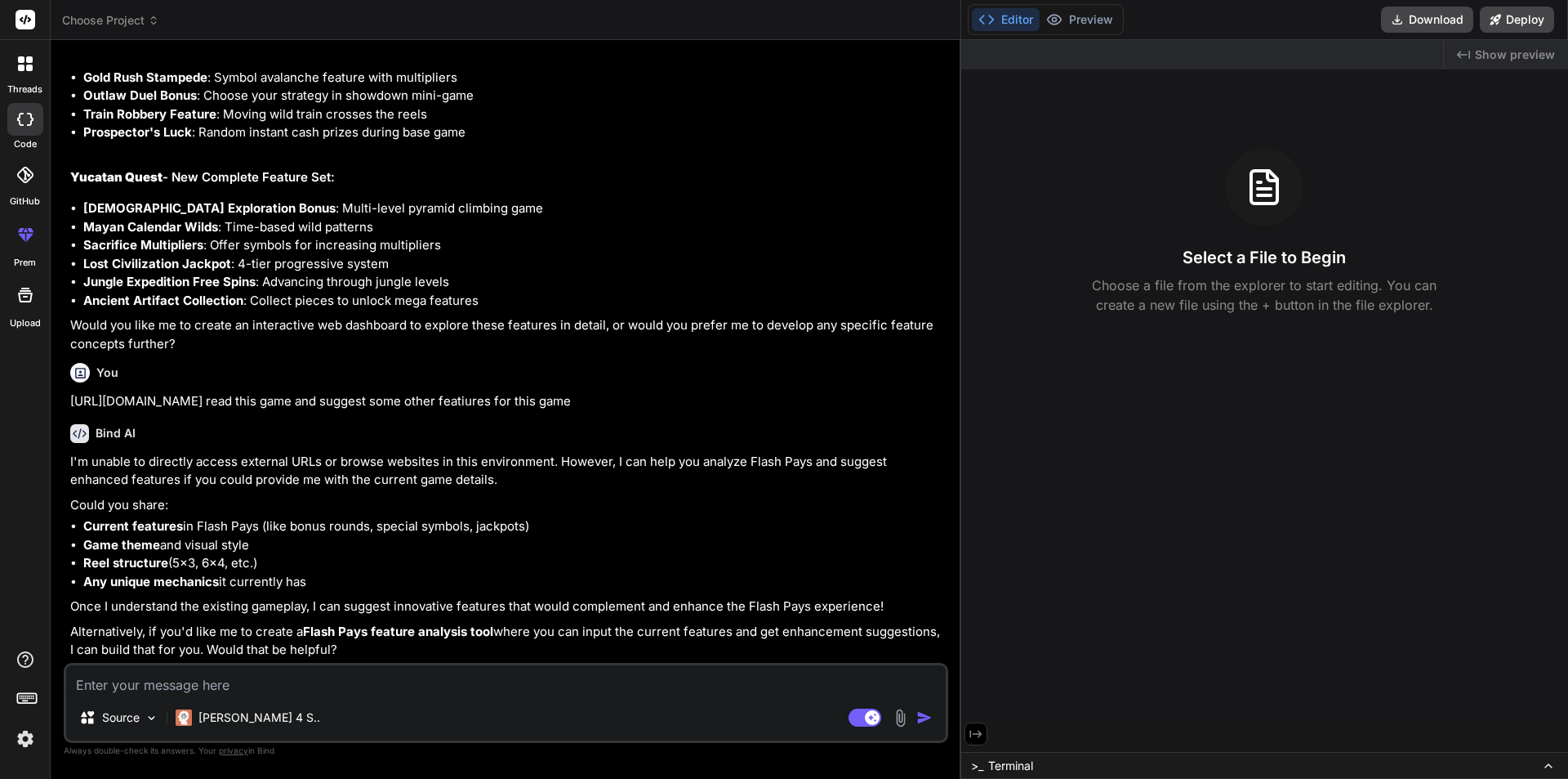
click at [207, 335] on p "Would you like me to create an interactive web dashboard to explore these featu…" at bounding box center [507, 334] width 875 height 37
click at [178, 346] on p "Would you like me to create an interactive web dashboard to explore these featu…" at bounding box center [507, 334] width 875 height 37
click at [183, 342] on p "Would you like me to create an interactive web dashboard to explore these featu…" at bounding box center [507, 334] width 875 height 37
drag, startPoint x: 176, startPoint y: 339, endPoint x: 138, endPoint y: 357, distance: 42.0
click at [138, 357] on div "You hello Bind AI ‌ ‌ ‌ ‌ You hey Bind AI Hey there! 👋 What can I help you buil…" at bounding box center [507, 358] width 881 height 610
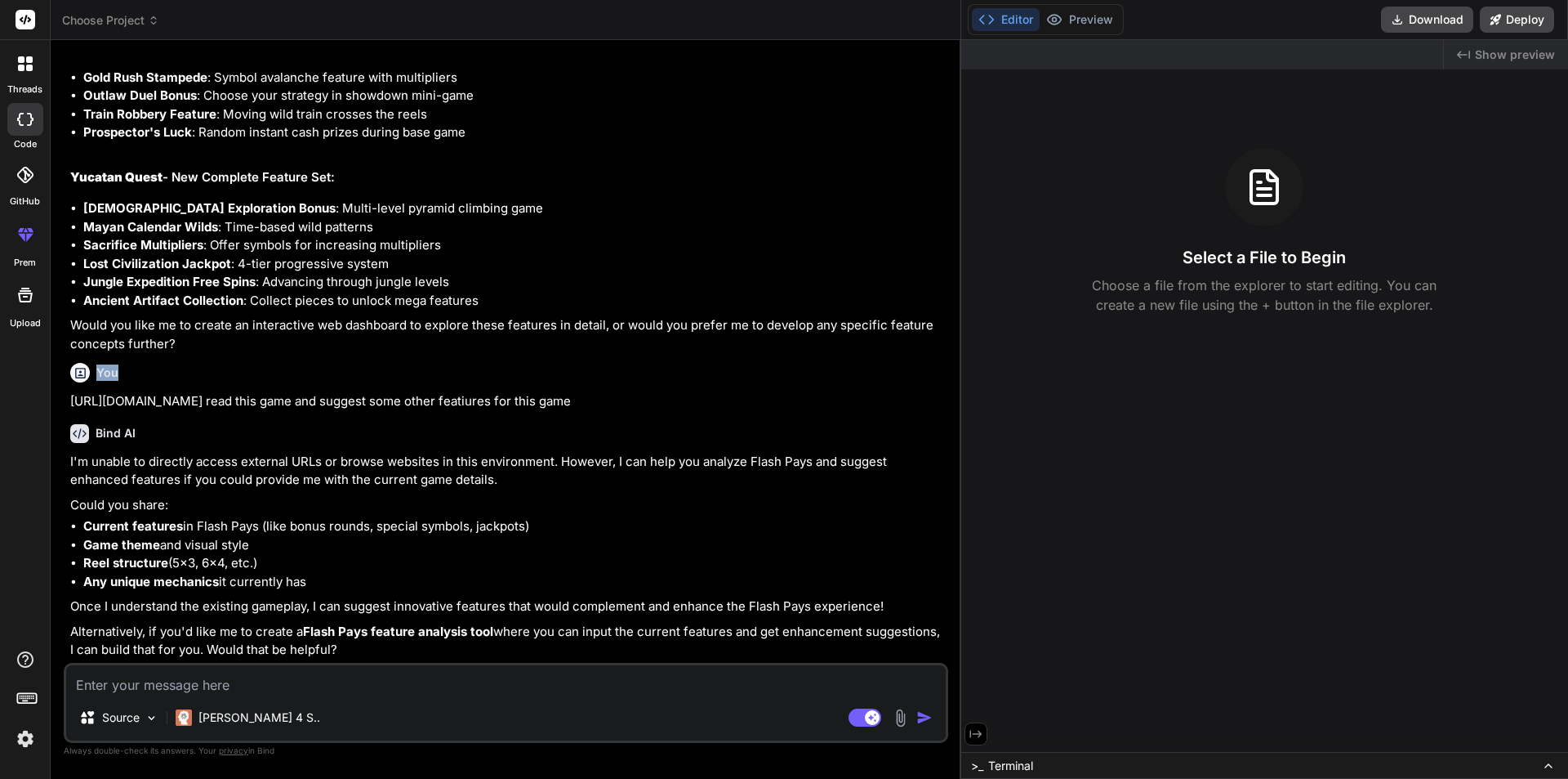
click at [244, 360] on div "You [URL][DOMAIN_NAME] read this game and suggest some other featiures for this…" at bounding box center [507, 383] width 875 height 55
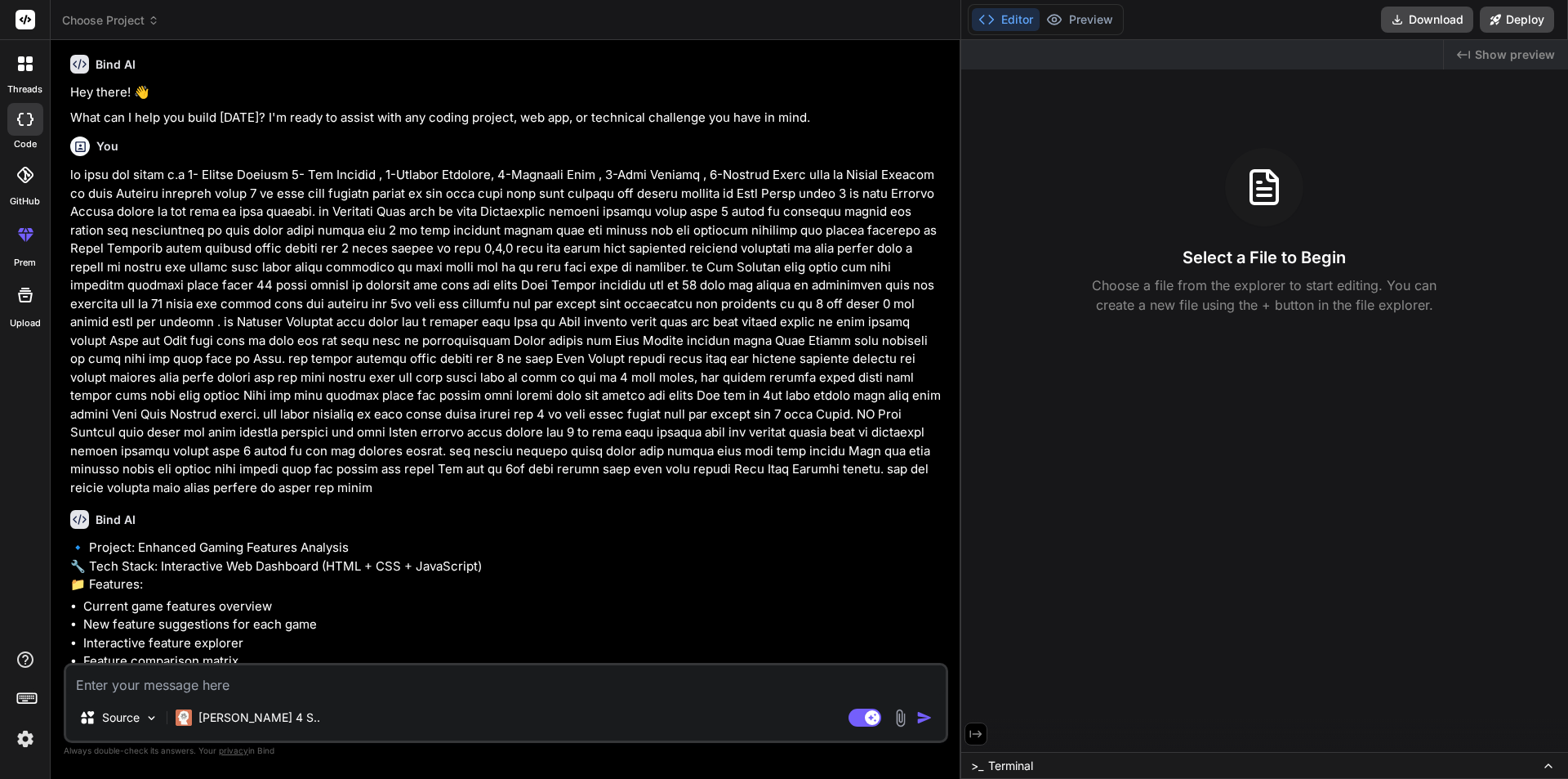
scroll to position [174, 0]
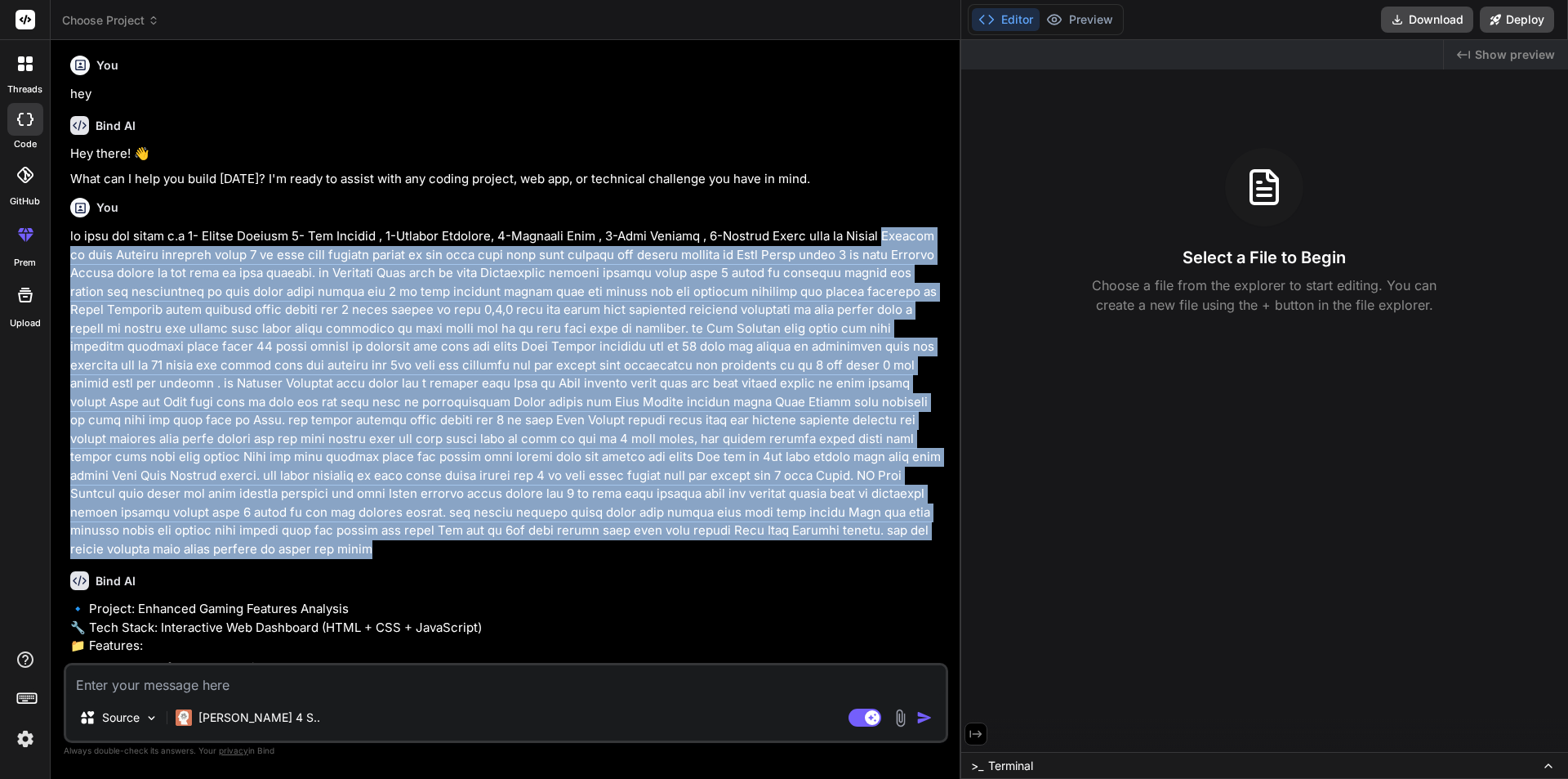
drag, startPoint x: 128, startPoint y: 555, endPoint x: 64, endPoint y: 253, distance: 308.7
click at [63, 257] on div "You hello Bind AI ‌ ‌ ‌ ‌ You hey Bind AI Hey there! 👋 What can I help you buil…" at bounding box center [506, 415] width 885 height 725
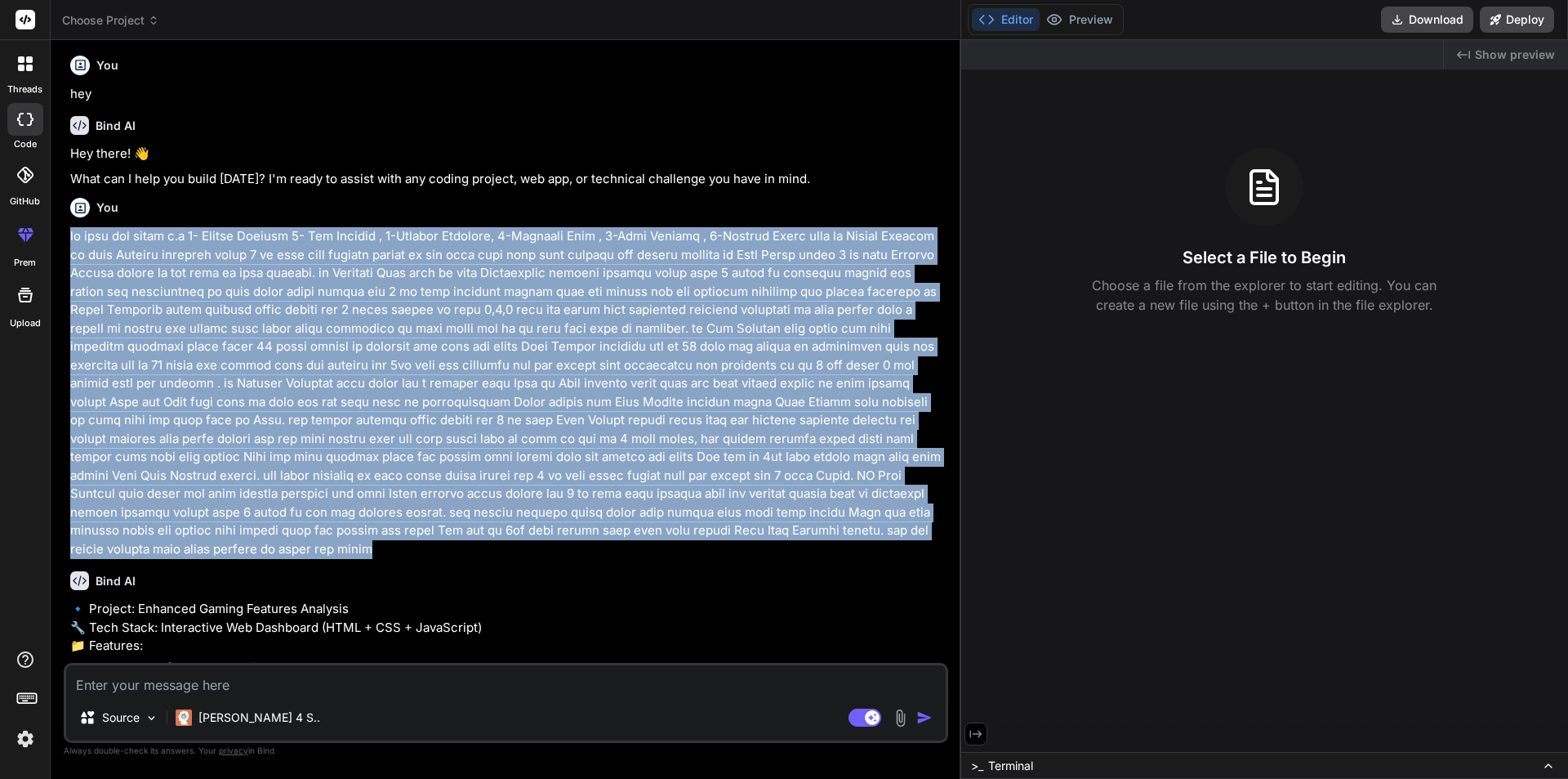
copy p "we have six games i.e 1- Voodoo Jackpot 2- Ape Emperor , 3-Supreme Treasure, 4-…"
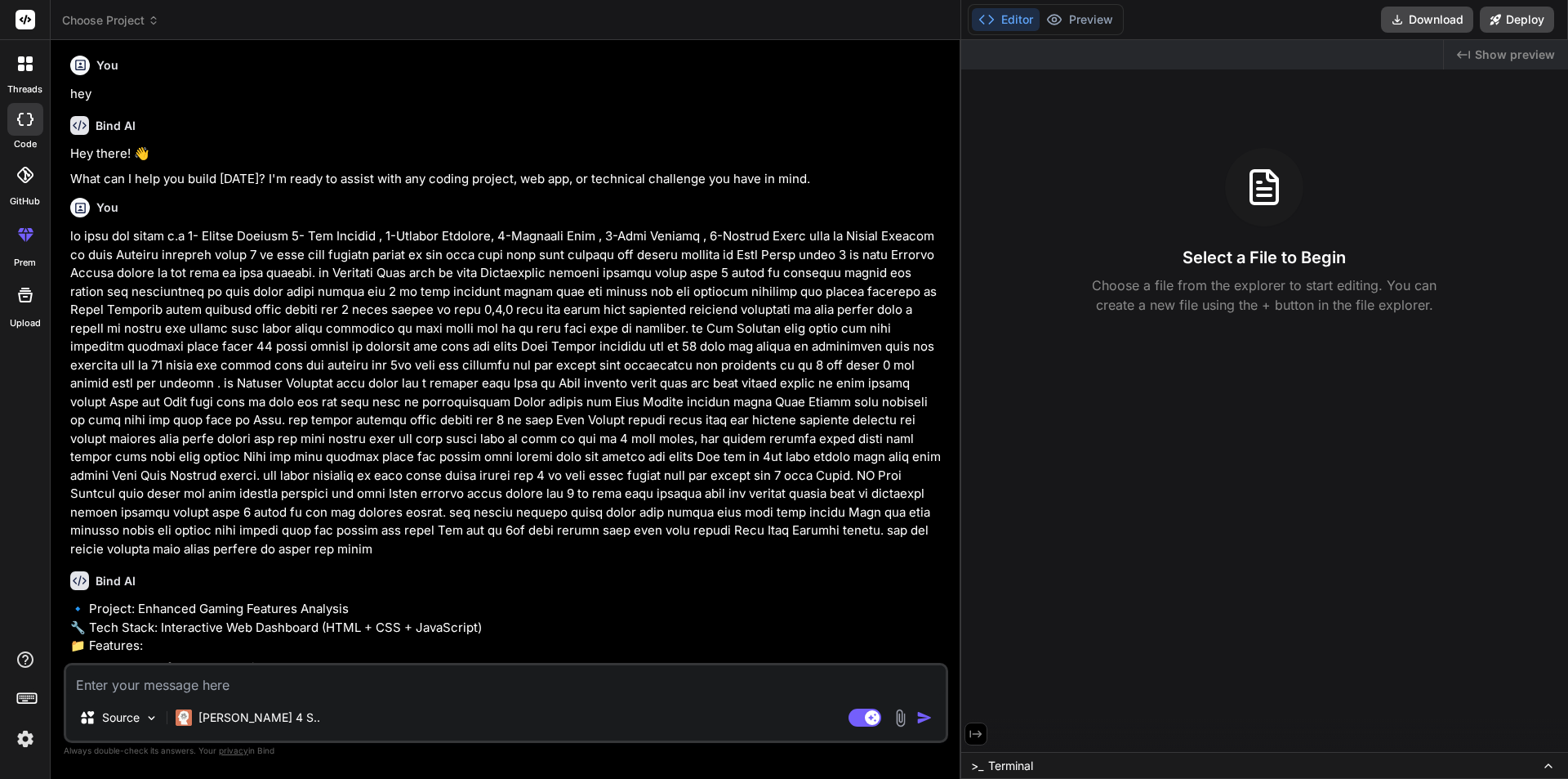
click at [234, 682] on textarea at bounding box center [506, 680] width 880 height 30
paste textarea "we have six games i.e 1- Voodoo Jackpot 2- Ape Emperor , 3-Supreme Treasure, 4-…"
type textarea "we have six games i.e 1- Voodoo Jackpot 2- Ape Emperor , 3-Supreme Treasure, 4-…"
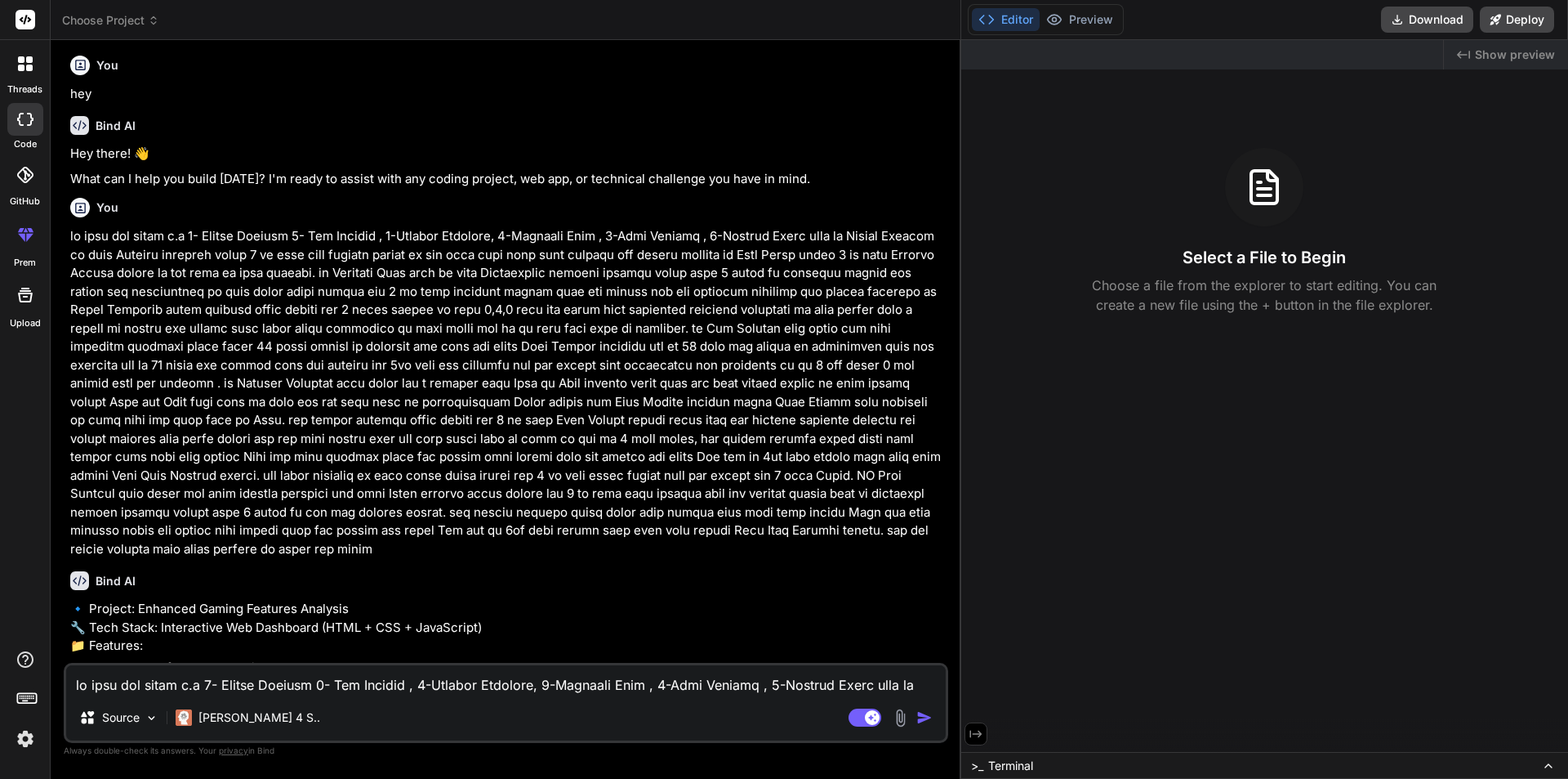
scroll to position [179, 0]
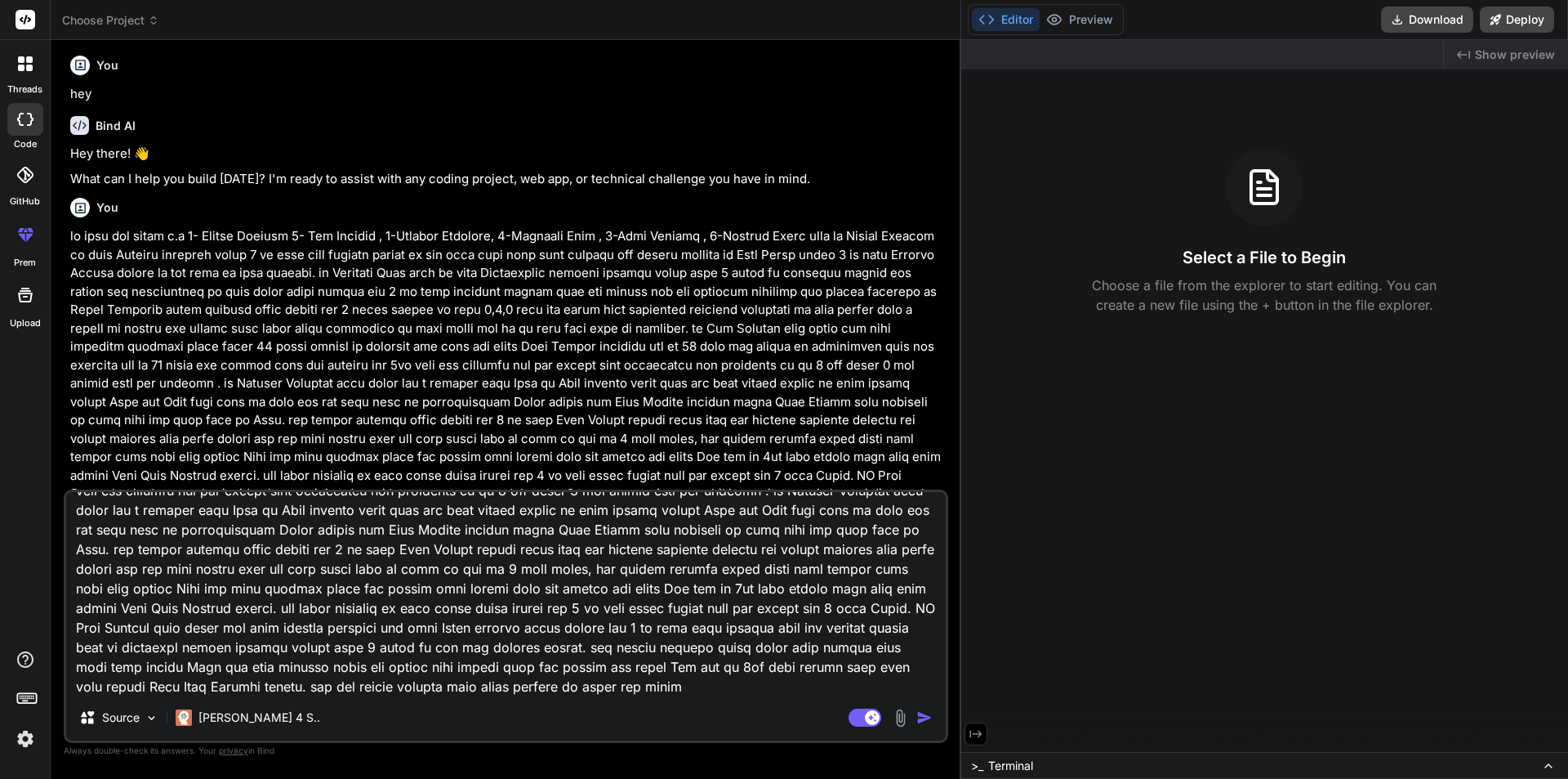
type textarea "x"
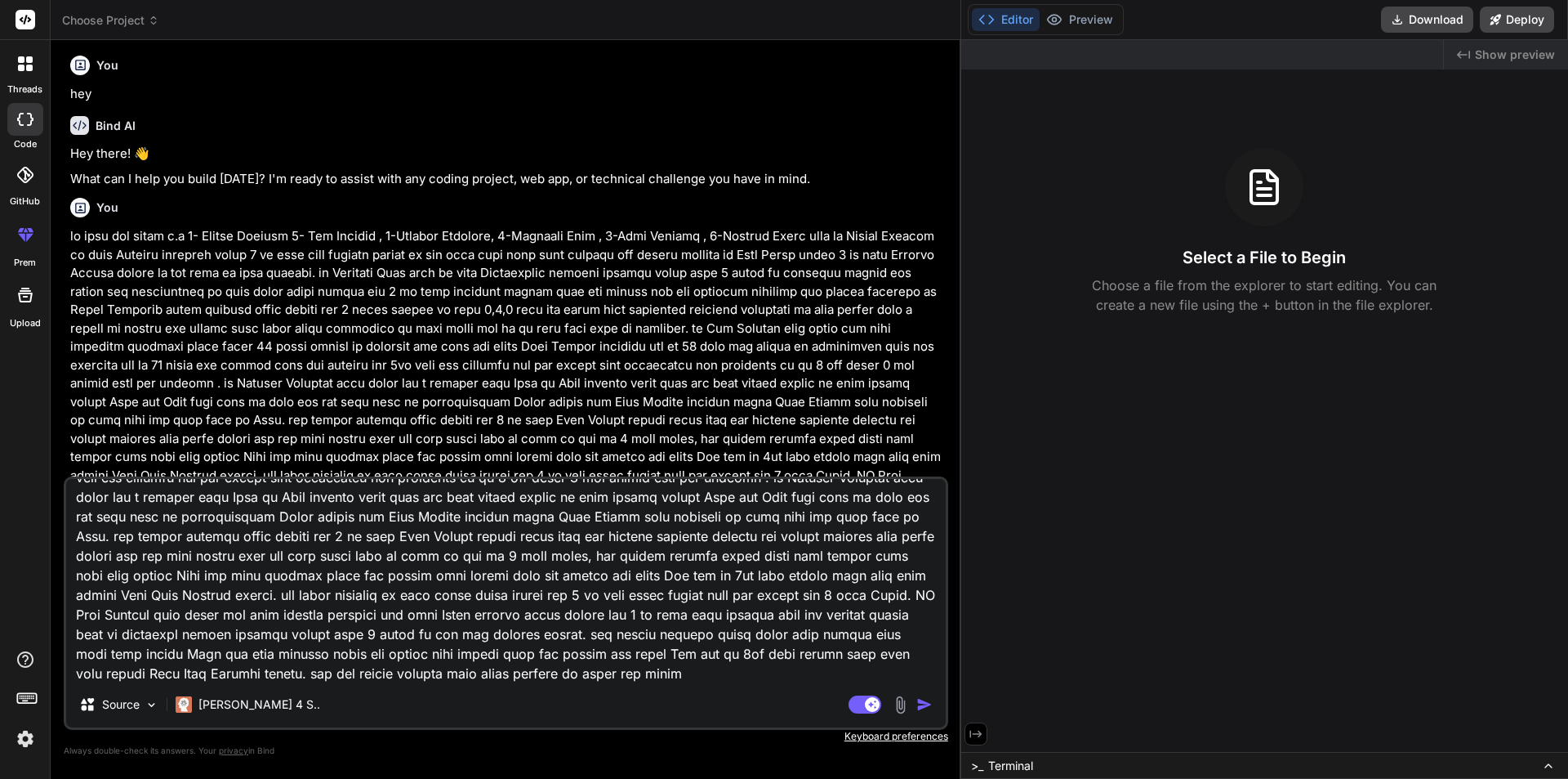
type textarea "we have six games i.e 1- Voodoo Jackpot 2- Ape Emperor , 3-Supreme Treasure, 4-…"
type textarea "x"
type textarea "we have six games i.e 1- Voodoo Jackpot 2- Ape Emperor , 3-Supreme Treasure, 4-…"
type textarea "x"
type textarea "we have six games i.e 1- Voodoo Jackpot 2- Ape Emperor , 3-Supreme Treasure, 4-…"
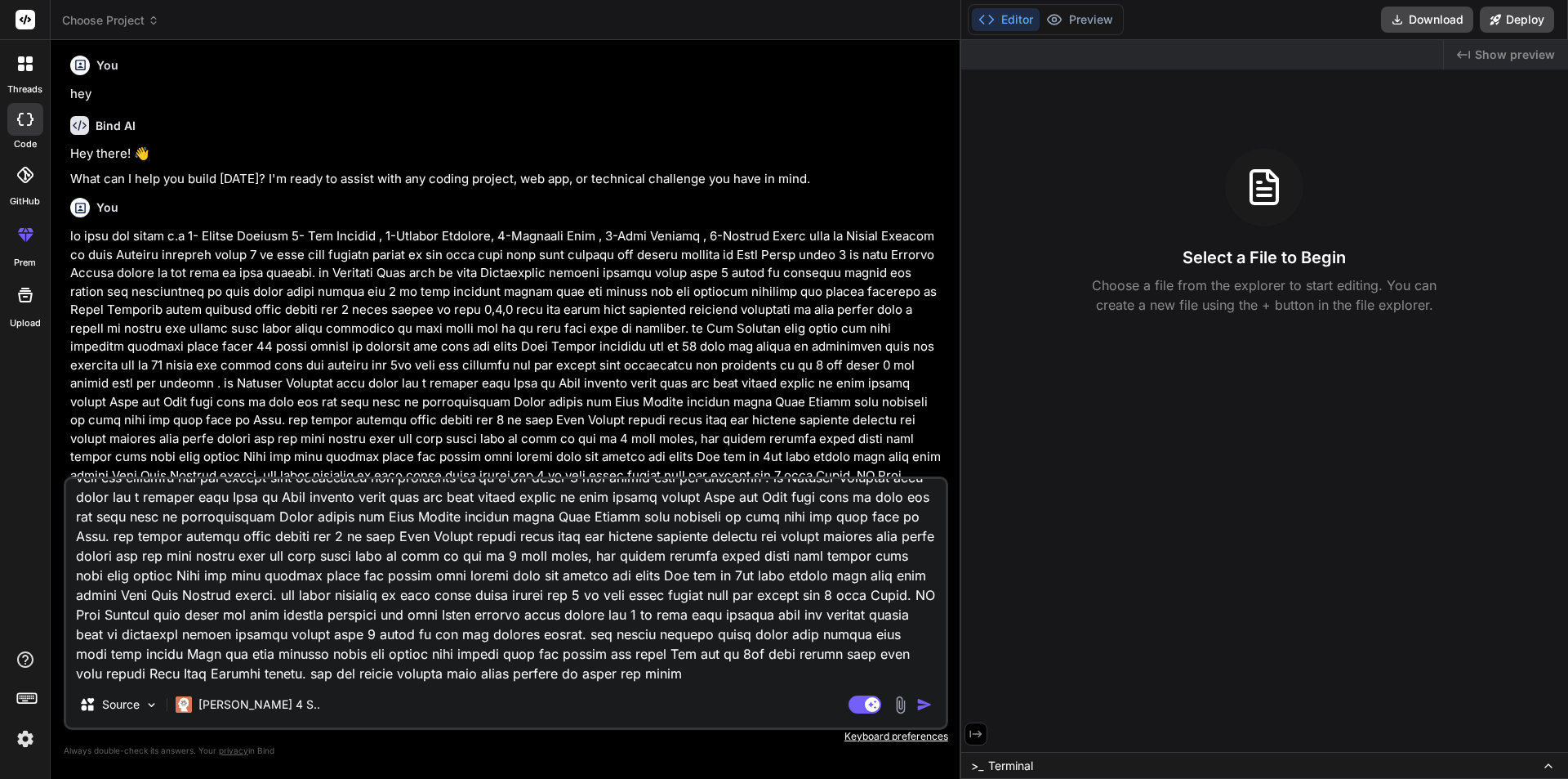
type textarea "x"
type textarea "we have six games i.e 1- Voodoo Jackpot 2- Ape Emperor , 3-Supreme Treasure, 4-…"
type textarea "x"
type textarea "we have six games i.e 1- Voodoo Jackpot 2- Ape Emperor , 3-Supreme Treasure, 4-…"
type textarea "x"
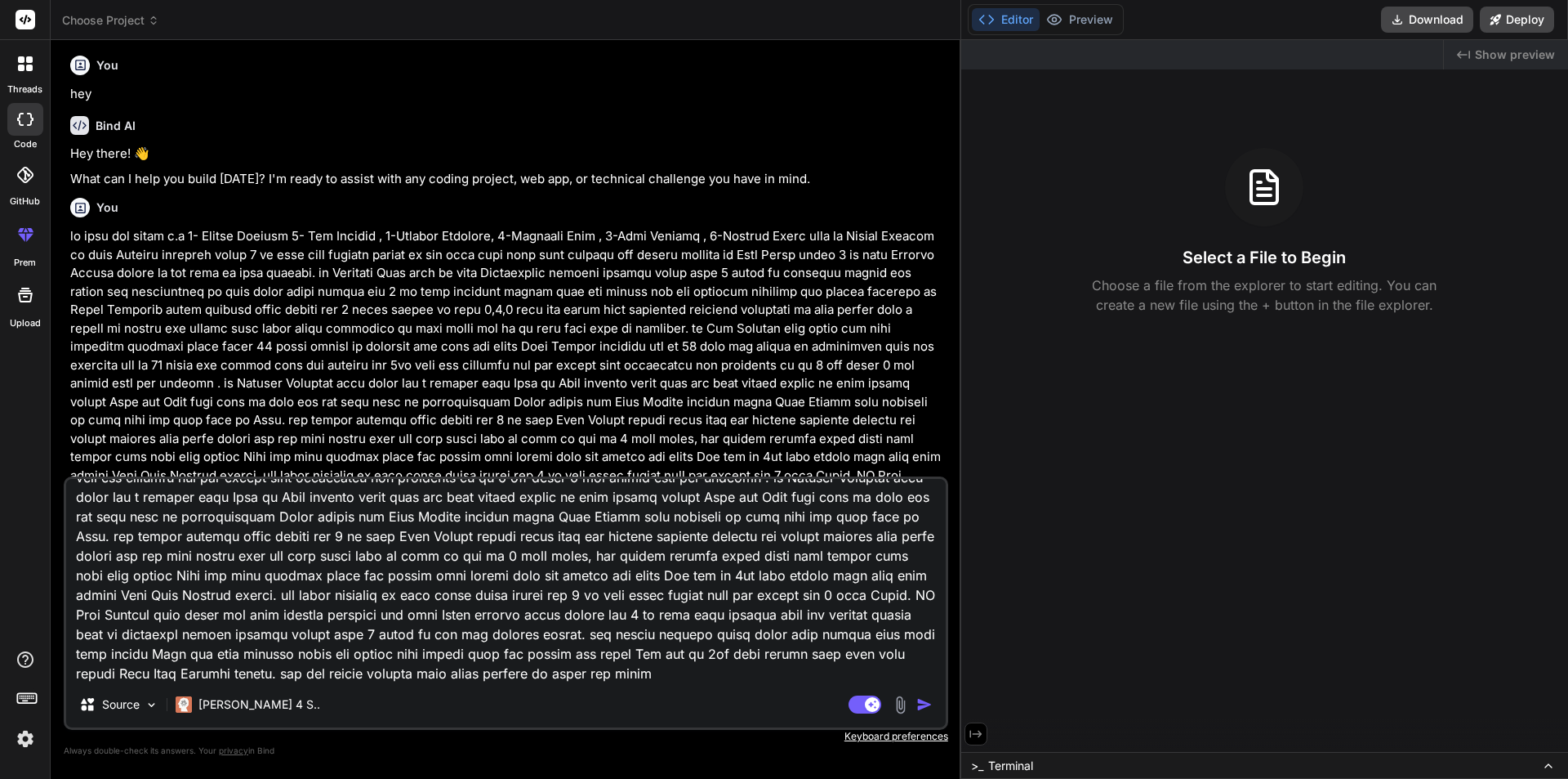
scroll to position [276, 0]
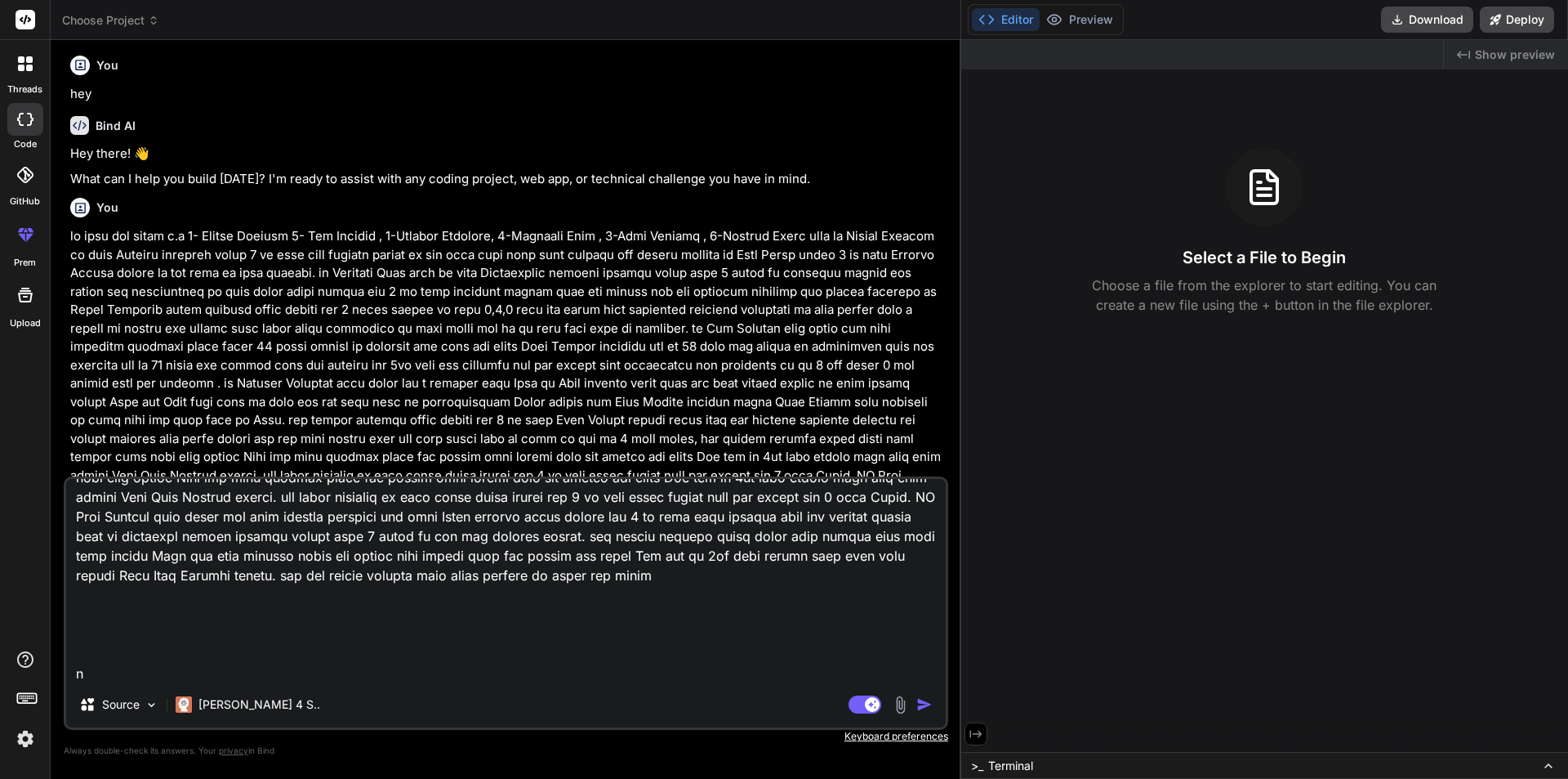
type textarea "we have six games i.e 1- Voodoo Jackpot 2- Ape Emperor , 3-Supreme Treasure, 4-…"
type textarea "x"
type textarea "we have six games i.e 1- Voodoo Jackpot 2- Ape Emperor , 3-Supreme Treasure, 4-…"
type textarea "x"
type textarea "we have six games i.e 1- Voodoo Jackpot 2- Ape Emperor , 3-Supreme Treasure, 4-…"
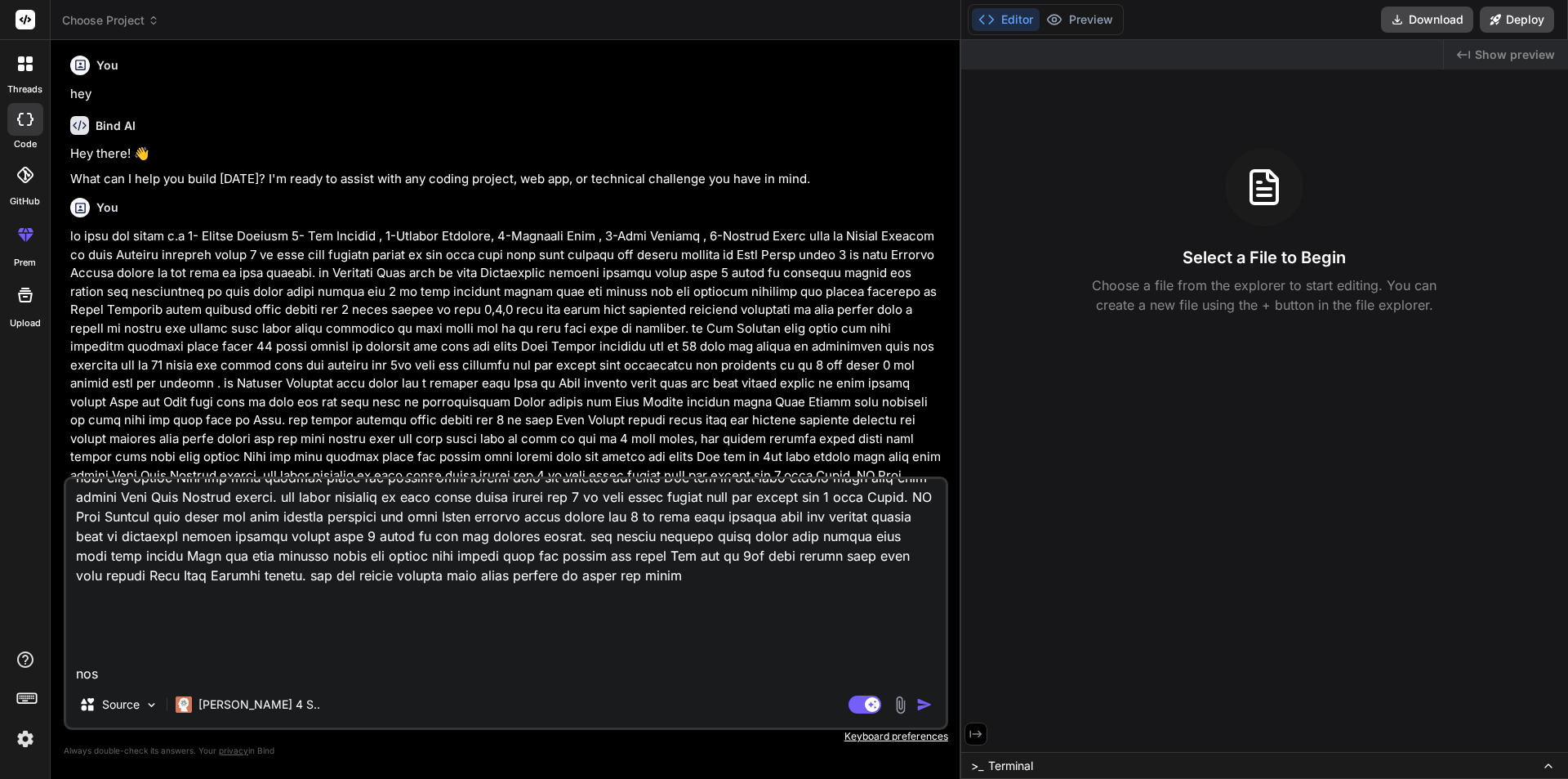
type textarea "x"
type textarea "we have six games i.e 1- Voodoo Jackpot 2- Ape Emperor , 3-Supreme Treasure, 4-…"
type textarea "x"
type textarea "we have six games i.e 1- Voodoo Jackpot 2- Ape Emperor , 3-Supreme Treasure, 4-…"
type textarea "x"
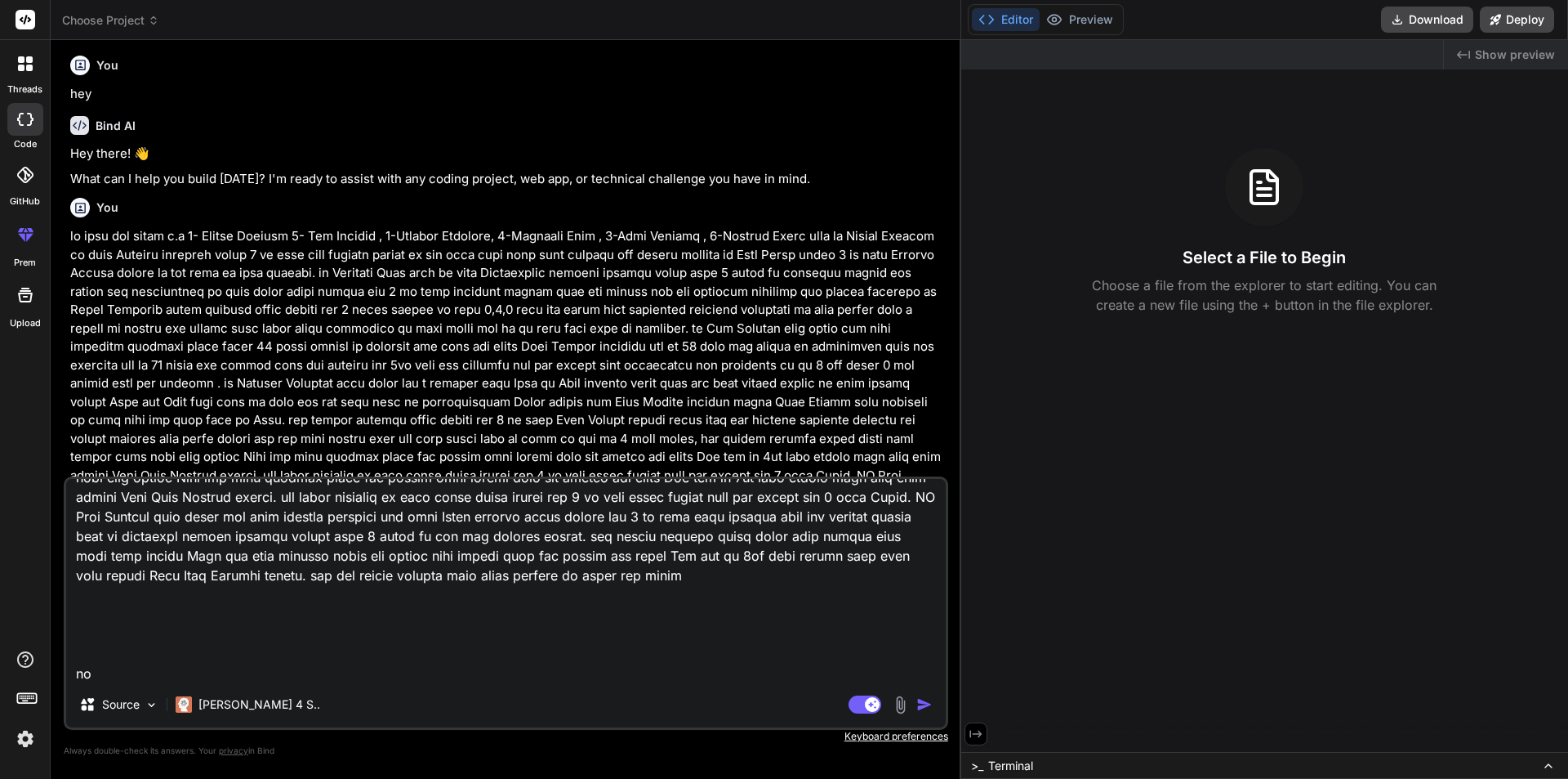
type textarea "we have six games i.e 1- Voodoo Jackpot 2- Ape Emperor , 3-Supreme Treasure, 4-…"
type textarea "x"
type textarea "we have six games i.e 1- Voodoo Jackpot 2- Ape Emperor , 3-Supreme Treasure, 4-…"
type textarea "x"
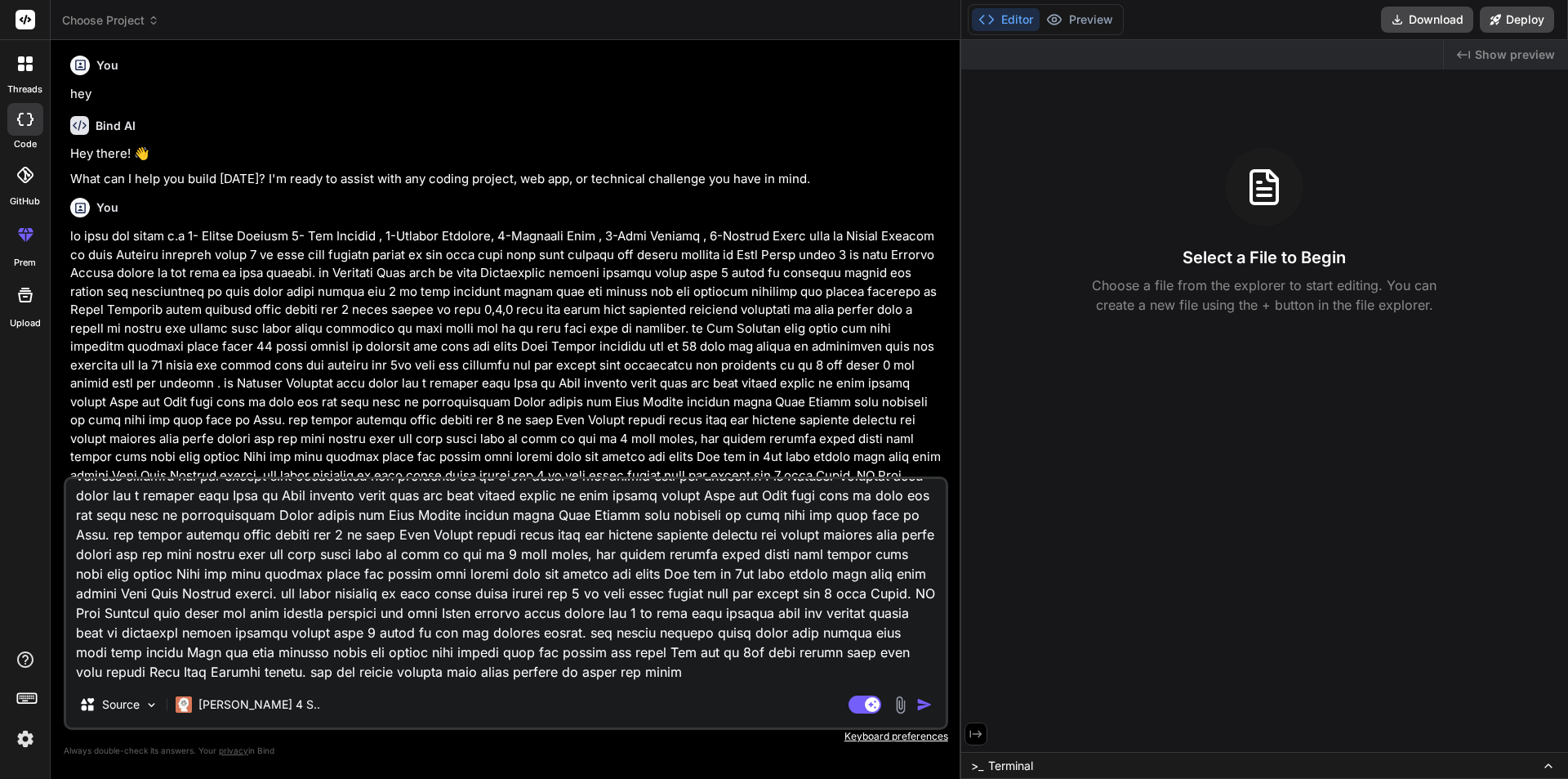
type textarea "we have six games i.e 1- Voodoo Jackpot 2- Ape Emperor , 3-Supreme Treasure, 4-…"
type textarea "x"
type textarea "we have six games i.e 1- Voodoo Jackpot 2- Ape Emperor , 3-Supreme Treasure, 4-…"
type textarea "x"
type textarea "we have six games i.e 1- Voodoo Jackpot 2- Ape Emperor , 3-Supreme Treasure, 4-…"
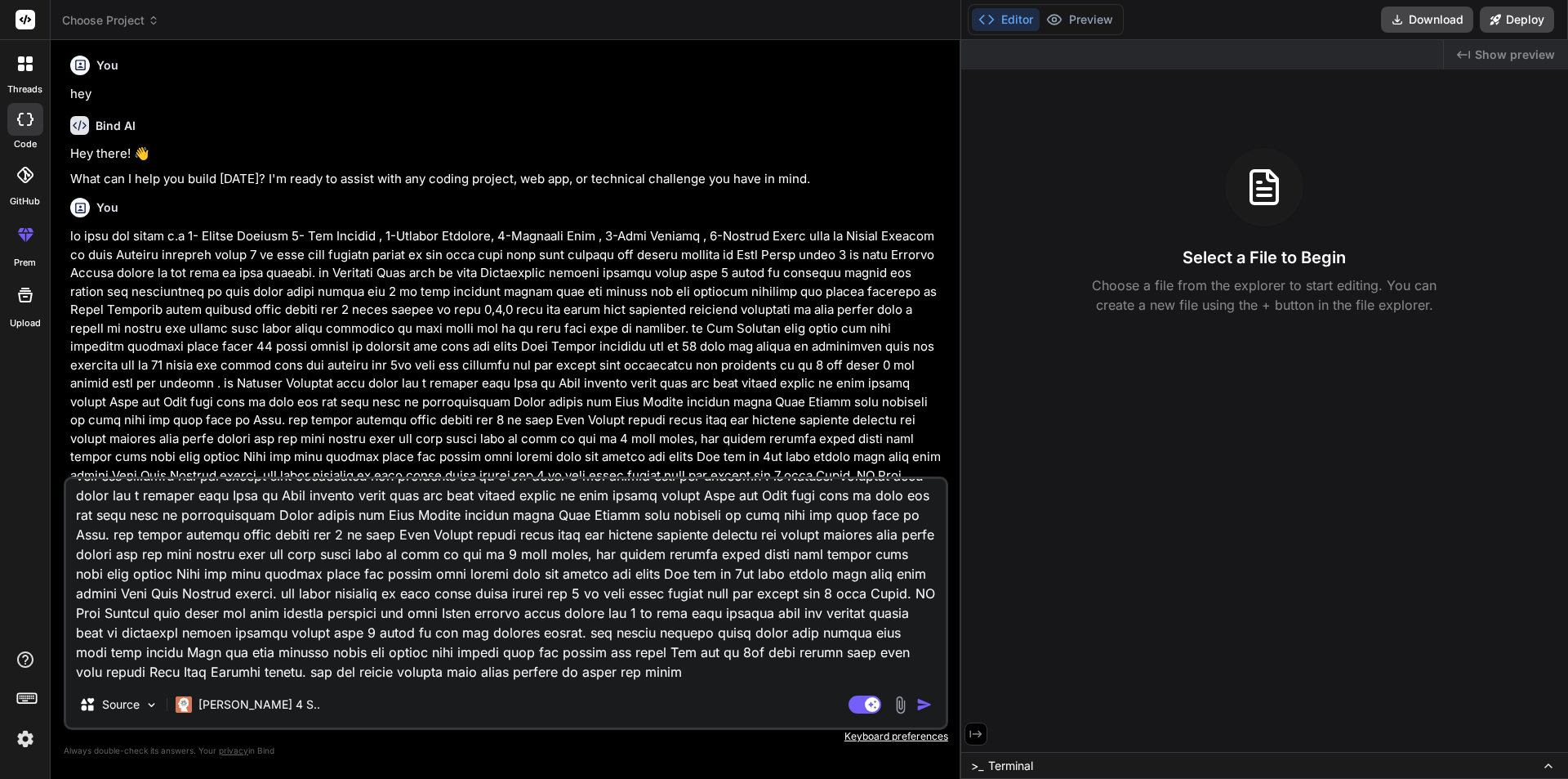
type textarea "x"
type textarea "we have six games i.e 1- Voodoo Jackpot 2- Ape Emperor , 3-Supreme Treasure, 4-…"
type textarea "x"
type textarea "we have six games i.e 1- Voodoo Jackpot 2- Ape Emperor , 3-Supreme Treasure, 4-…"
type textarea "x"
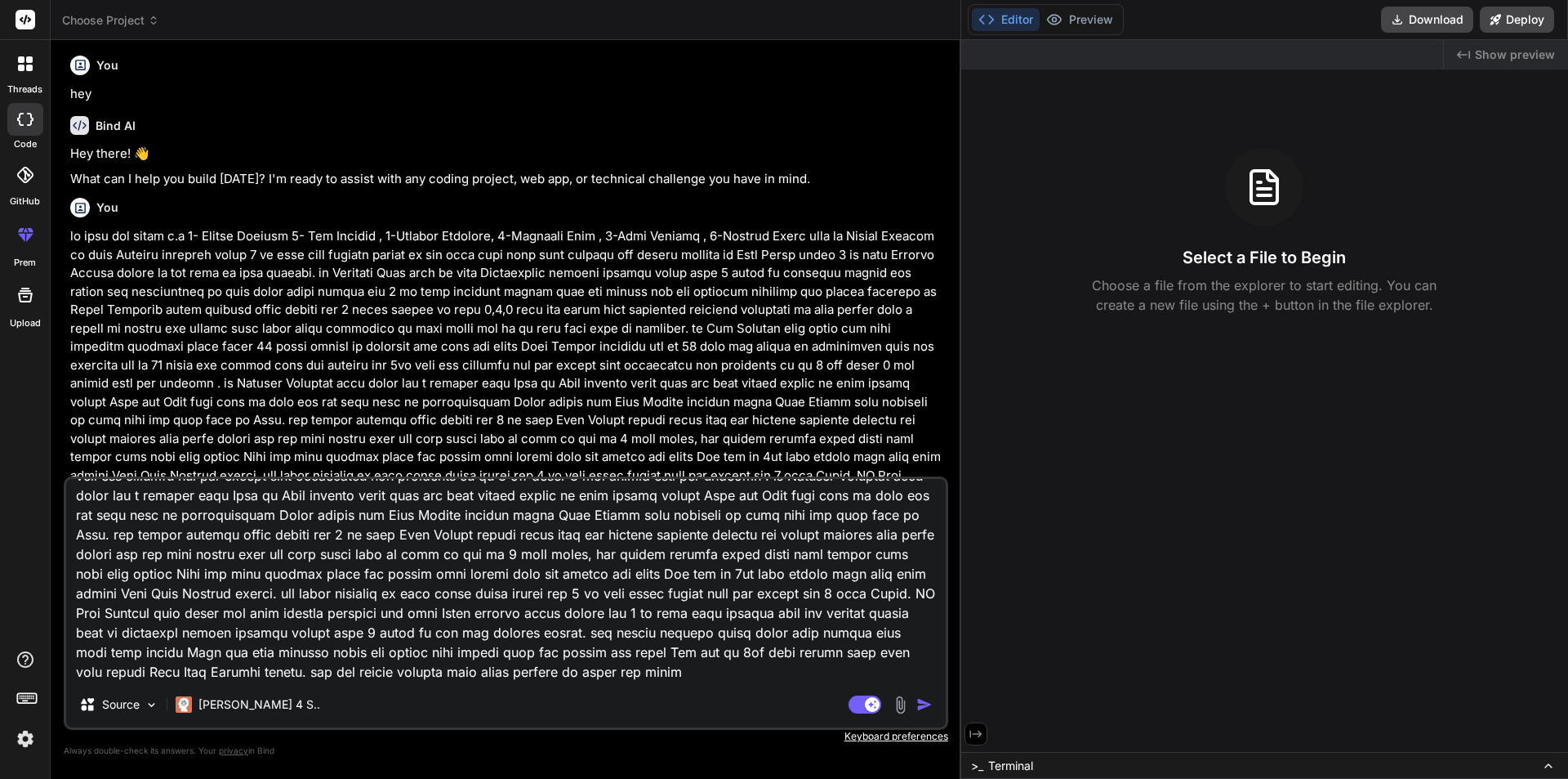
scroll to position [180, 0]
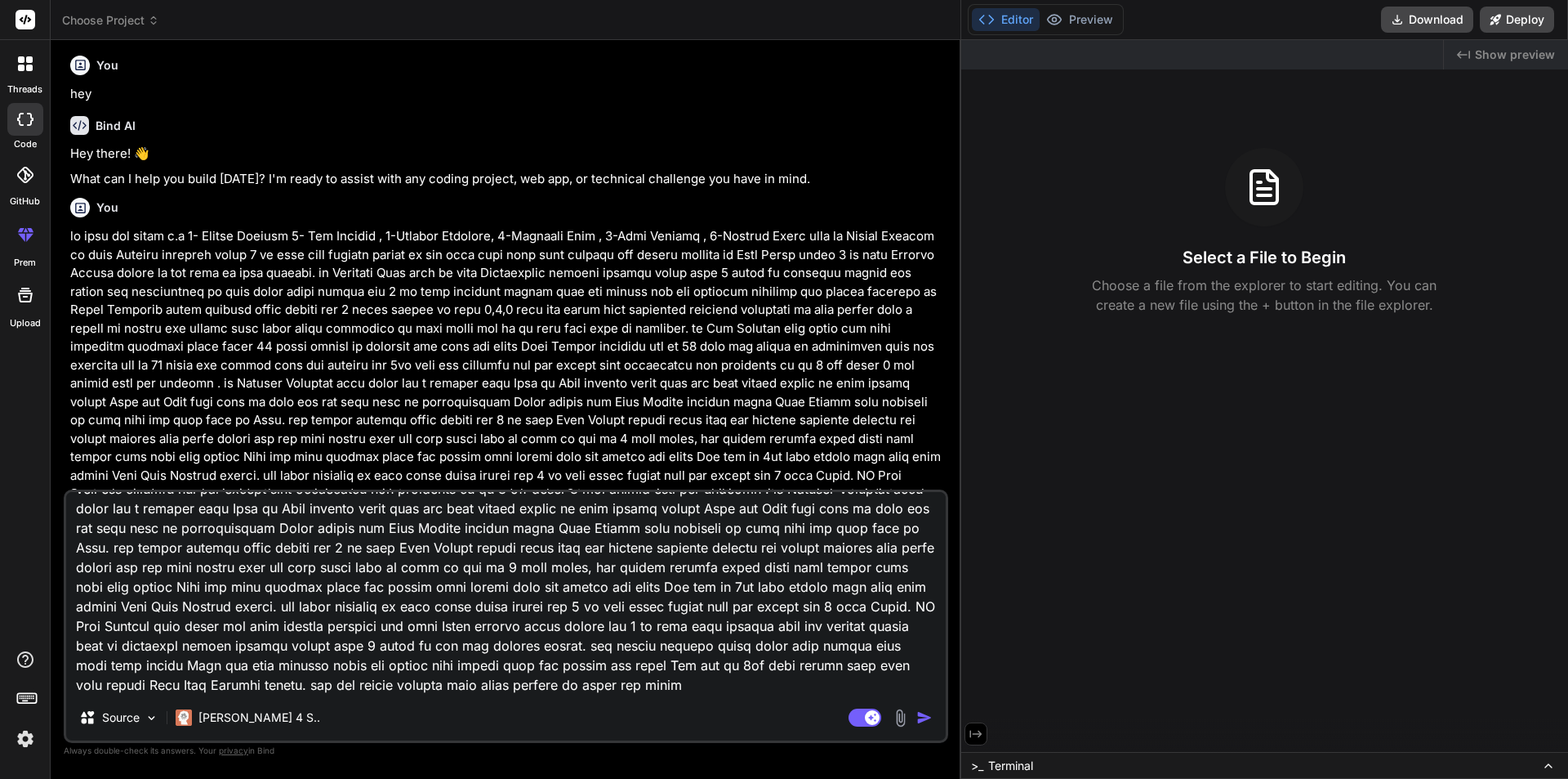
type textarea "we have six games i.e 1- Voodoo Jackpot 2- Ape Emperor , 3-Supreme Treasure, 4-…"
type textarea "x"
type textarea "we have six games i.e 1- Voodoo Jackpot 2- Ape Emperor , 3-Supreme Treasure, 4-…"
type textarea "x"
type textarea "we have six games i.e 1- Voodoo Jackpot 2- Ape Emperor , 3-Supreme Treasure, 4-…"
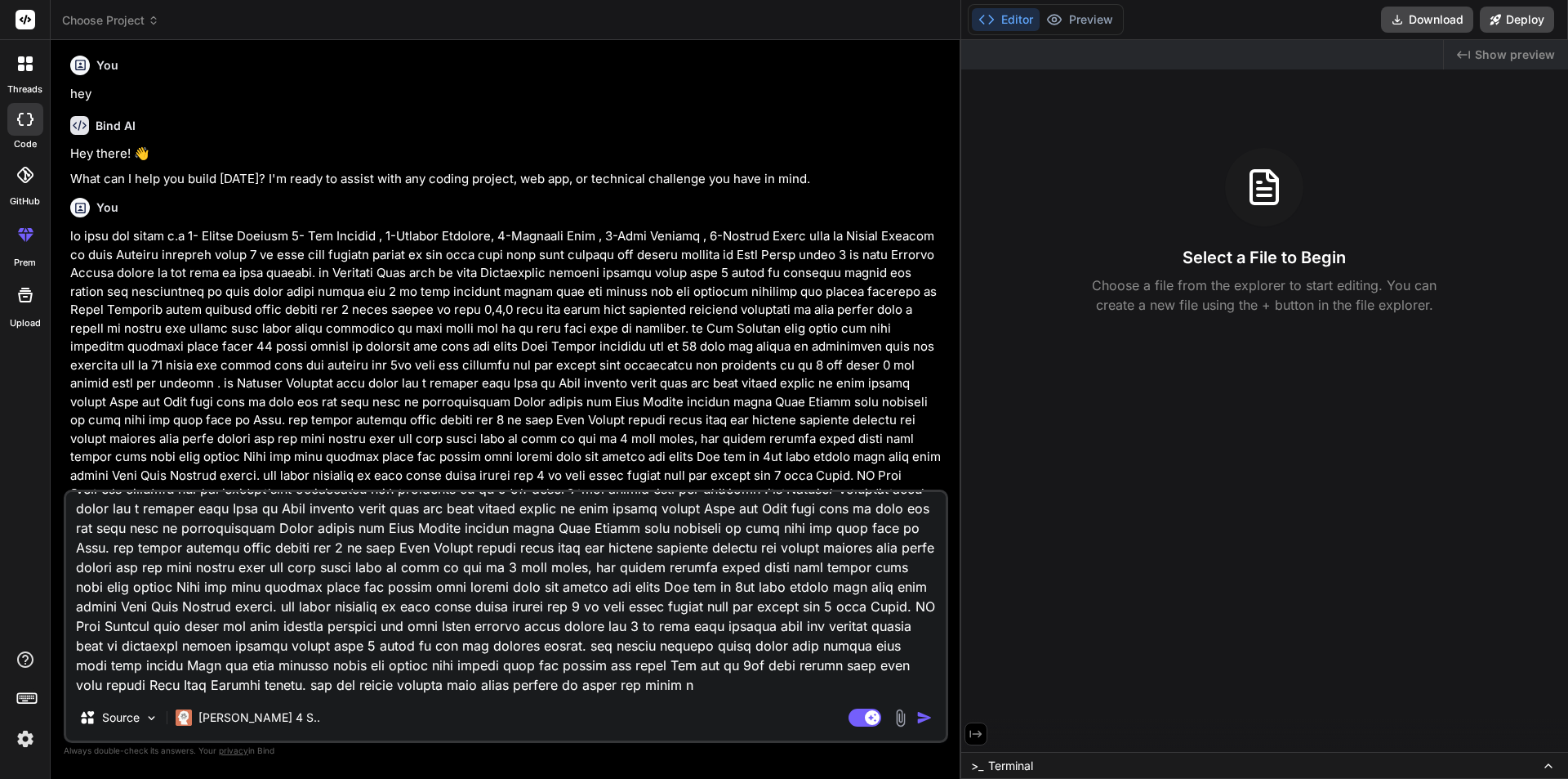
type textarea "x"
type textarea "we have six games i.e 1- Voodoo Jackpot 2- Ape Emperor , 3-Supreme Treasure, 4-…"
type textarea "x"
type textarea "we have six games i.e 1- Voodoo Jackpot 2- Ape Emperor , 3-Supreme Treasure, 4-…"
type textarea "x"
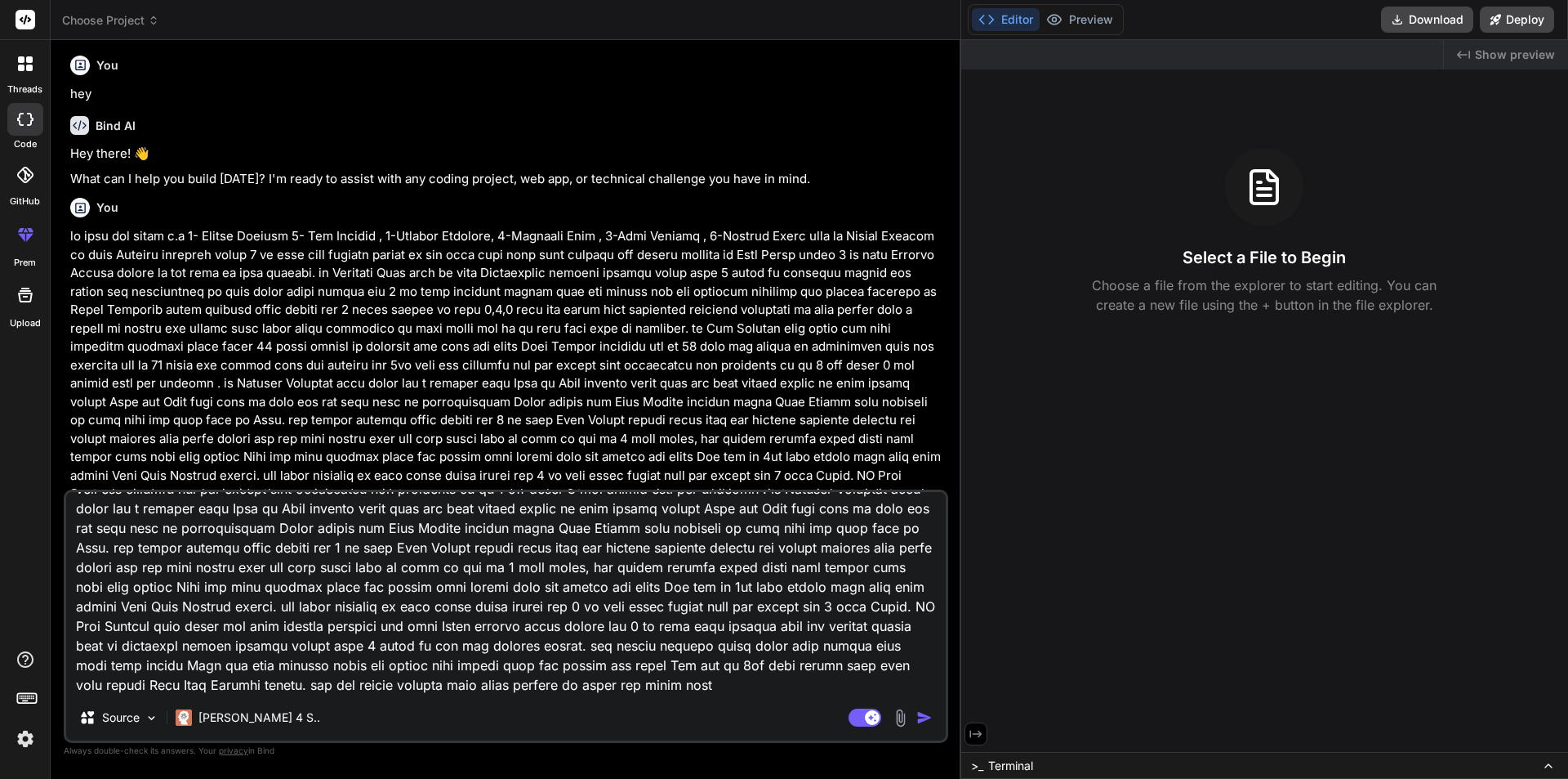
type textarea "we have six games i.e 1- Voodoo Jackpot 2- Ape Emperor , 3-Supreme Treasure, 4-…"
type textarea "x"
type textarea "we have six games i.e 1- Voodoo Jackpot 2- Ape Emperor , 3-Supreme Treasure, 4-…"
type textarea "x"
type textarea "we have six games i.e 1- Voodoo Jackpot 2- Ape Emperor , 3-Supreme Treasure, 4-…"
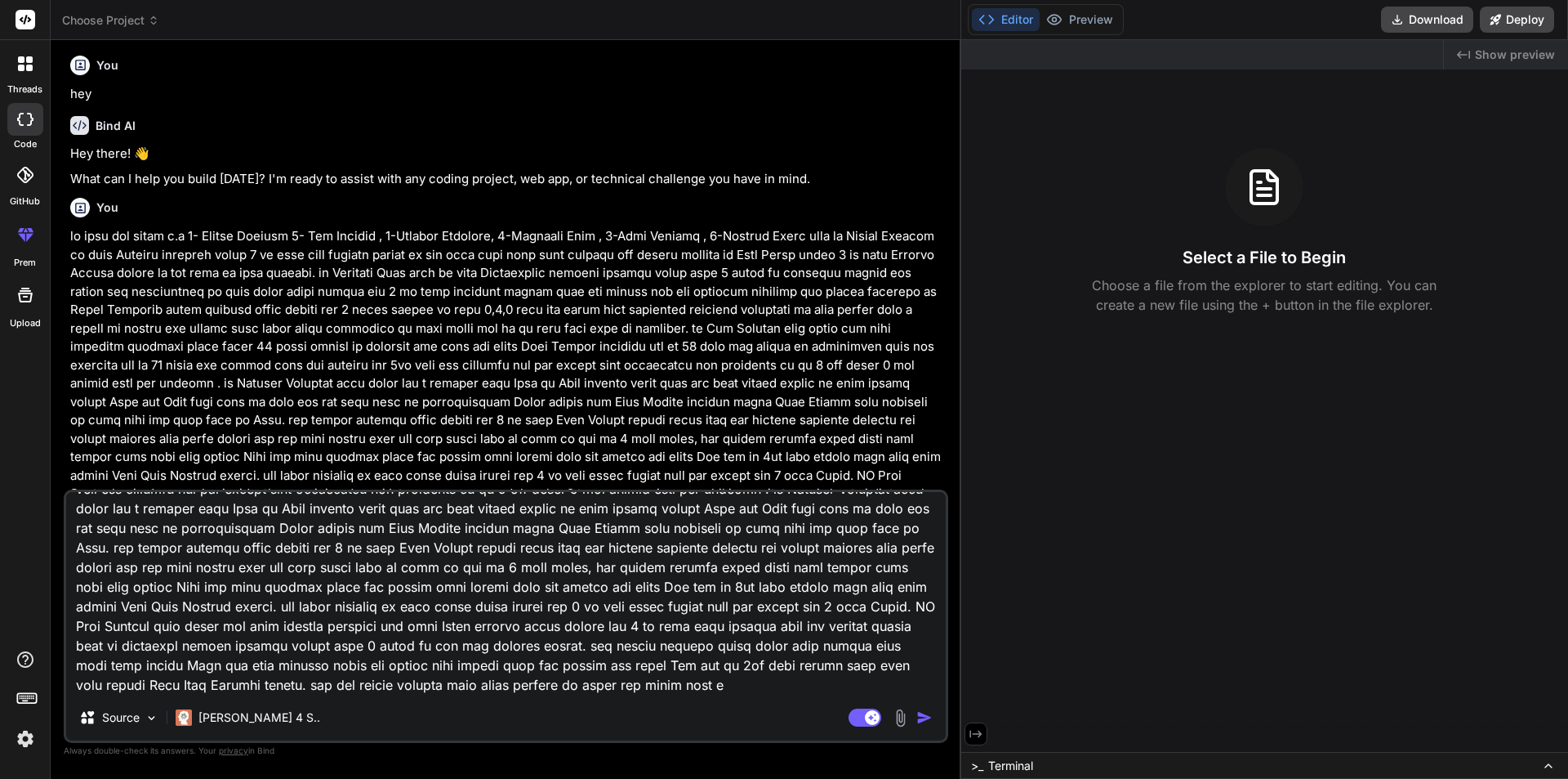
type textarea "x"
type textarea "we have six games i.e 1- Voodoo Jackpot 2- Ape Emperor , 3-Supreme Treasure, 4-…"
type textarea "x"
type textarea "we have six games i.e 1- Voodoo Jackpot 2- Ape Emperor , 3-Supreme Treasure, 4-…"
type textarea "x"
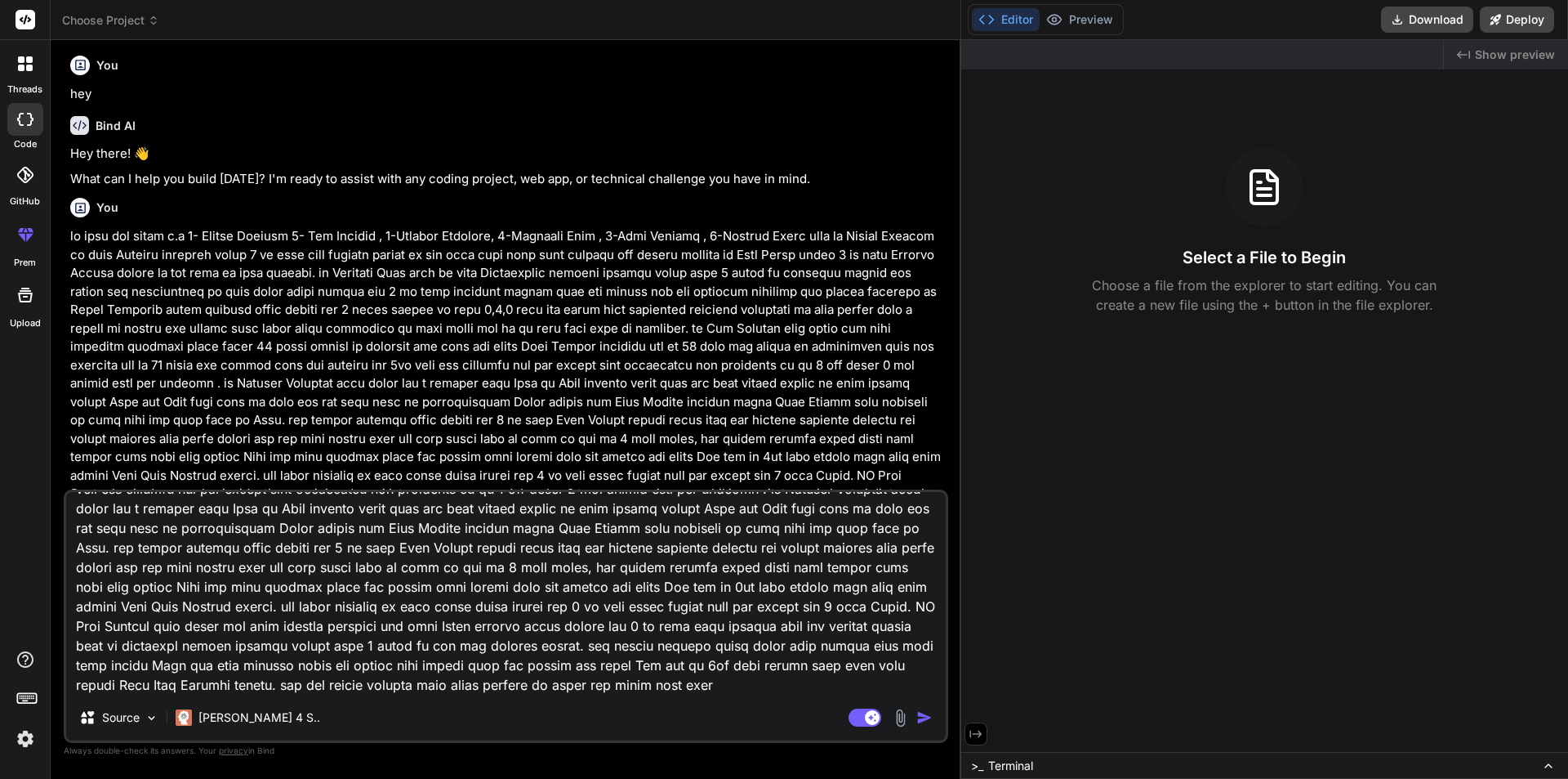
type textarea "we have six games i.e 1- Voodoo Jackpot 2- Ape Emperor , 3-Supreme Treasure, 4-…"
type textarea "x"
type textarea "we have six games i.e 1- Voodoo Jackpot 2- Ape Emperor , 3-Supreme Treasure, 4-…"
type textarea "x"
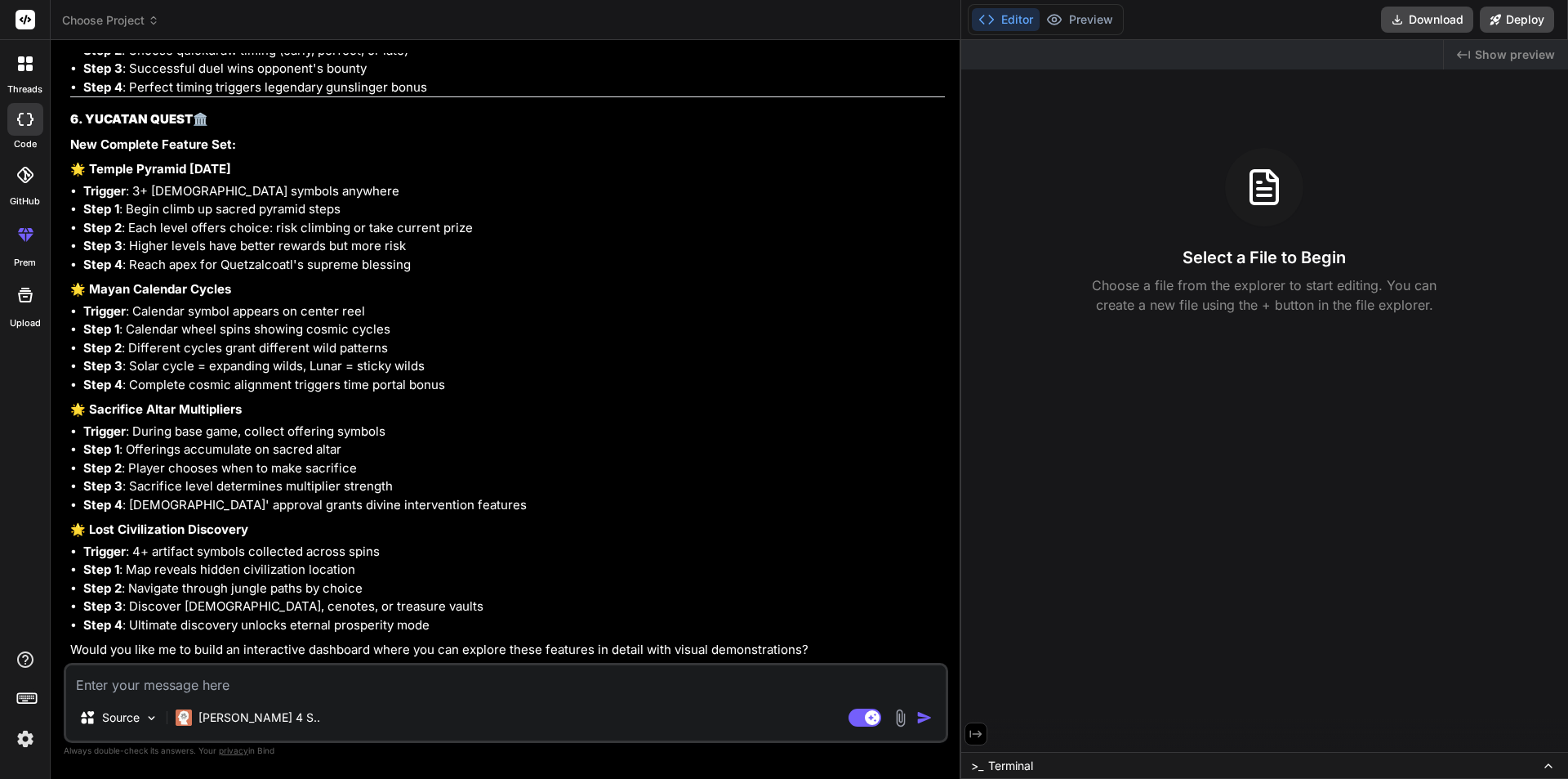
scroll to position [4185, 0]
click at [262, 678] on textarea at bounding box center [506, 680] width 880 height 30
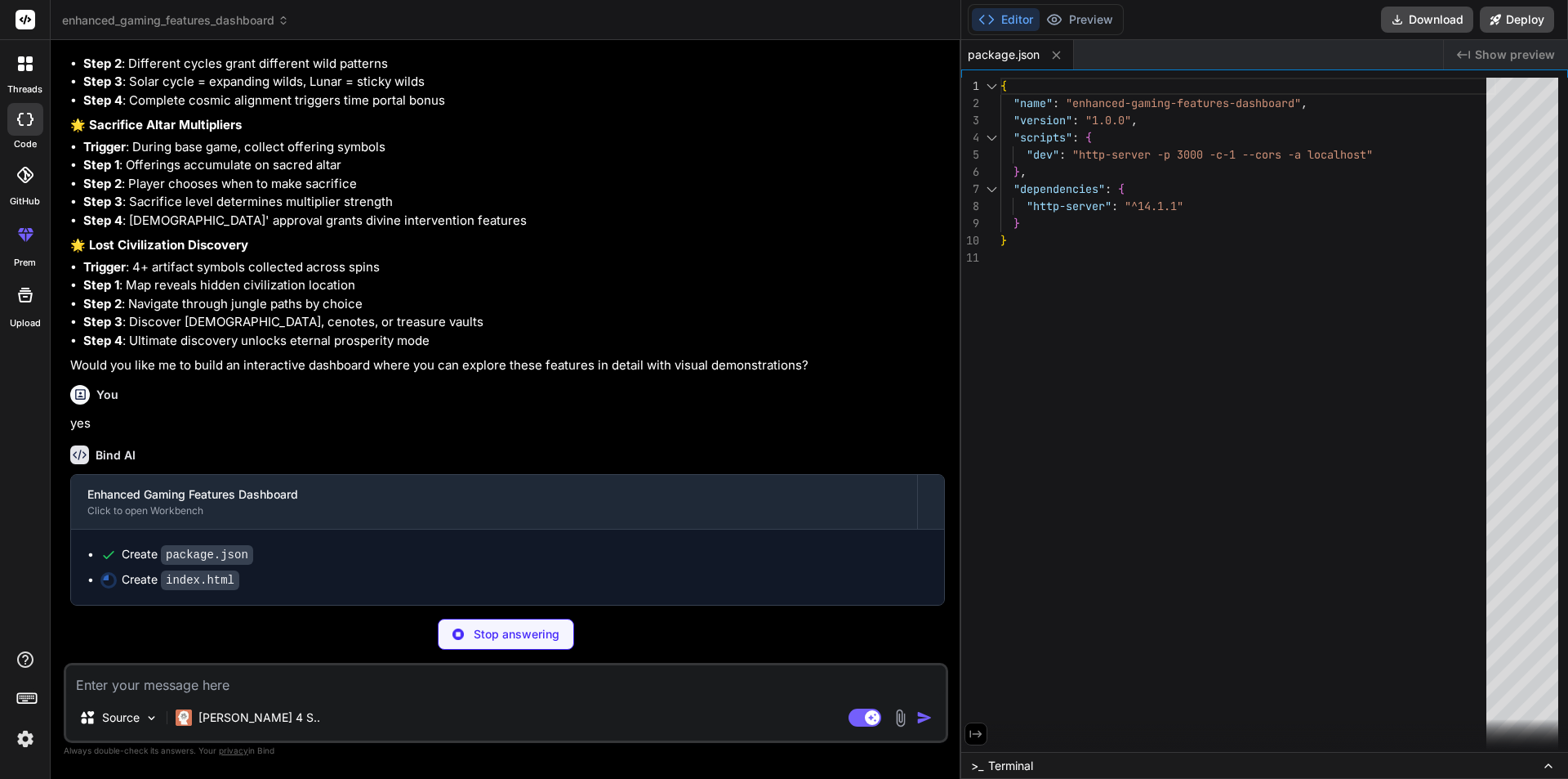
scroll to position [4469, 0]
click at [192, 577] on code "index.html" at bounding box center [200, 580] width 78 height 20
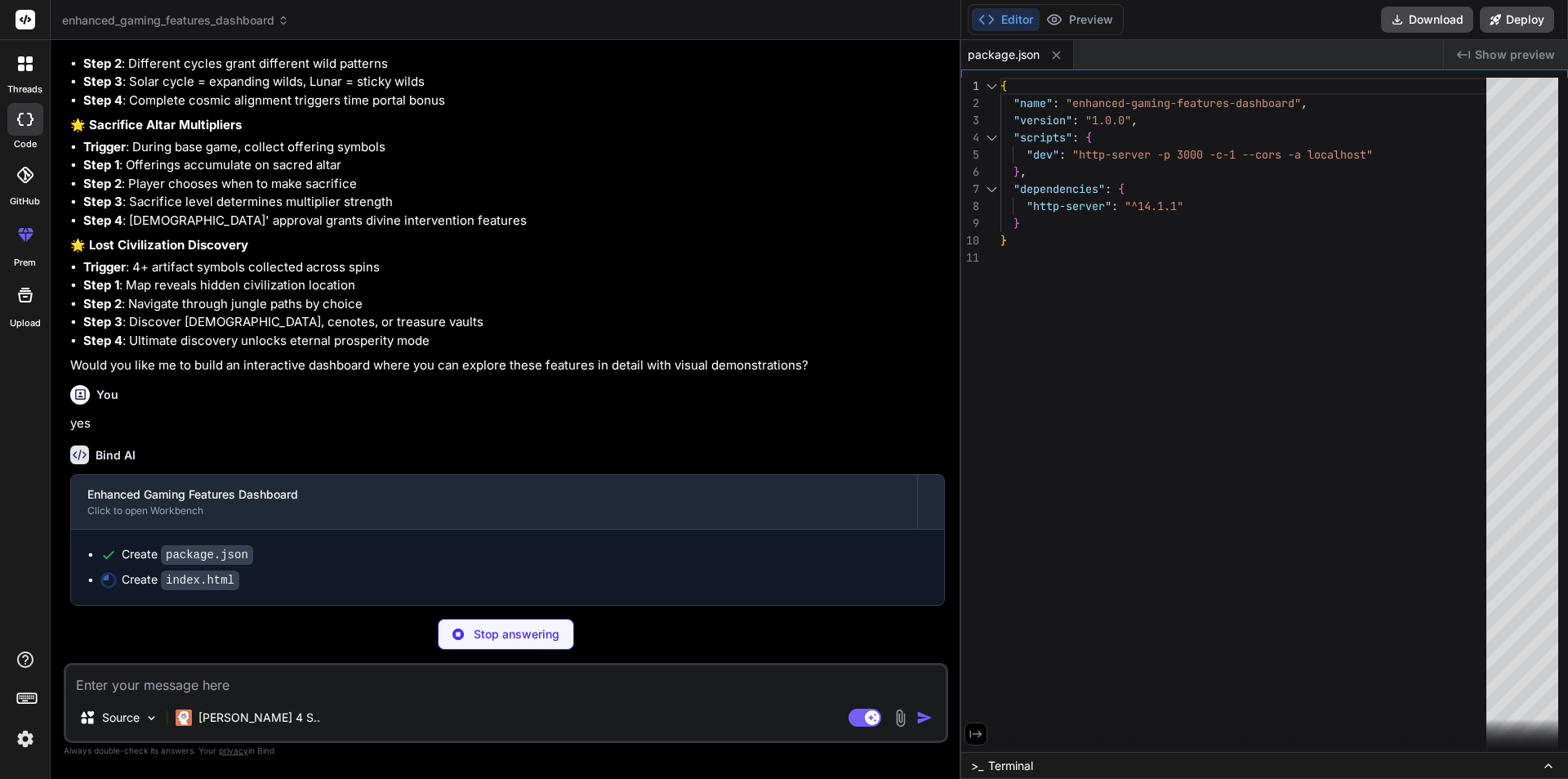
click at [331, 415] on p "yes" at bounding box center [507, 424] width 875 height 19
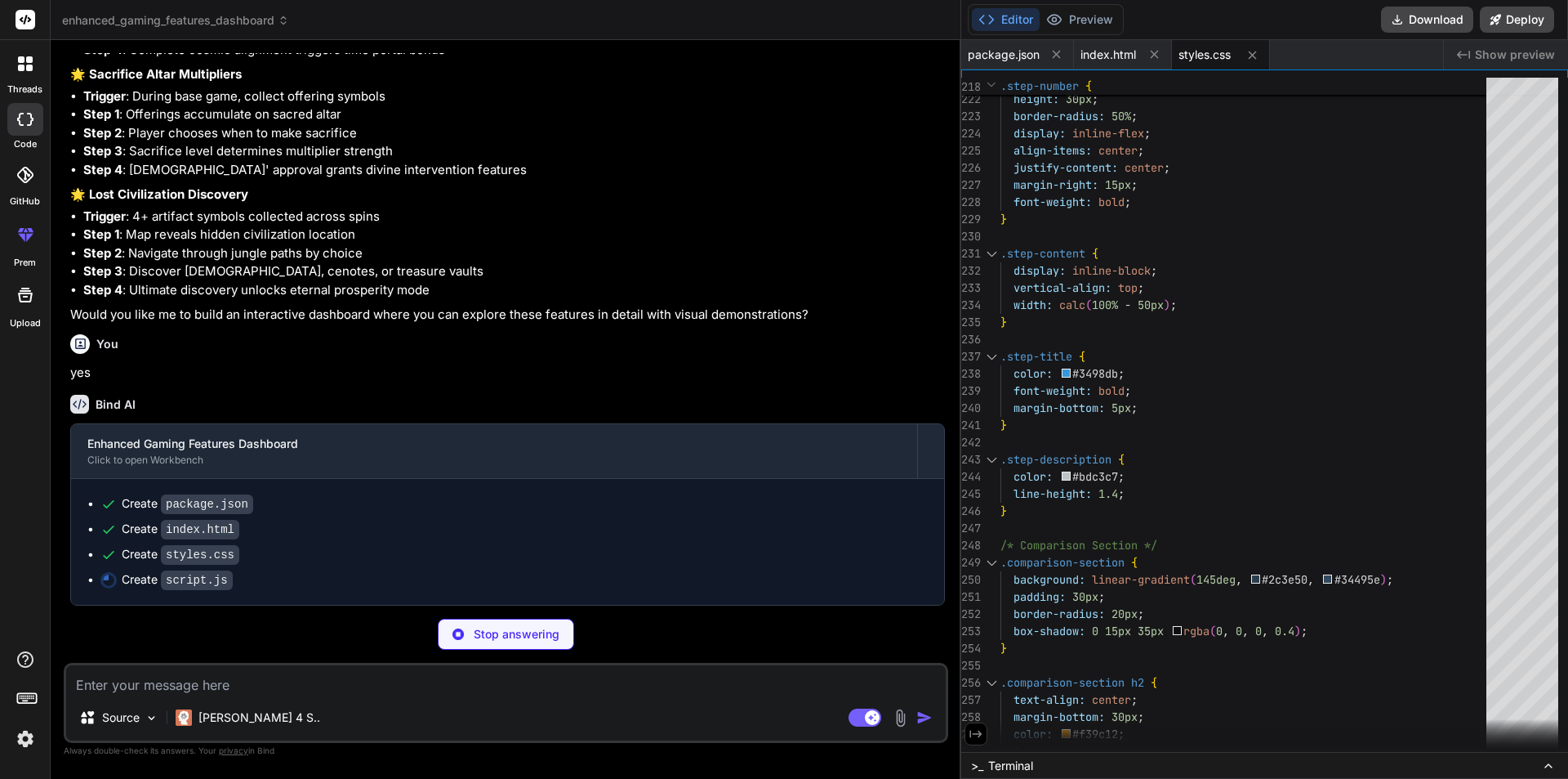
scroll to position [4520, 0]
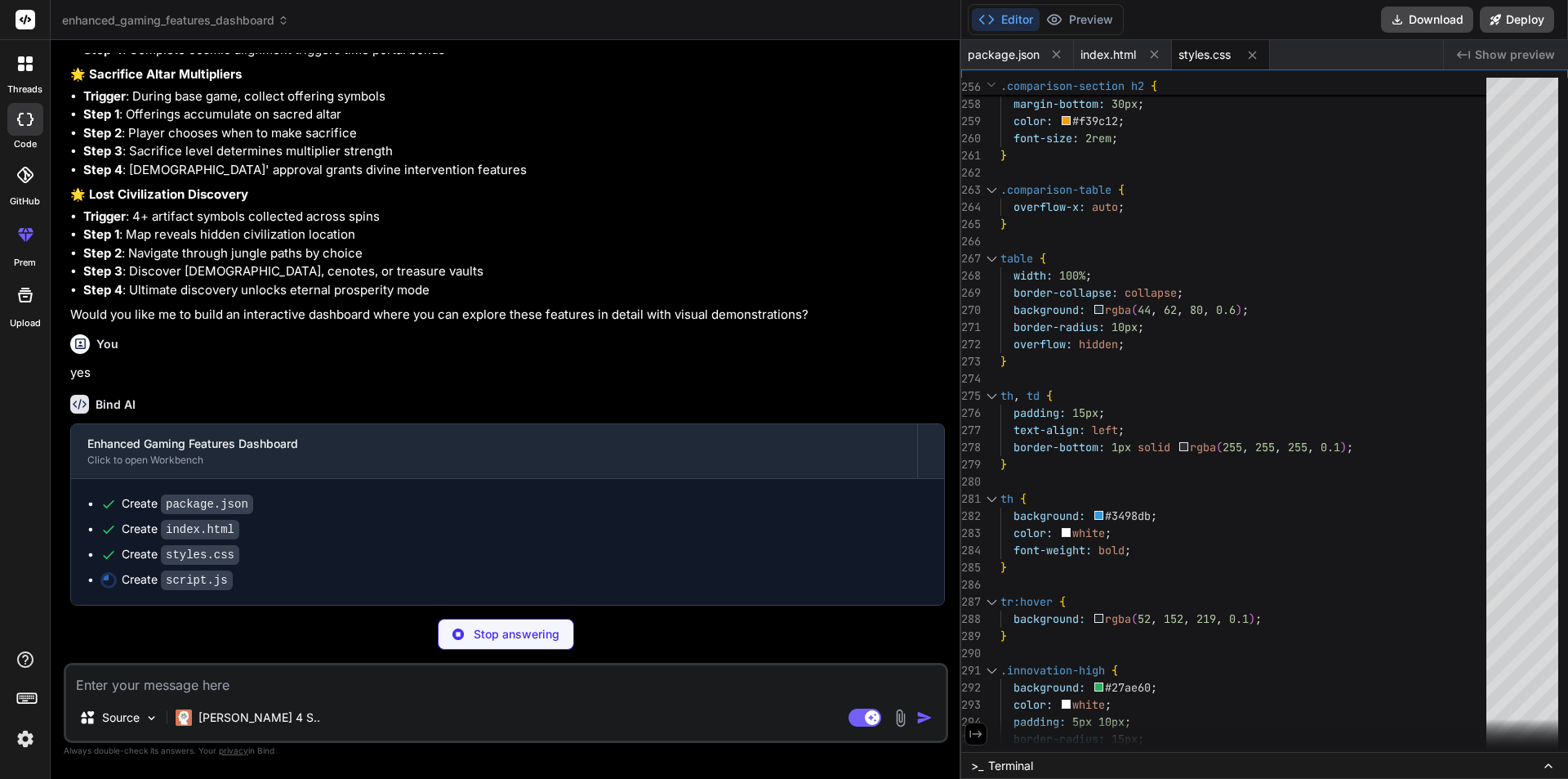
click at [325, 559] on div "Create styles.css" at bounding box center [514, 554] width 827 height 17
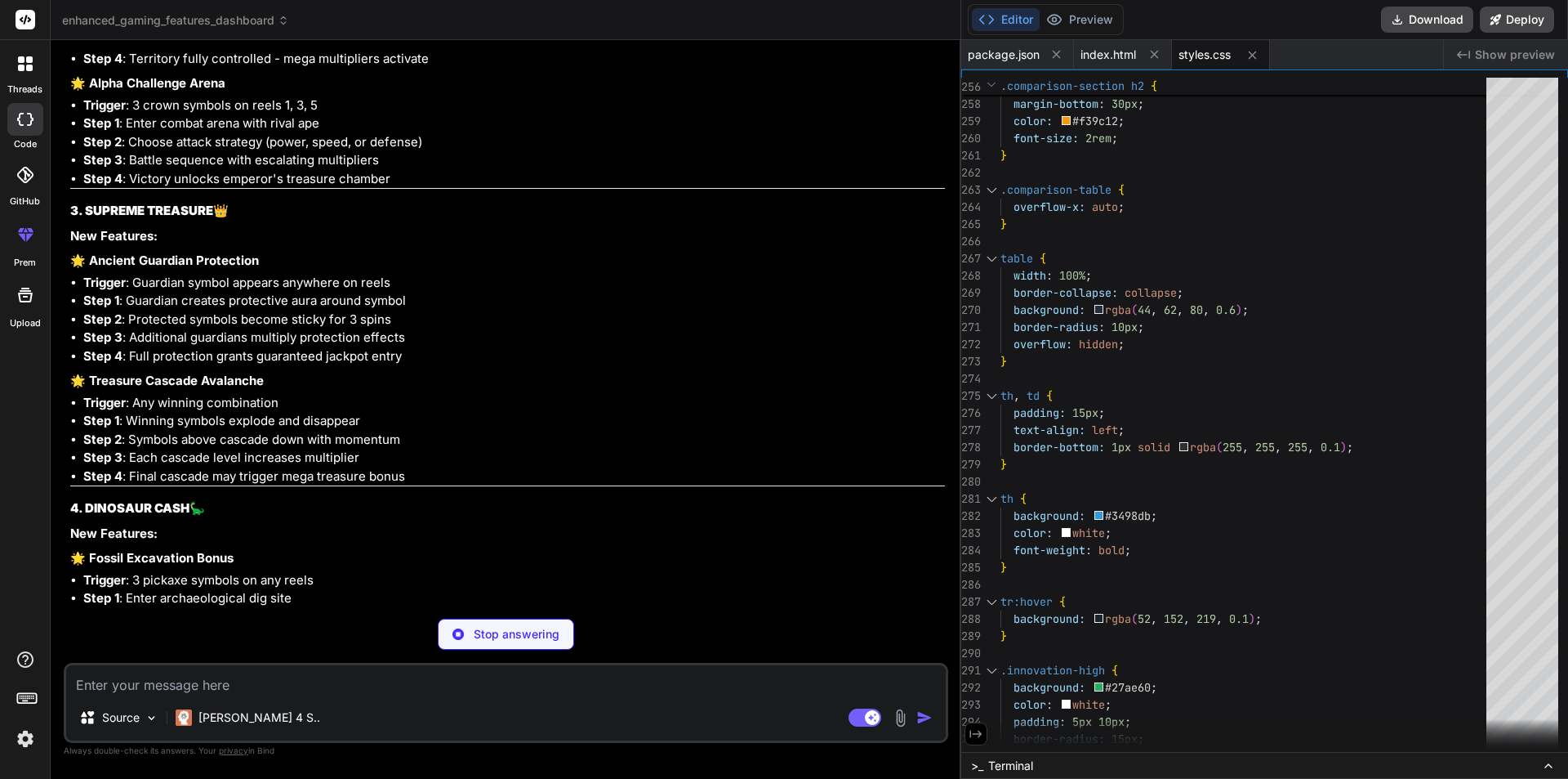
scroll to position [3131, 0]
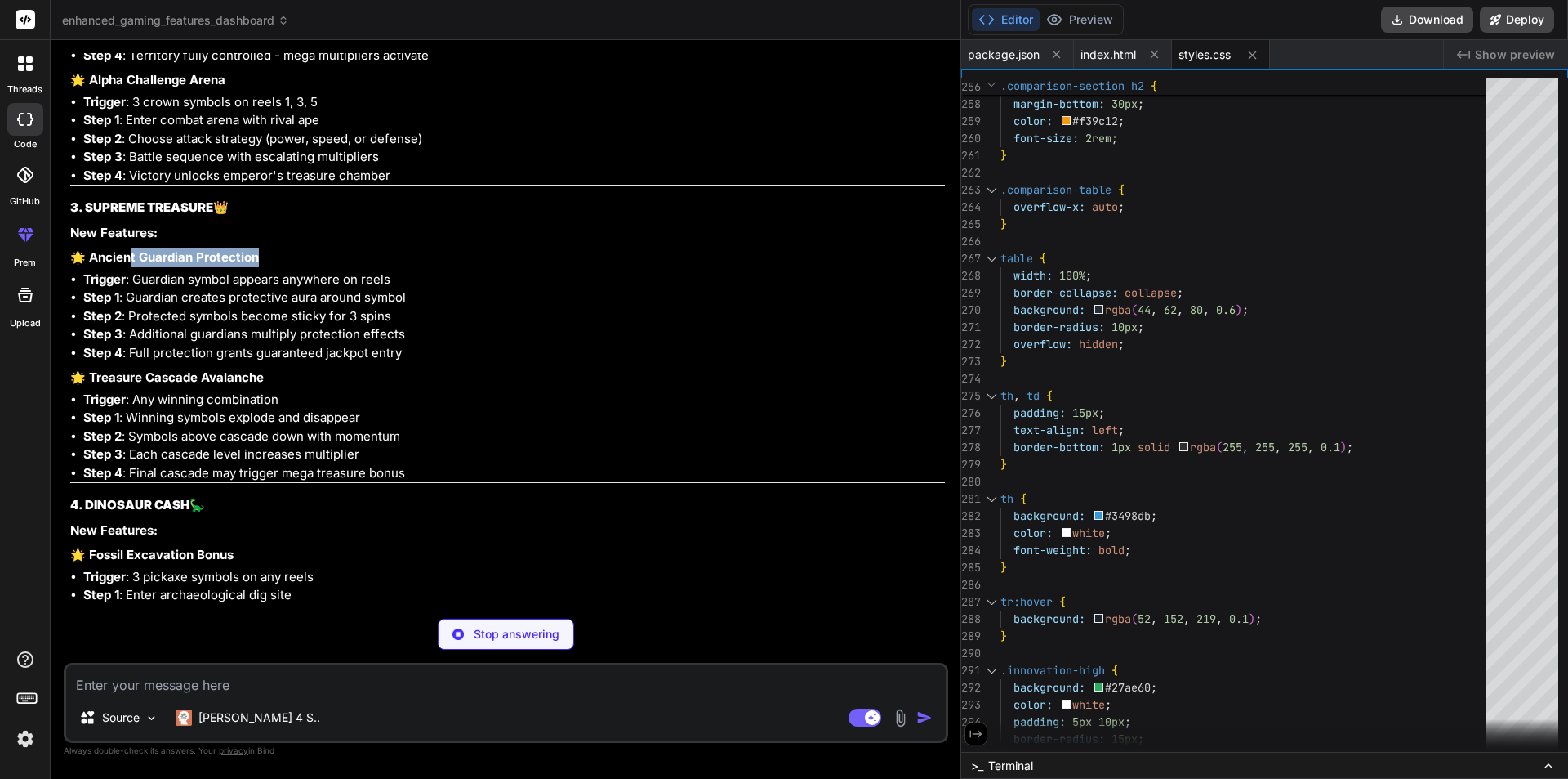
drag, startPoint x: 128, startPoint y: 332, endPoint x: 265, endPoint y: 327, distance: 137.1
click at [265, 267] on p "🌟 Ancient Guardian Protection" at bounding box center [507, 257] width 875 height 19
click at [337, 267] on p "🌟 Ancient Guardian Protection" at bounding box center [507, 257] width 875 height 19
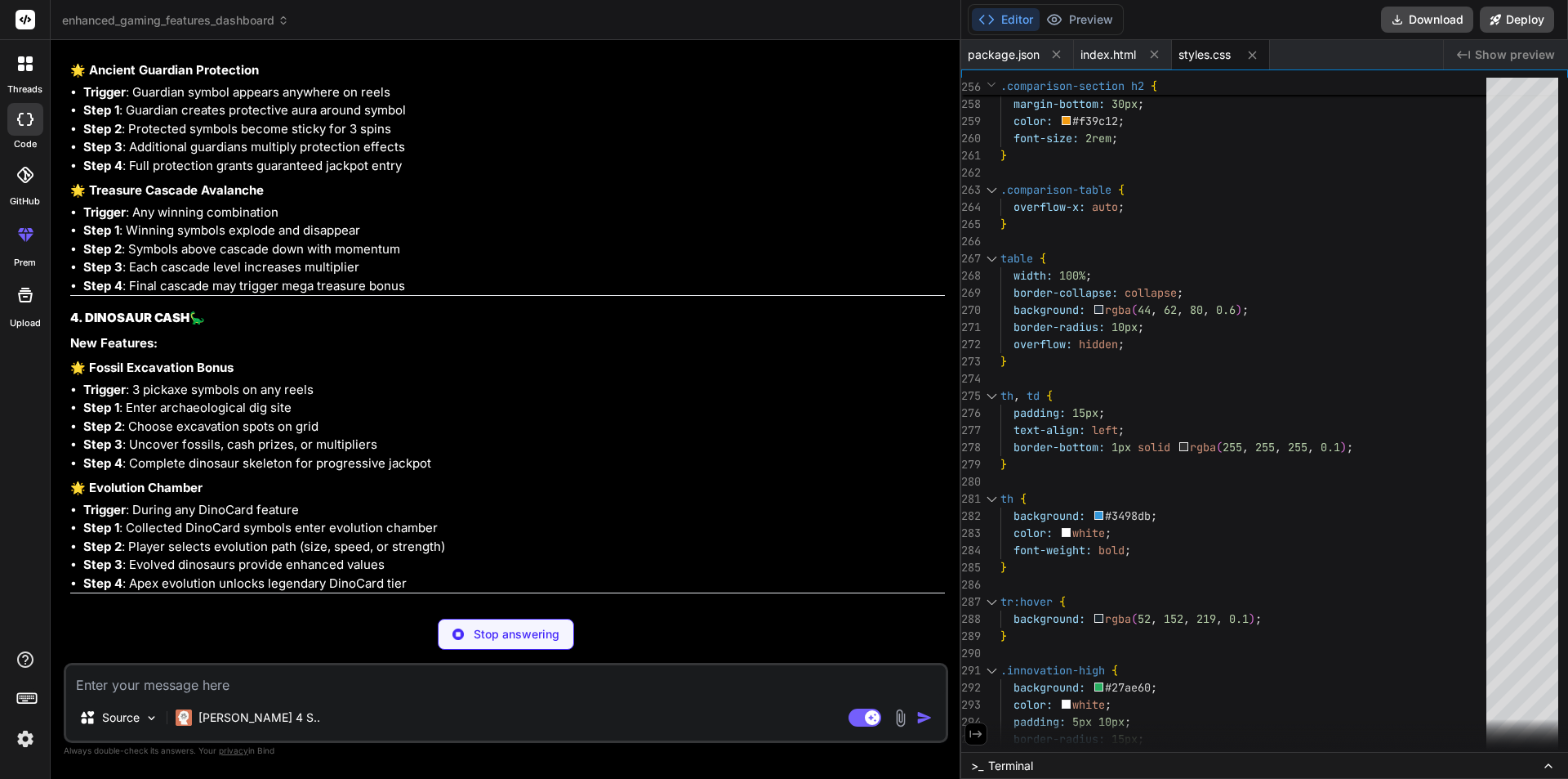
scroll to position [3376, 0]
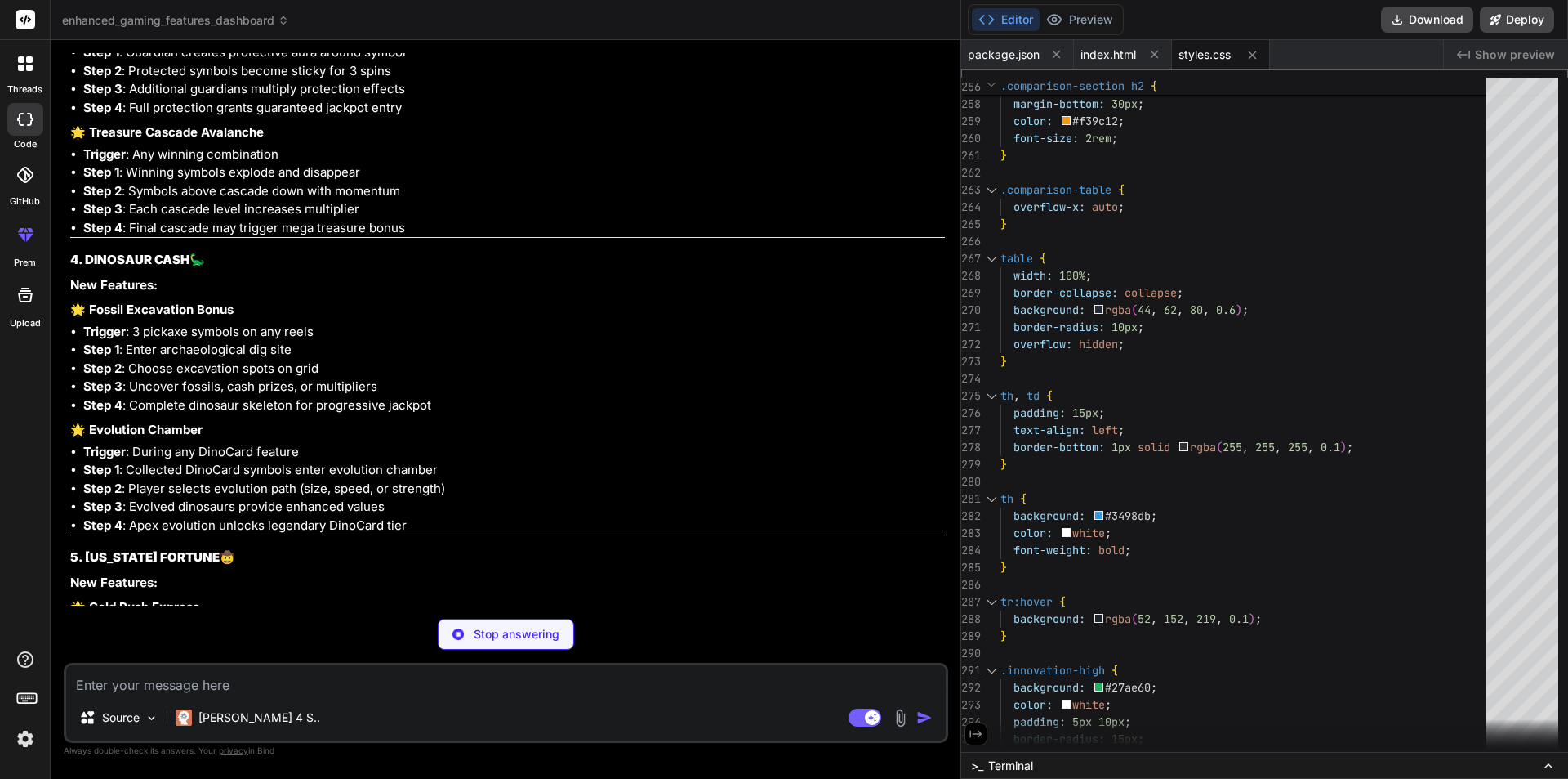
click at [238, 140] on strong "🌟 Treasure Cascade Avalanche" at bounding box center [166, 132] width 193 height 16
click at [487, 165] on li "Trigger : Any winning combination" at bounding box center [514, 155] width 862 height 19
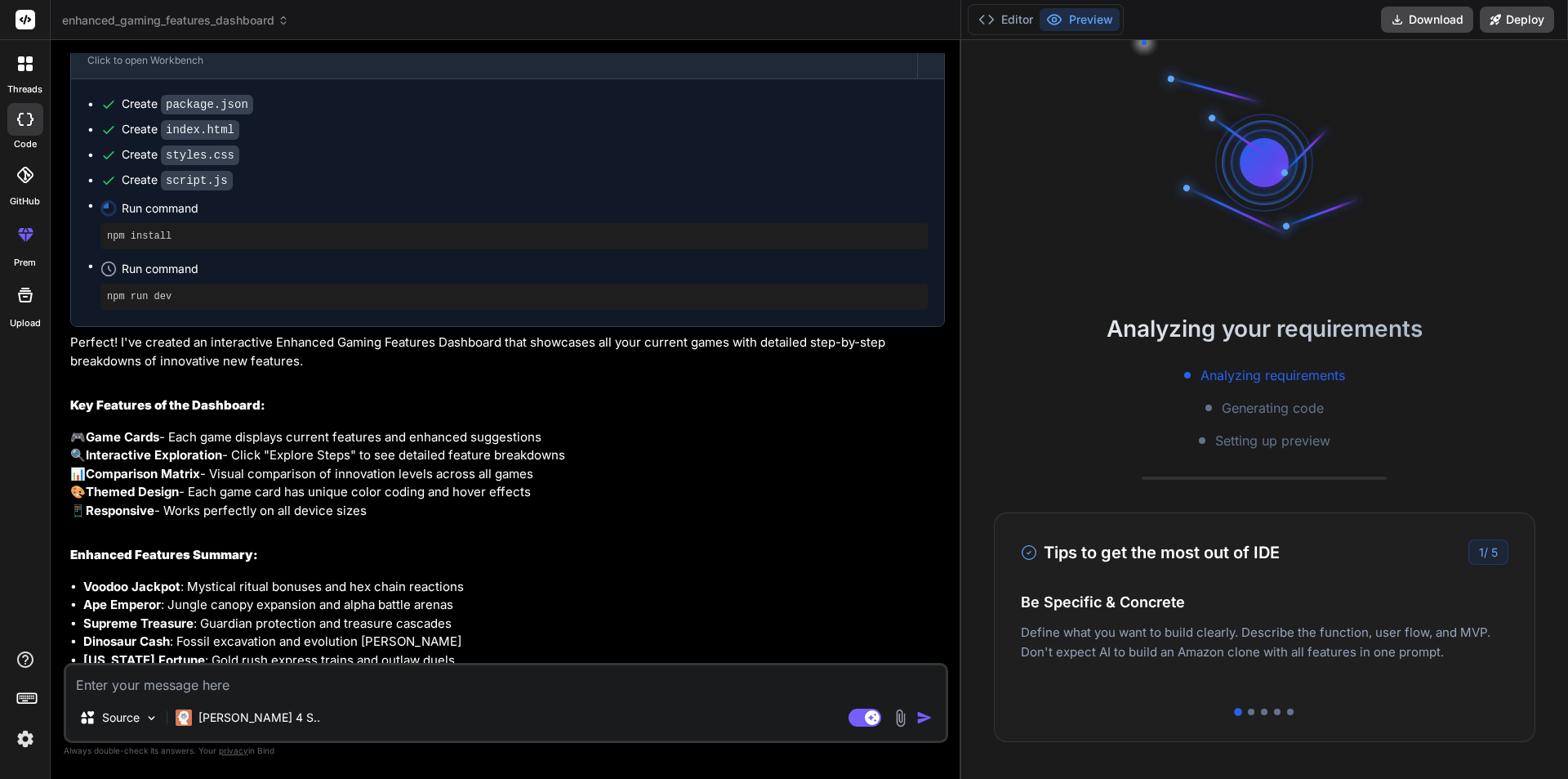
scroll to position [4764, 0]
